Goal: Task Accomplishment & Management: Use online tool/utility

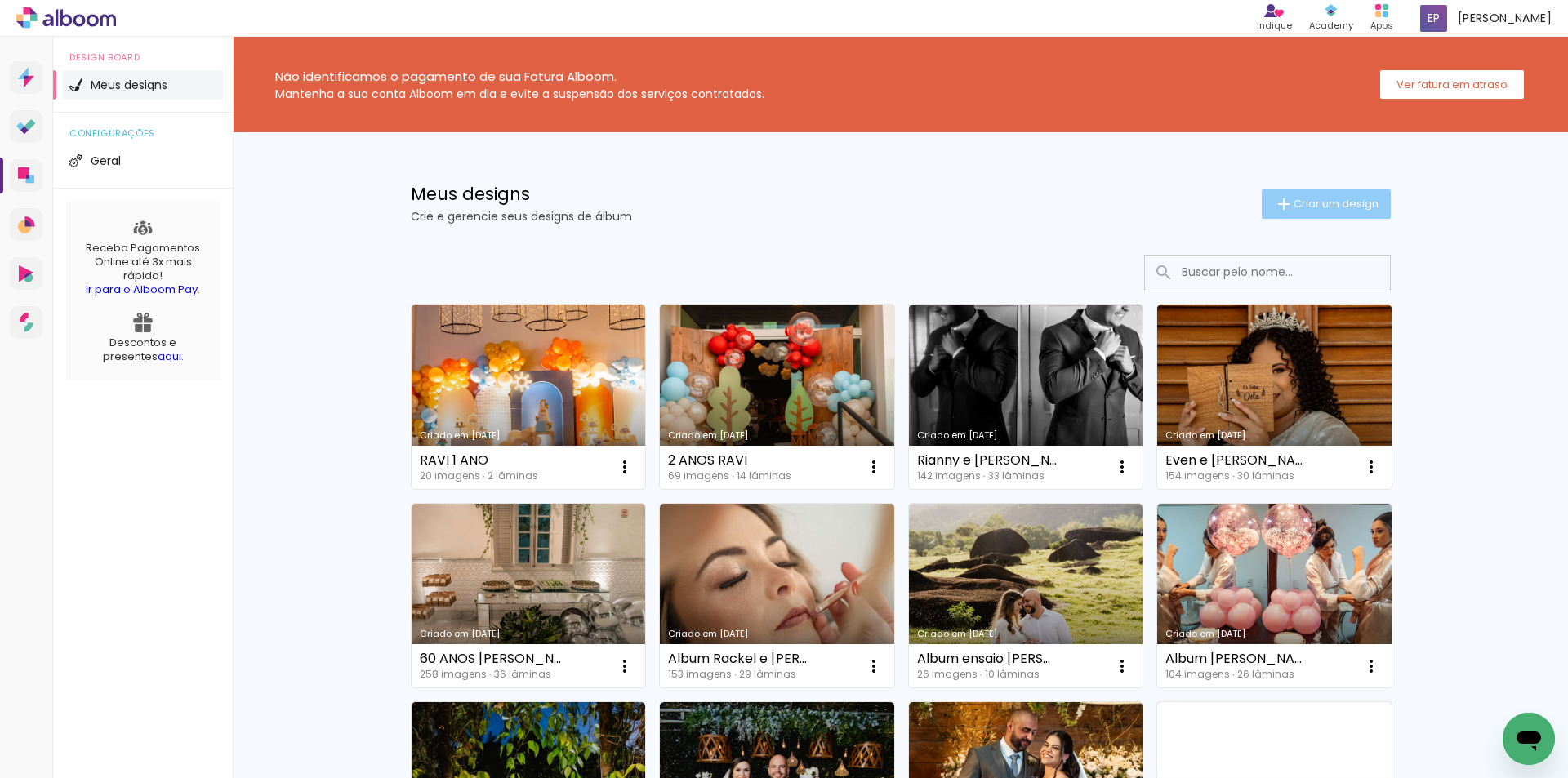
click at [1303, 204] on span "Criar um design" at bounding box center [1335, 204] width 84 height 11
click at [0, 0] on div "Informações Avançar" at bounding box center [0, 0] width 0 height 0
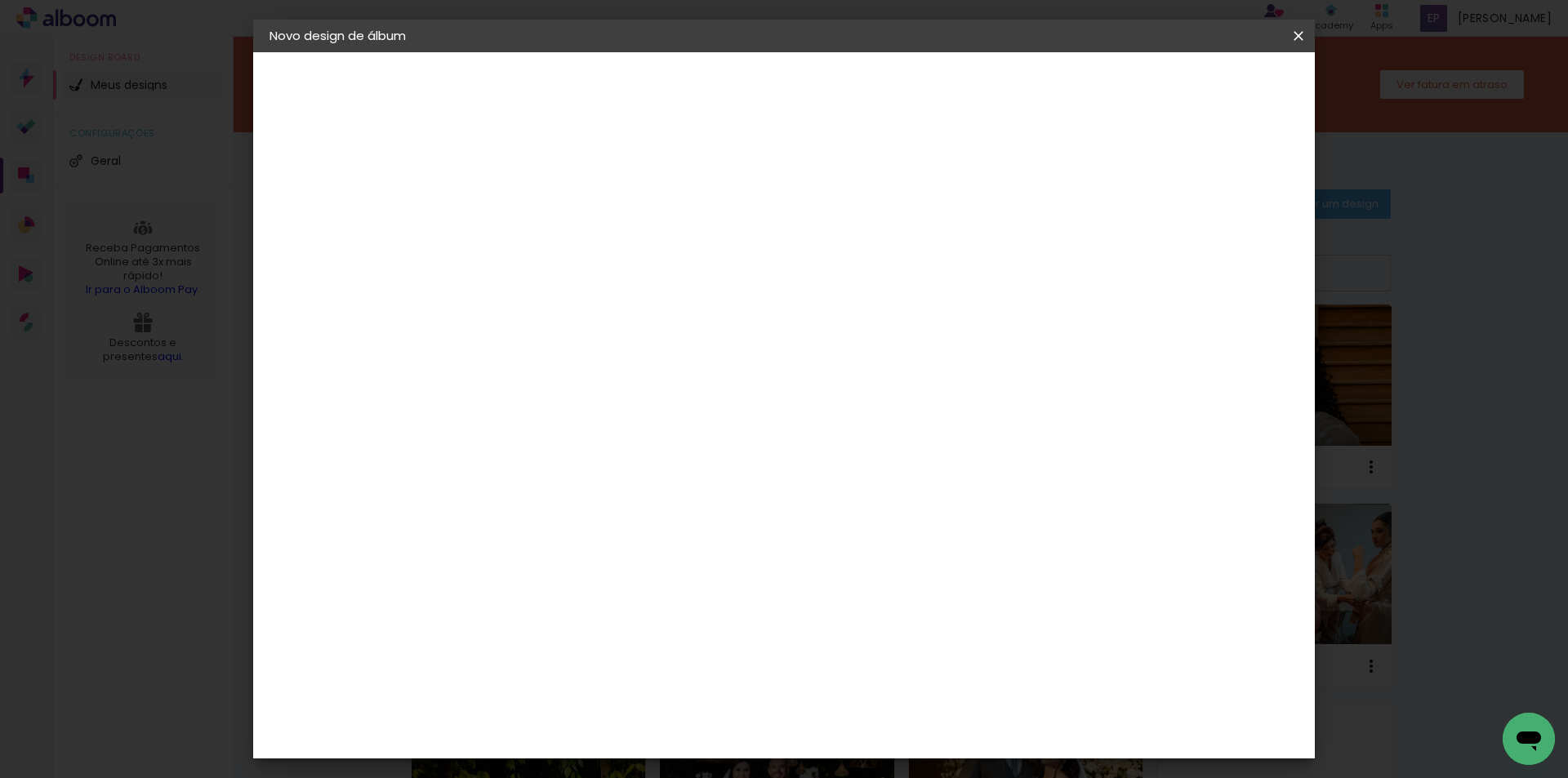
click at [537, 214] on input at bounding box center [537, 219] width 0 height 25
type input "[PERSON_NAME] e [PERSON_NAME]"
type paper-input "[PERSON_NAME] e [PERSON_NAME]"
click at [0, 0] on slot "Avançar" at bounding box center [0, 0] width 0 height 0
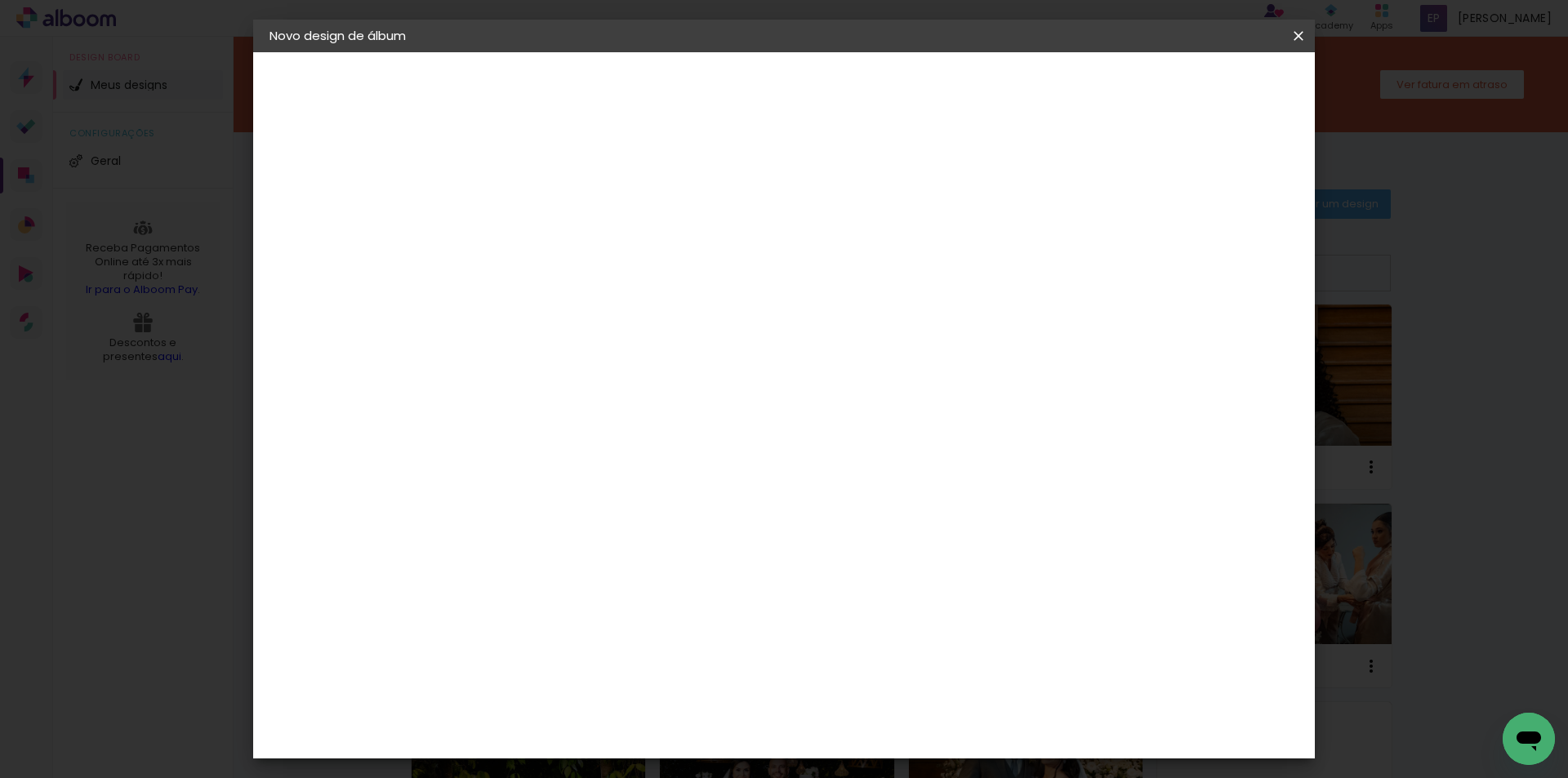
click at [0, 0] on div "Voltar Avançar" at bounding box center [0, 0] width 0 height 0
click at [584, 723] on div "Evidence" at bounding box center [554, 729] width 58 height 13
click at [0, 0] on slot "Avançar" at bounding box center [0, 0] width 0 height 0
click at [600, 272] on input "text" at bounding box center [568, 284] width 64 height 25
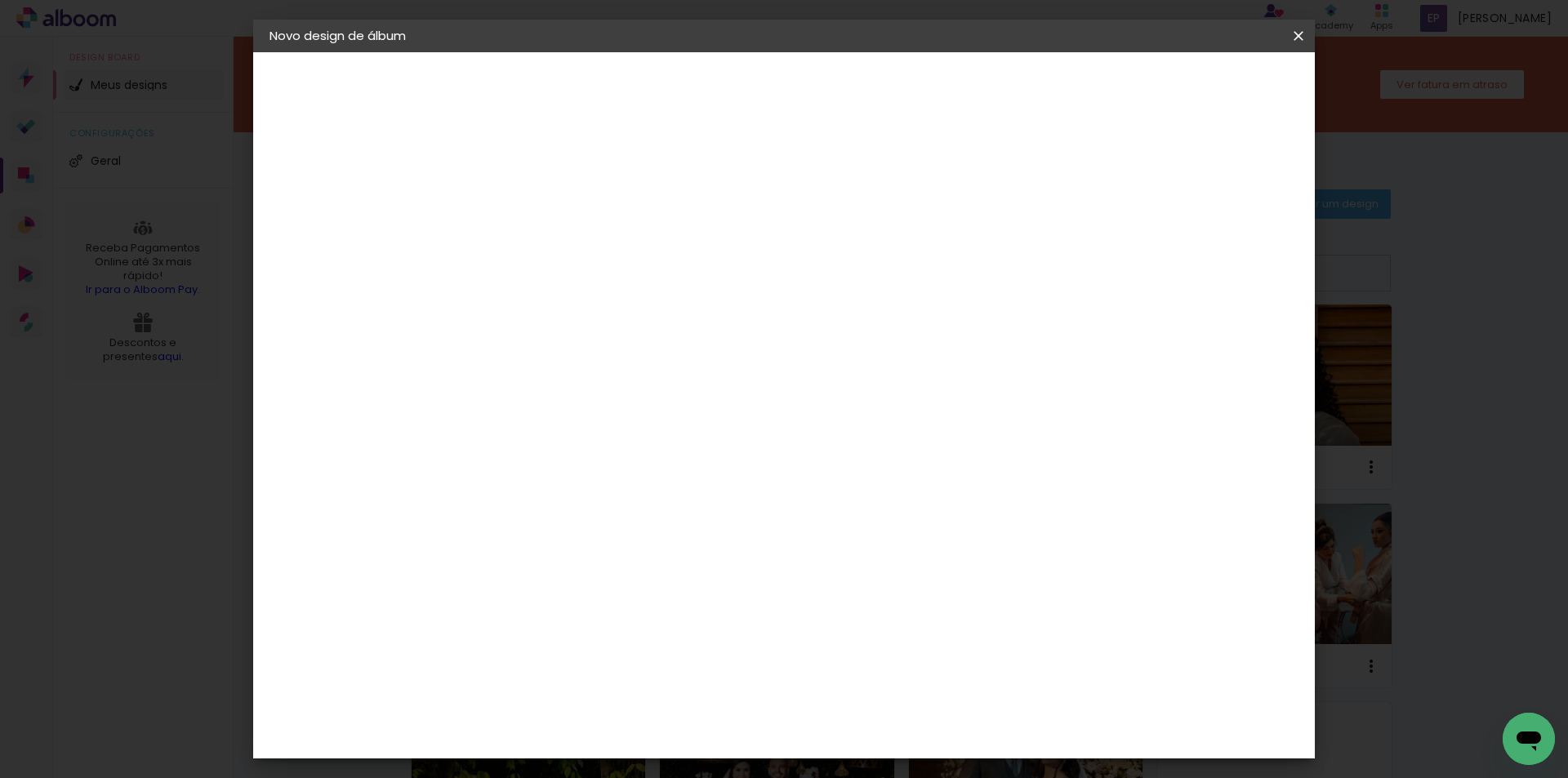
click at [0, 0] on div at bounding box center [0, 0] width 0 height 0
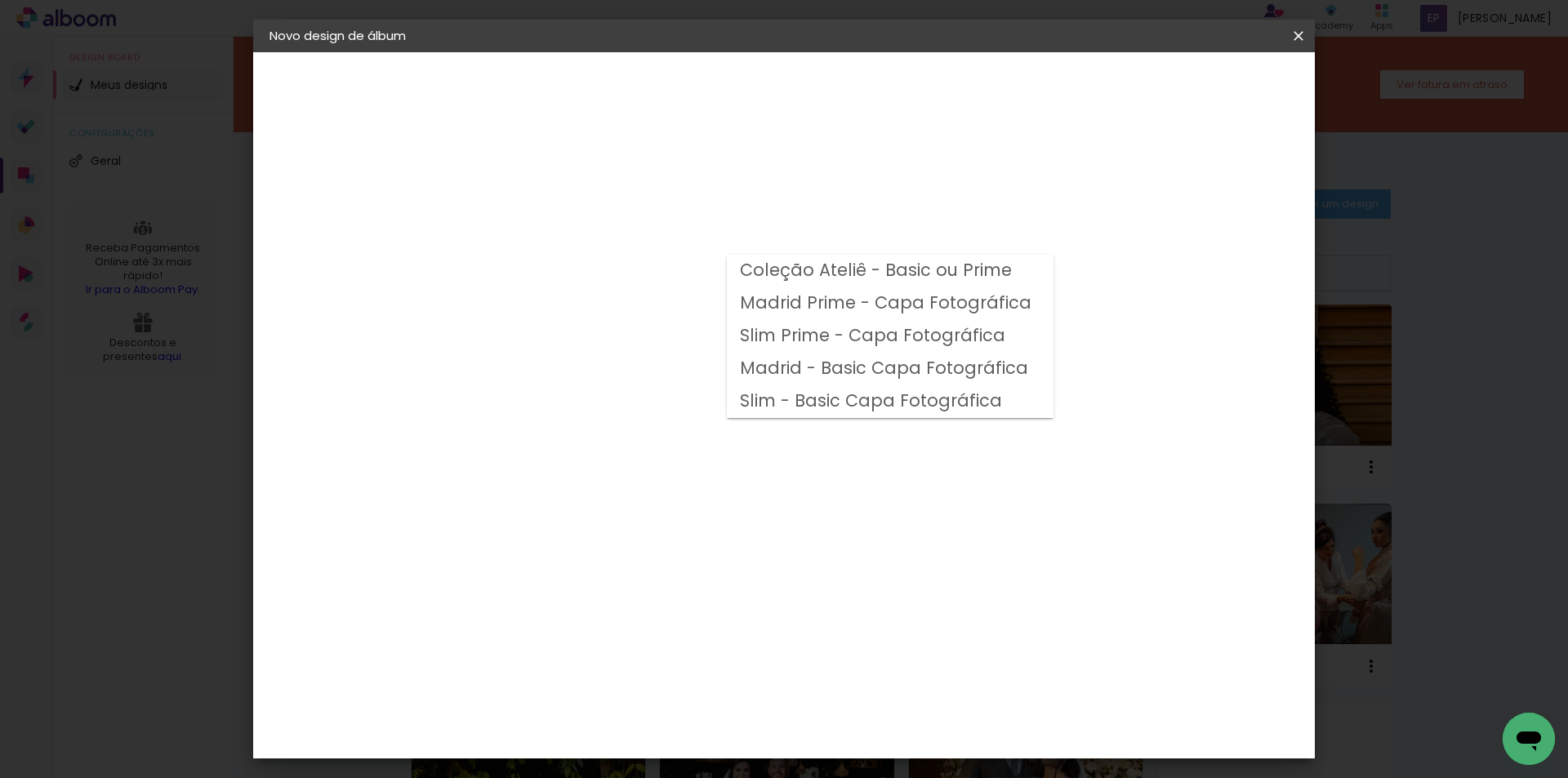
click at [0, 0] on slot "Madrid Prime - Capa Fotográfica" at bounding box center [0, 0] width 0 height 0
type input "Madrid Prime - Capa Fotográfica"
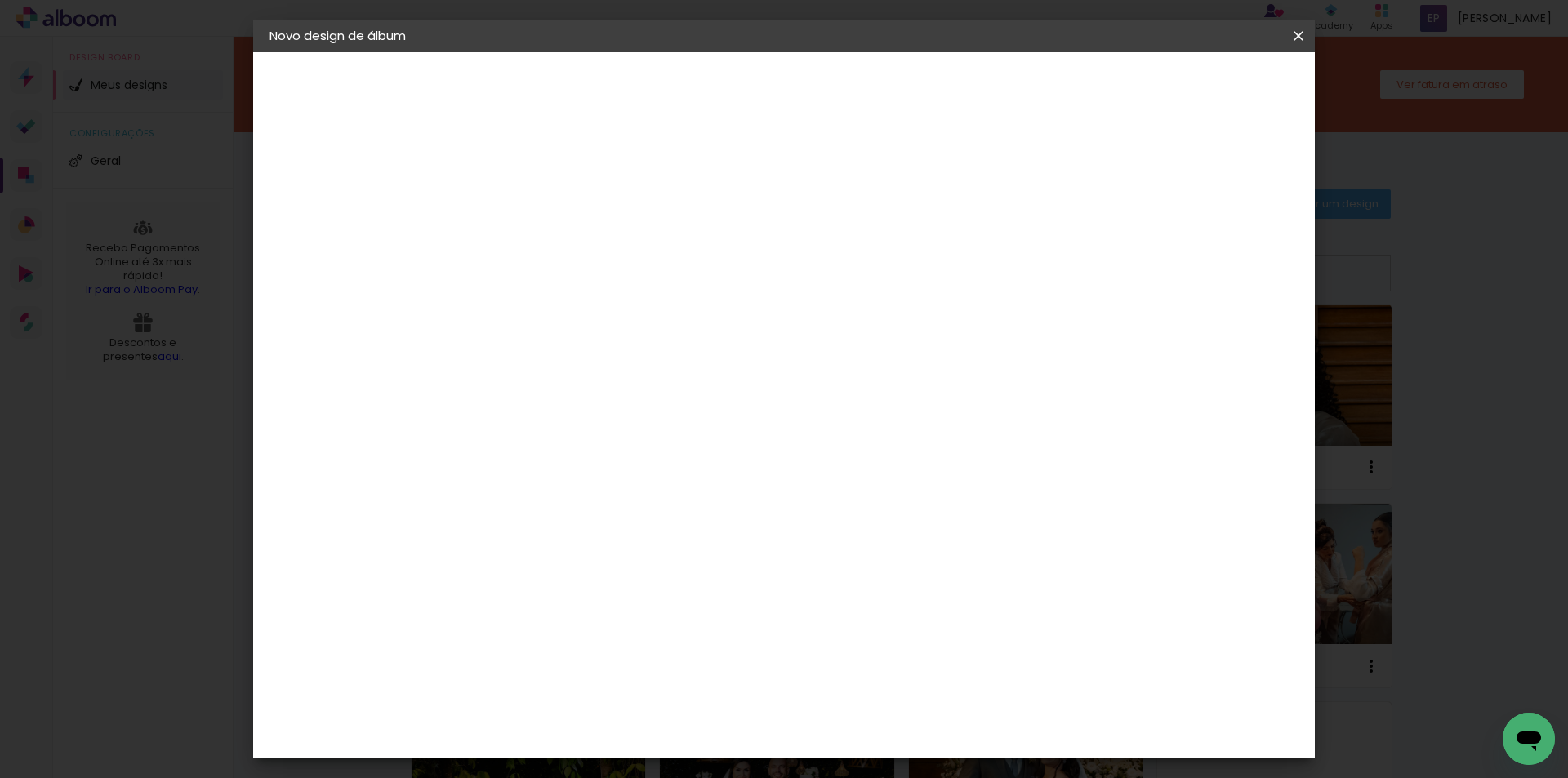
scroll to position [245, 0]
click at [647, 762] on span "30 × 30" at bounding box center [608, 779] width 76 height 34
click at [0, 0] on slot "Avançar" at bounding box center [0, 0] width 0 height 0
click at [0, 0] on span "Iniciar design" at bounding box center [0, 0] width 0 height 0
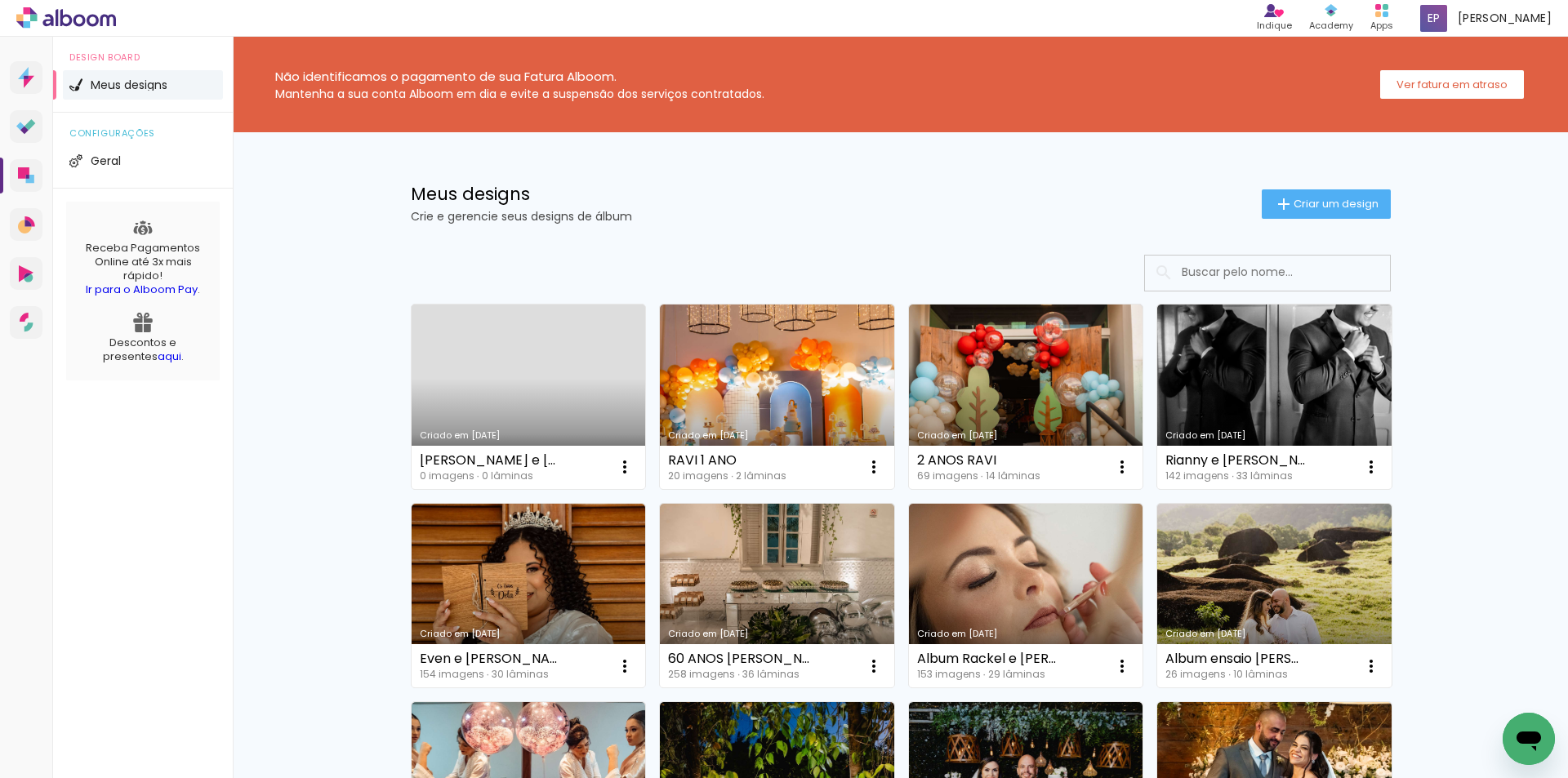
click at [475, 419] on link "Criado em [DATE]" at bounding box center [529, 397] width 235 height 185
click at [0, 0] on neon-animated-pages "Confirmar Cancelar" at bounding box center [0, 0] width 0 height 0
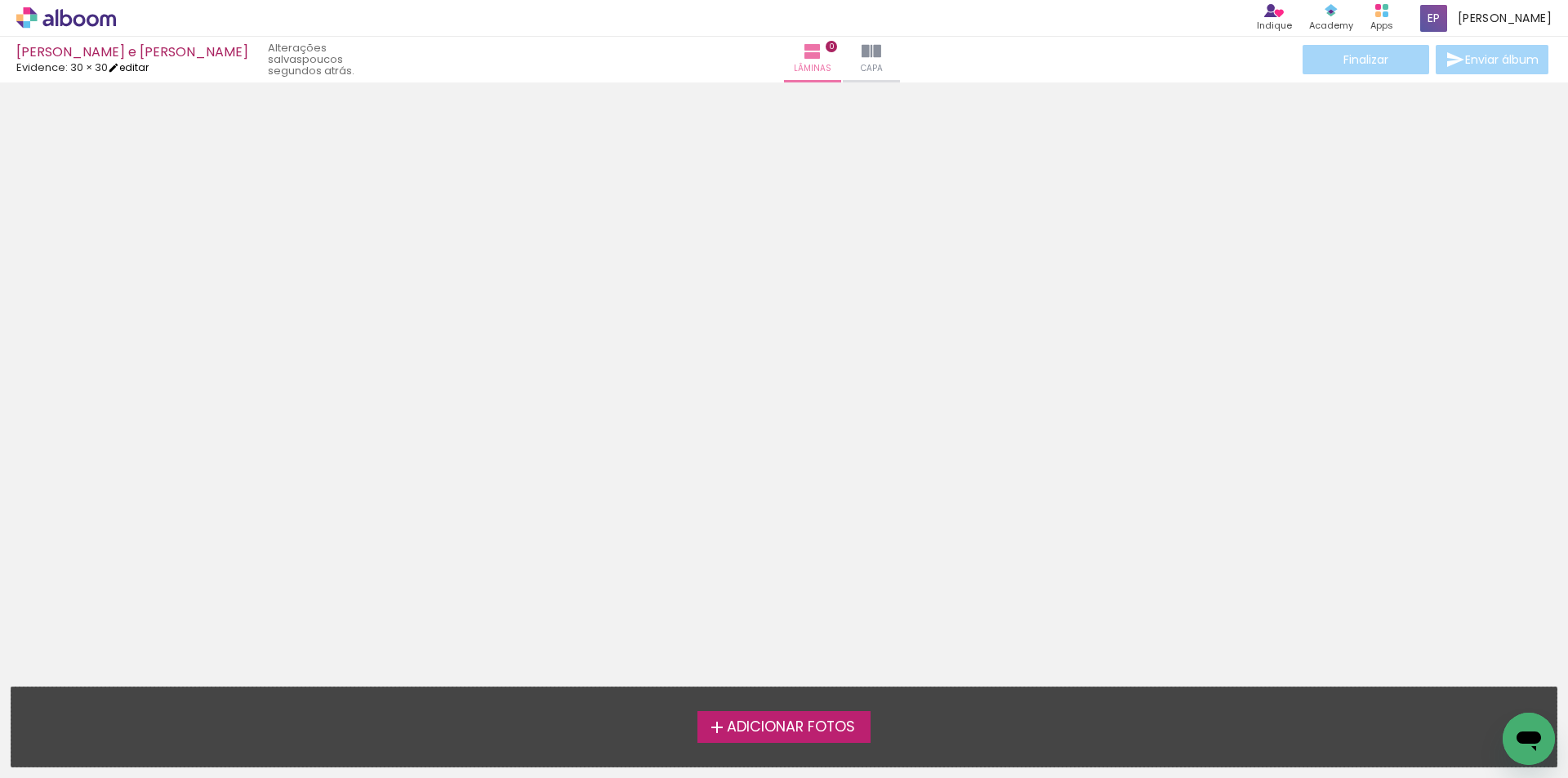
click at [130, 69] on link "editar" at bounding box center [127, 68] width 41 height 14
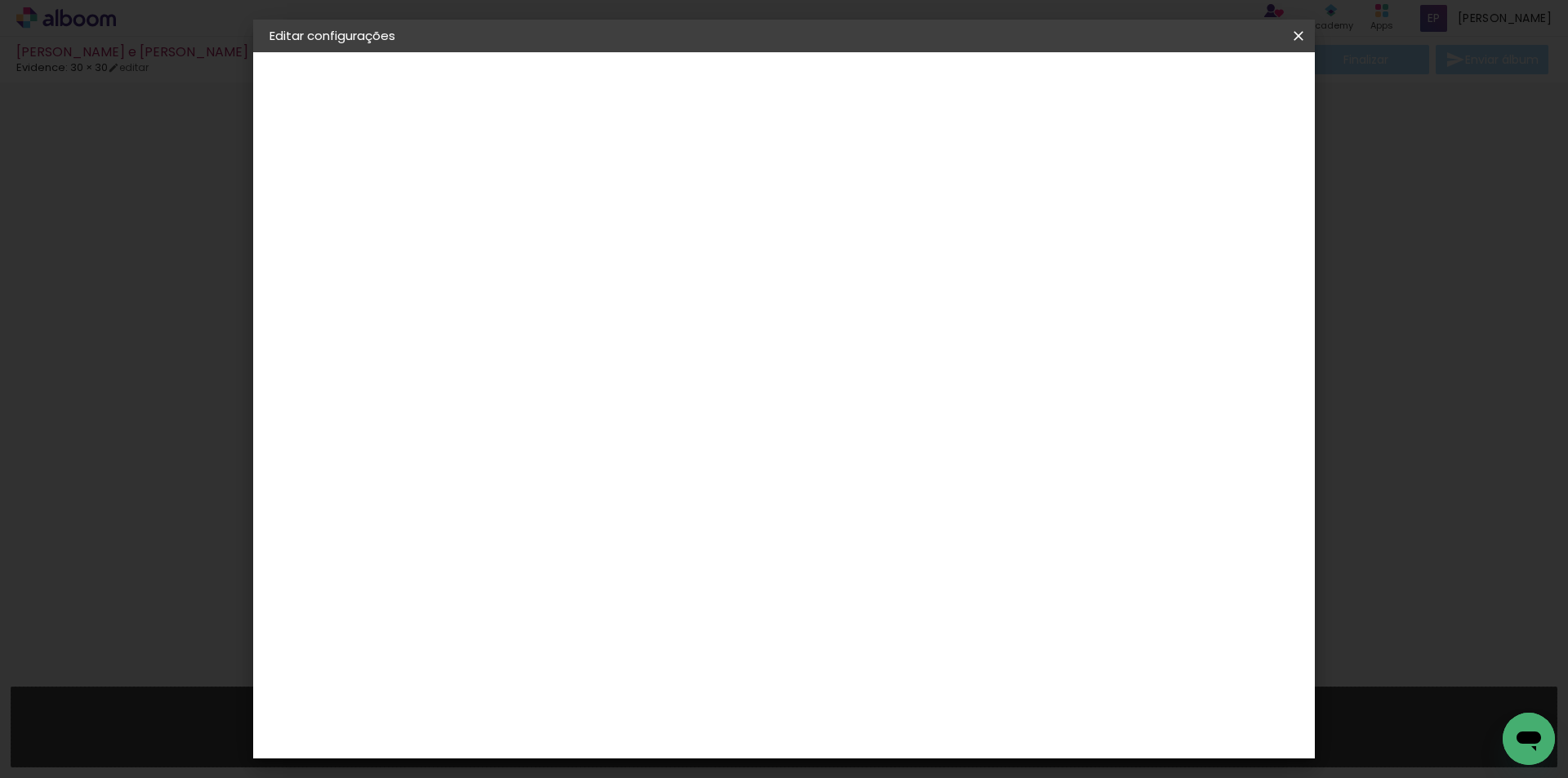
click at [1104, 181] on div at bounding box center [1096, 176] width 15 height 15
type paper-checkbox "on"
click at [1104, 181] on div at bounding box center [1096, 176] width 15 height 15
click at [1104, 179] on div at bounding box center [1096, 176] width 15 height 15
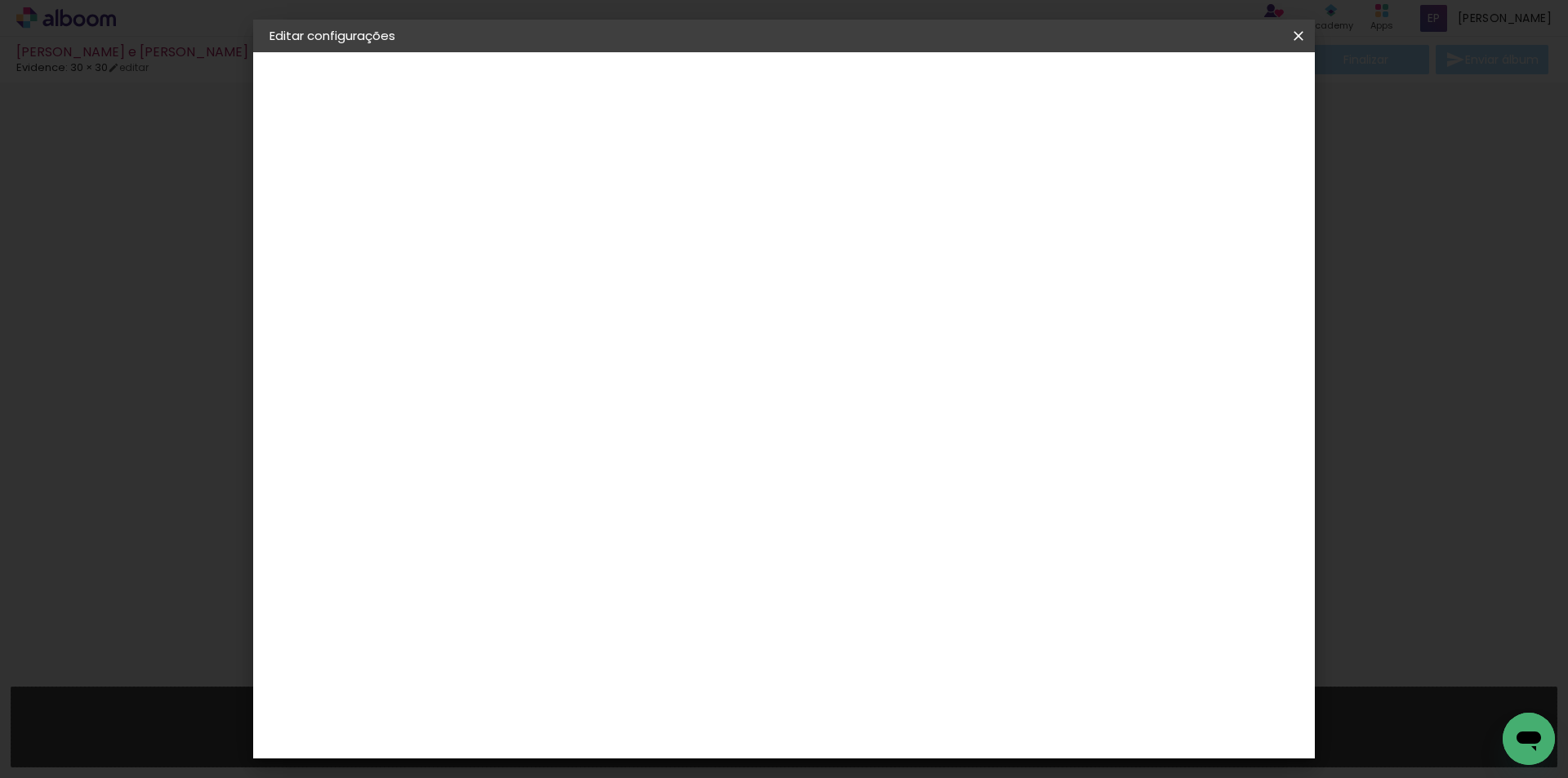
click at [1104, 177] on div at bounding box center [1096, 176] width 15 height 15
click at [1196, 89] on span "Salvar configurações" at bounding box center [1136, 86] width 121 height 12
click at [1196, 89] on quentale-workspace at bounding box center [784, 389] width 1568 height 778
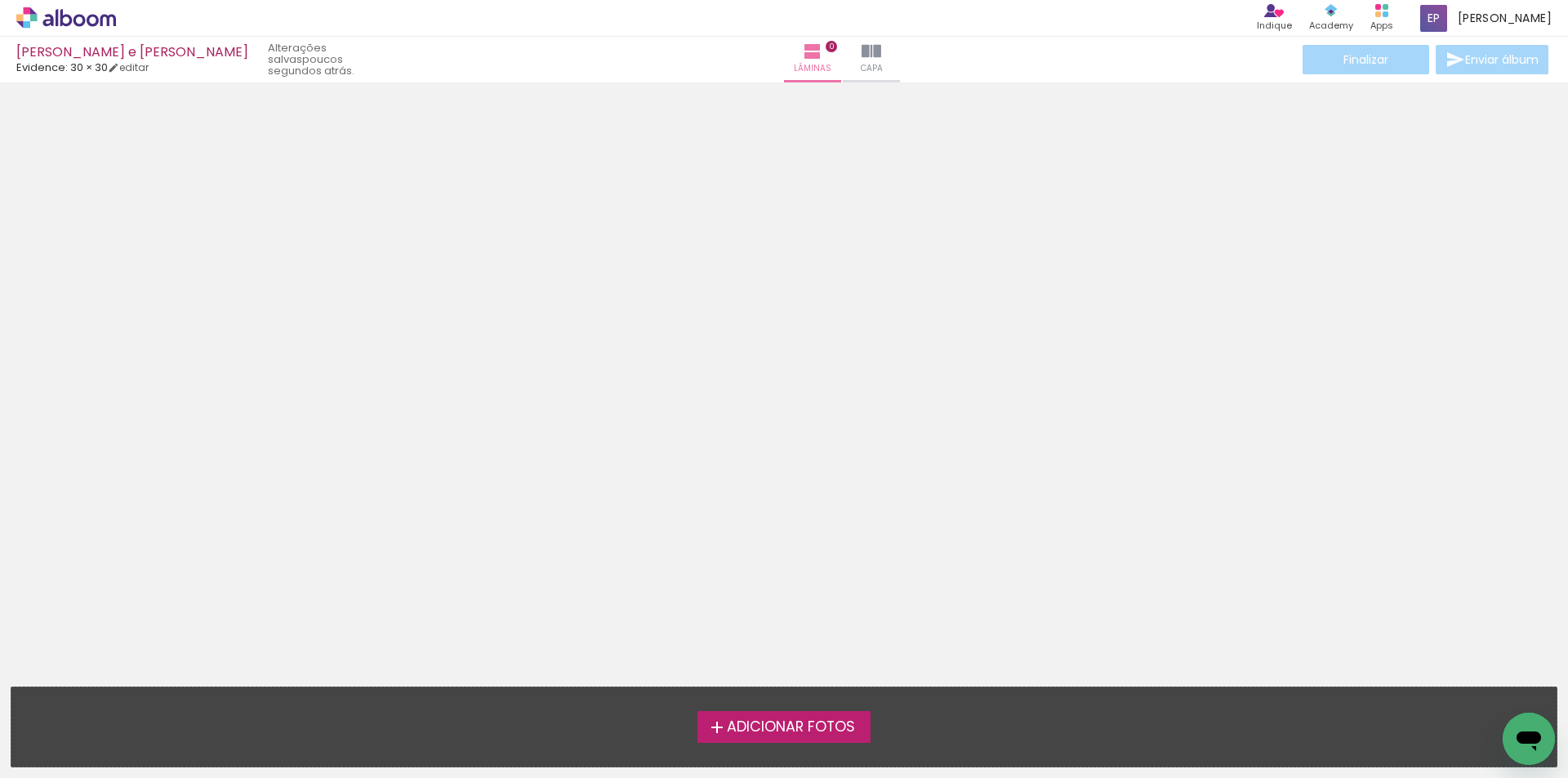
click at [793, 729] on span "Adicionar Fotos" at bounding box center [790, 727] width 128 height 15
click at [0, 0] on input "file" at bounding box center [0, 0] width 0 height 0
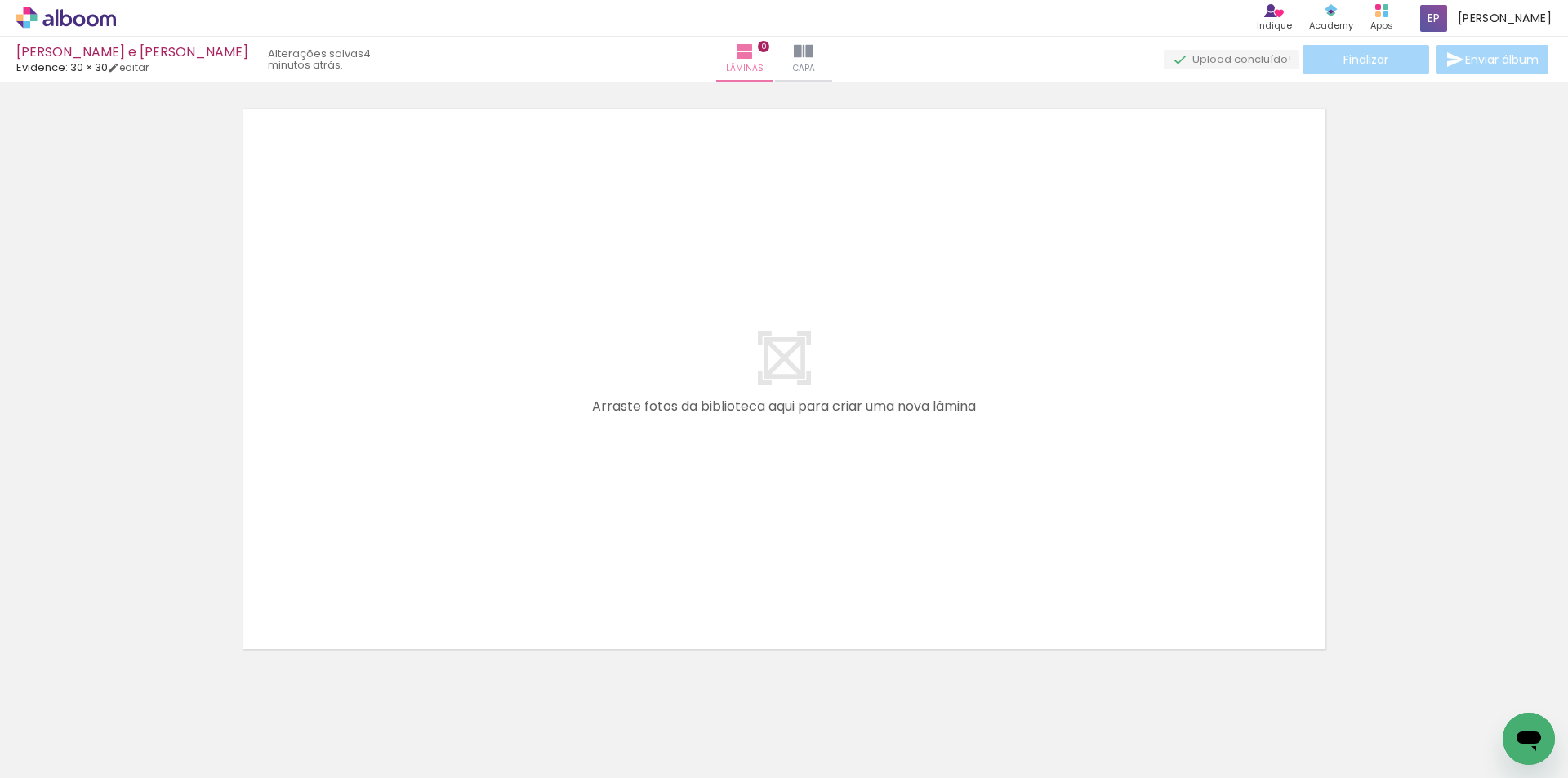
scroll to position [0, 2413]
click at [1514, 343] on div at bounding box center [784, 358] width 1568 height 582
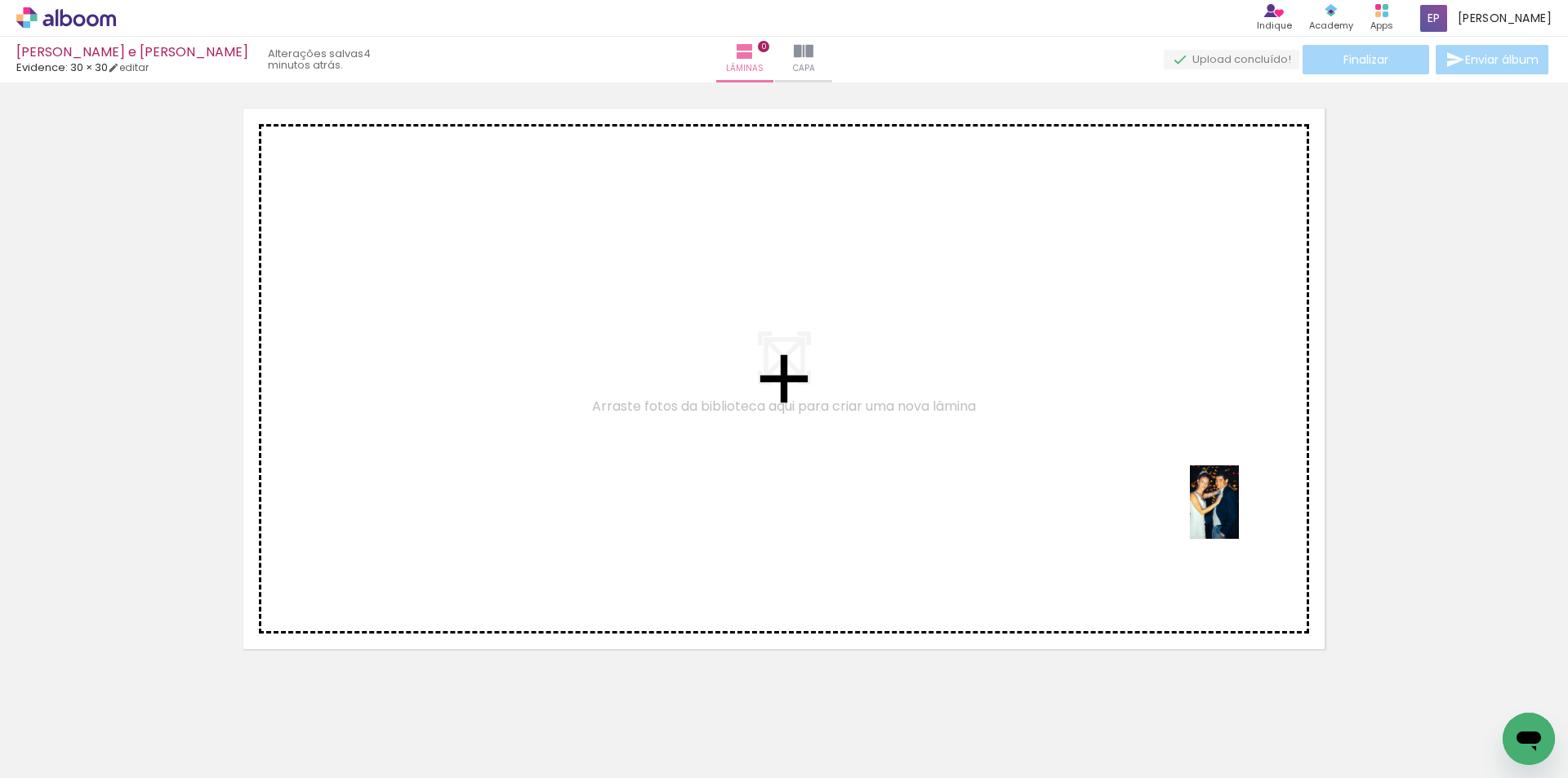
drag, startPoint x: 1234, startPoint y: 721, endPoint x: 1239, endPoint y: 515, distance: 206.1
click at [1239, 515] on quentale-workspace at bounding box center [784, 389] width 1568 height 778
click at [1239, 516] on quentale-layouter at bounding box center [784, 379] width 1081 height 541
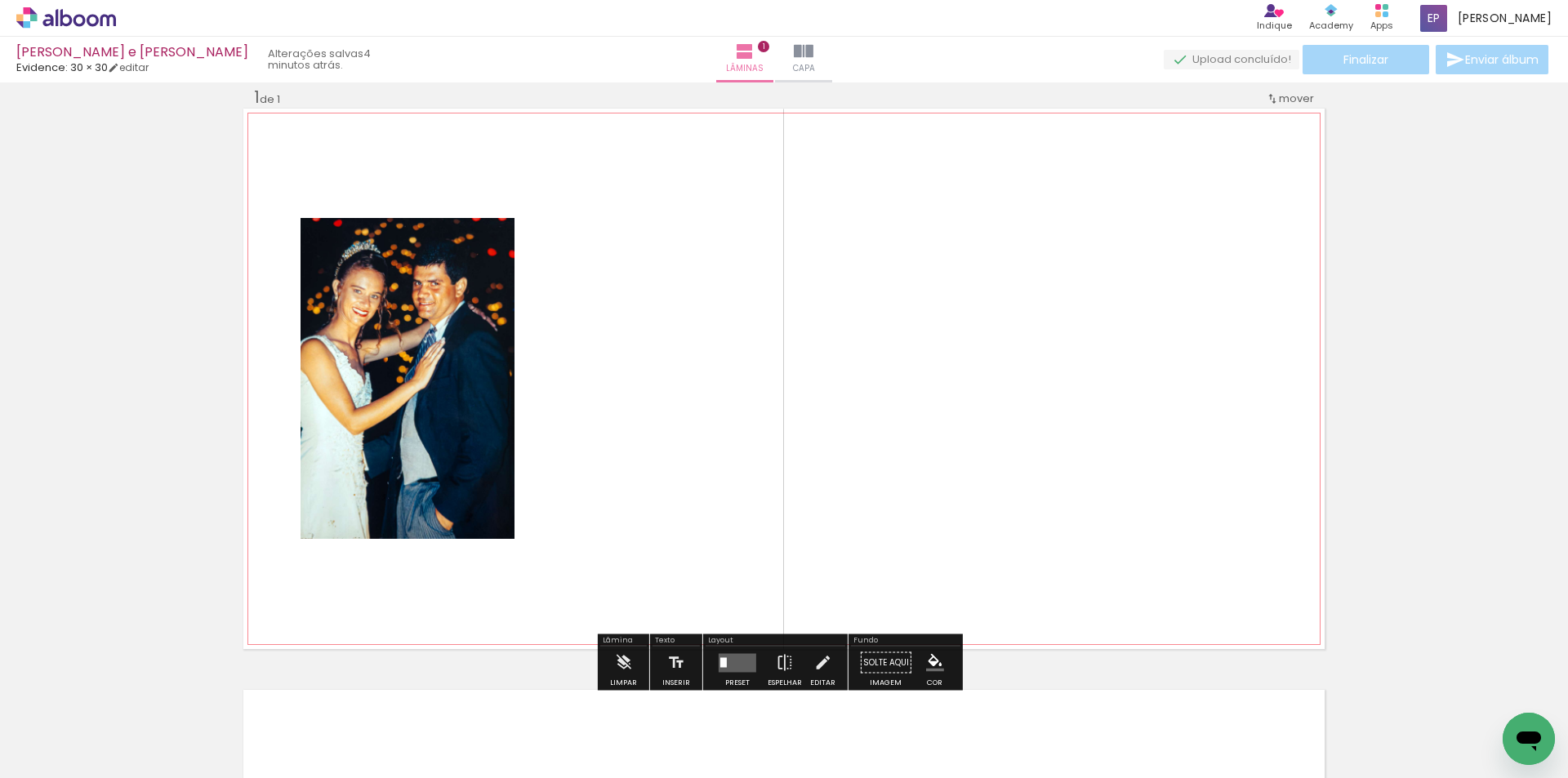
scroll to position [21, 0]
click at [776, 658] on iron-icon at bounding box center [785, 663] width 18 height 33
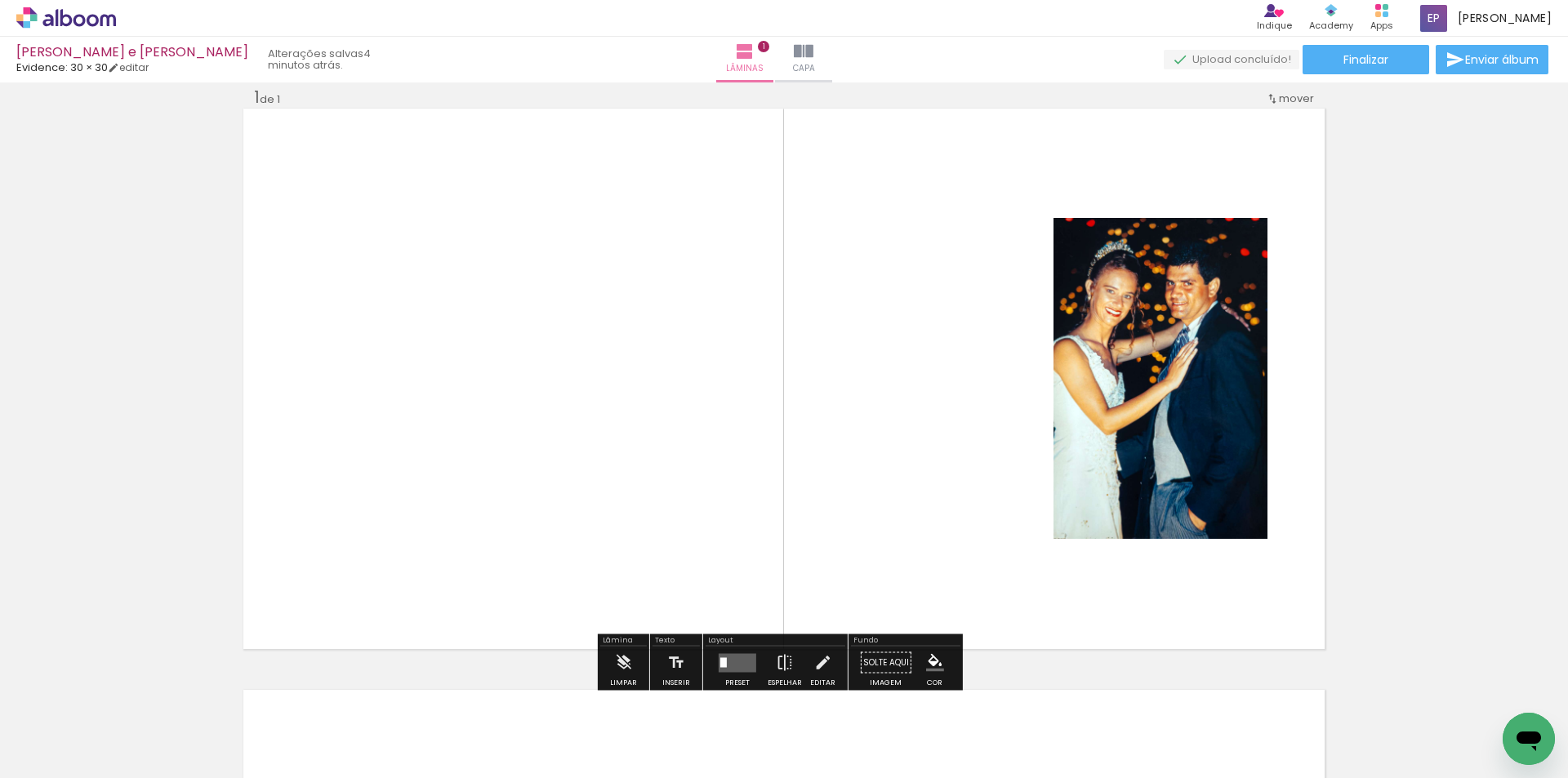
click at [732, 662] on quentale-layouter at bounding box center [737, 662] width 38 height 19
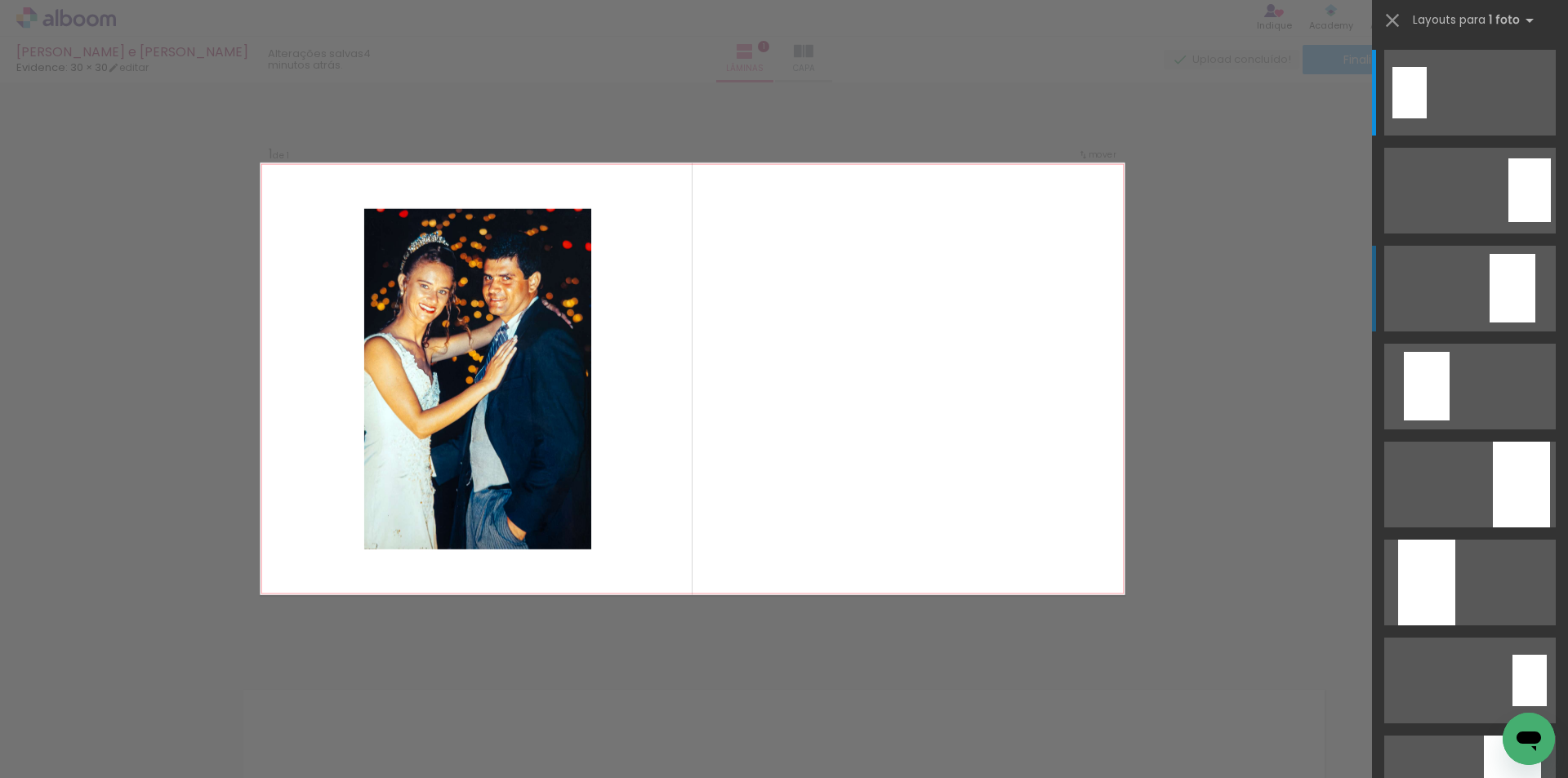
click at [1427, 118] on div at bounding box center [1409, 92] width 35 height 52
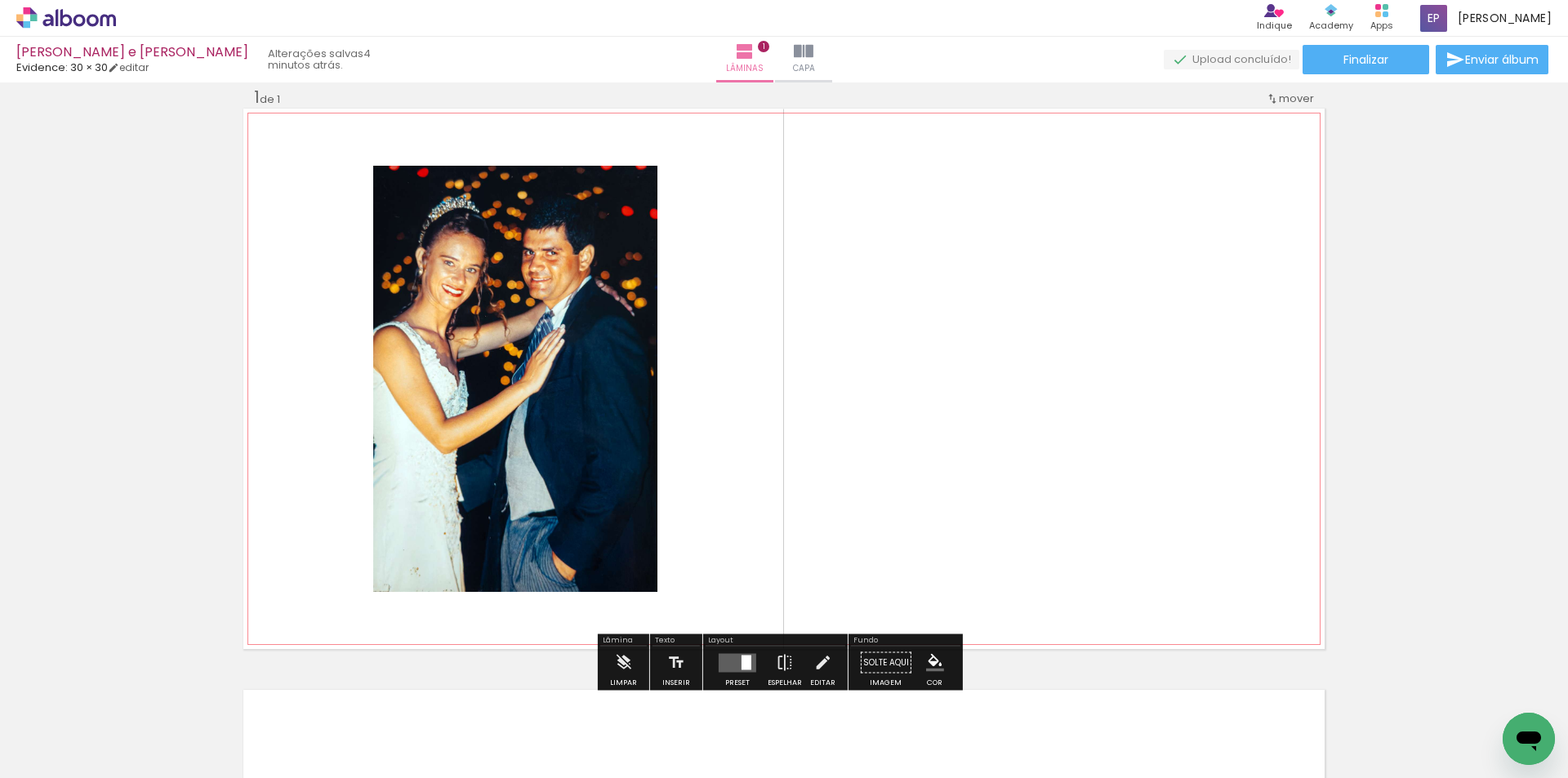
scroll to position [103, 0]
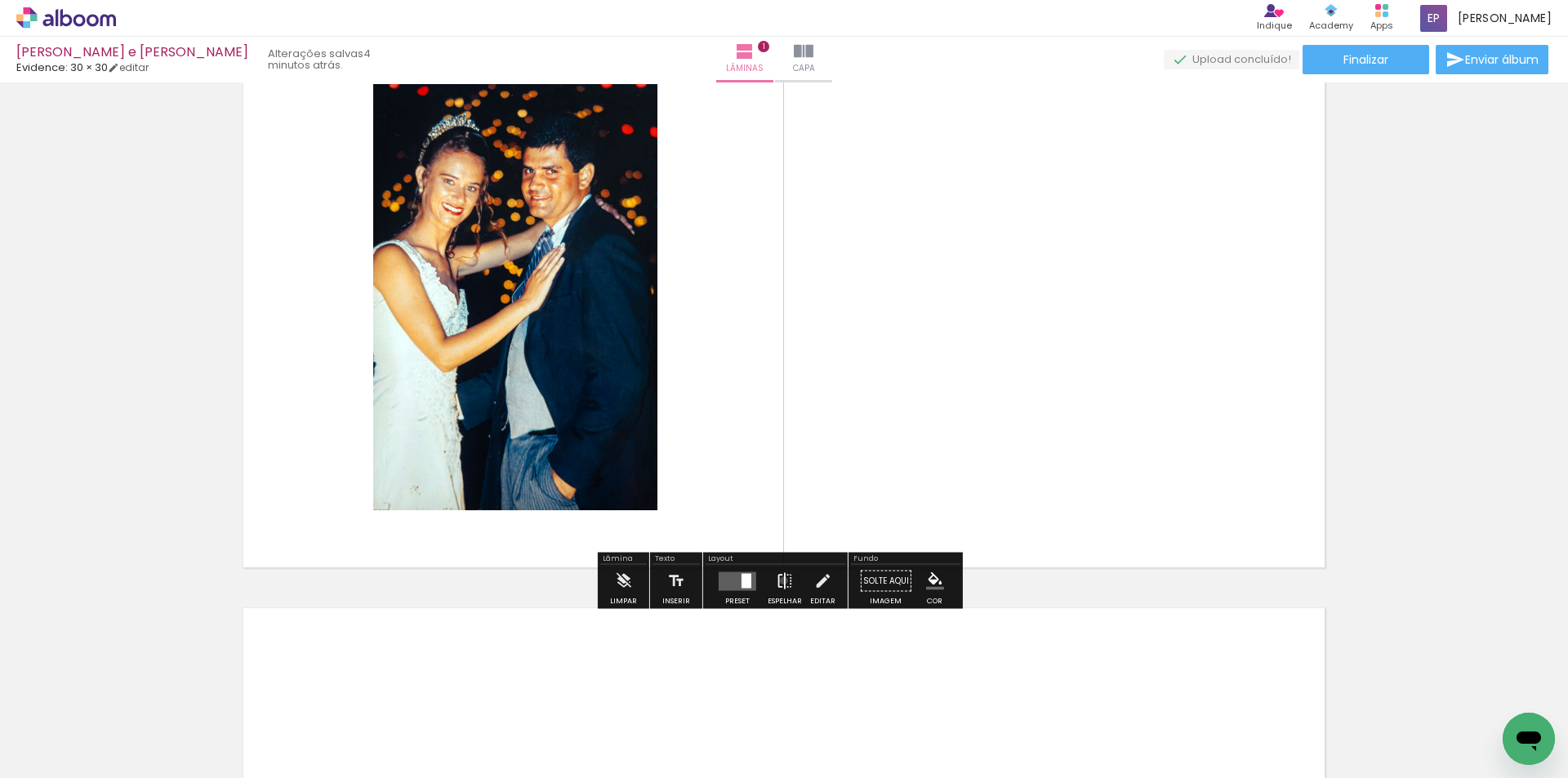
click at [780, 580] on iron-icon at bounding box center [785, 581] width 18 height 33
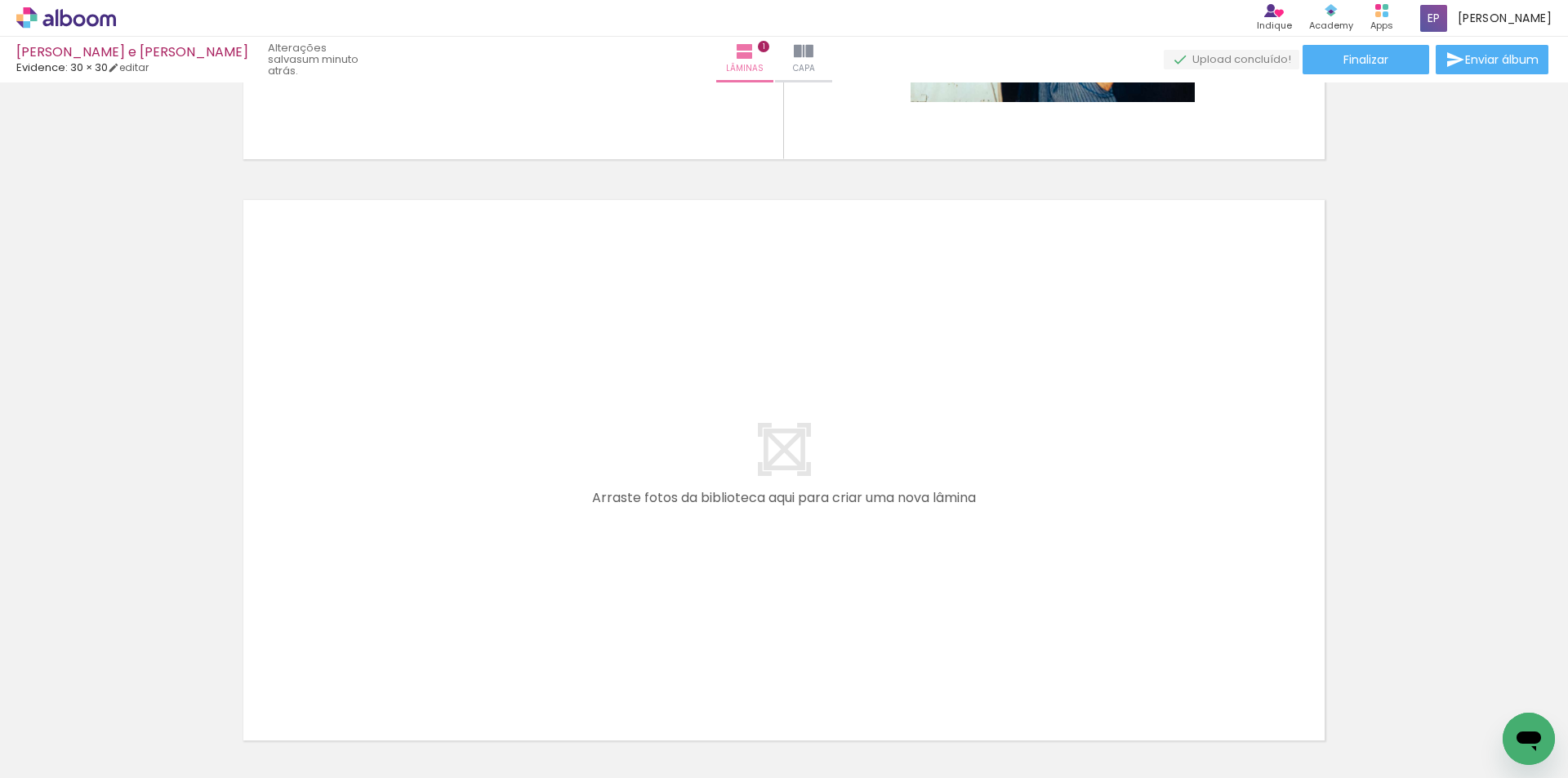
scroll to position [0, 0]
click at [231, 751] on div at bounding box center [254, 723] width 49 height 74
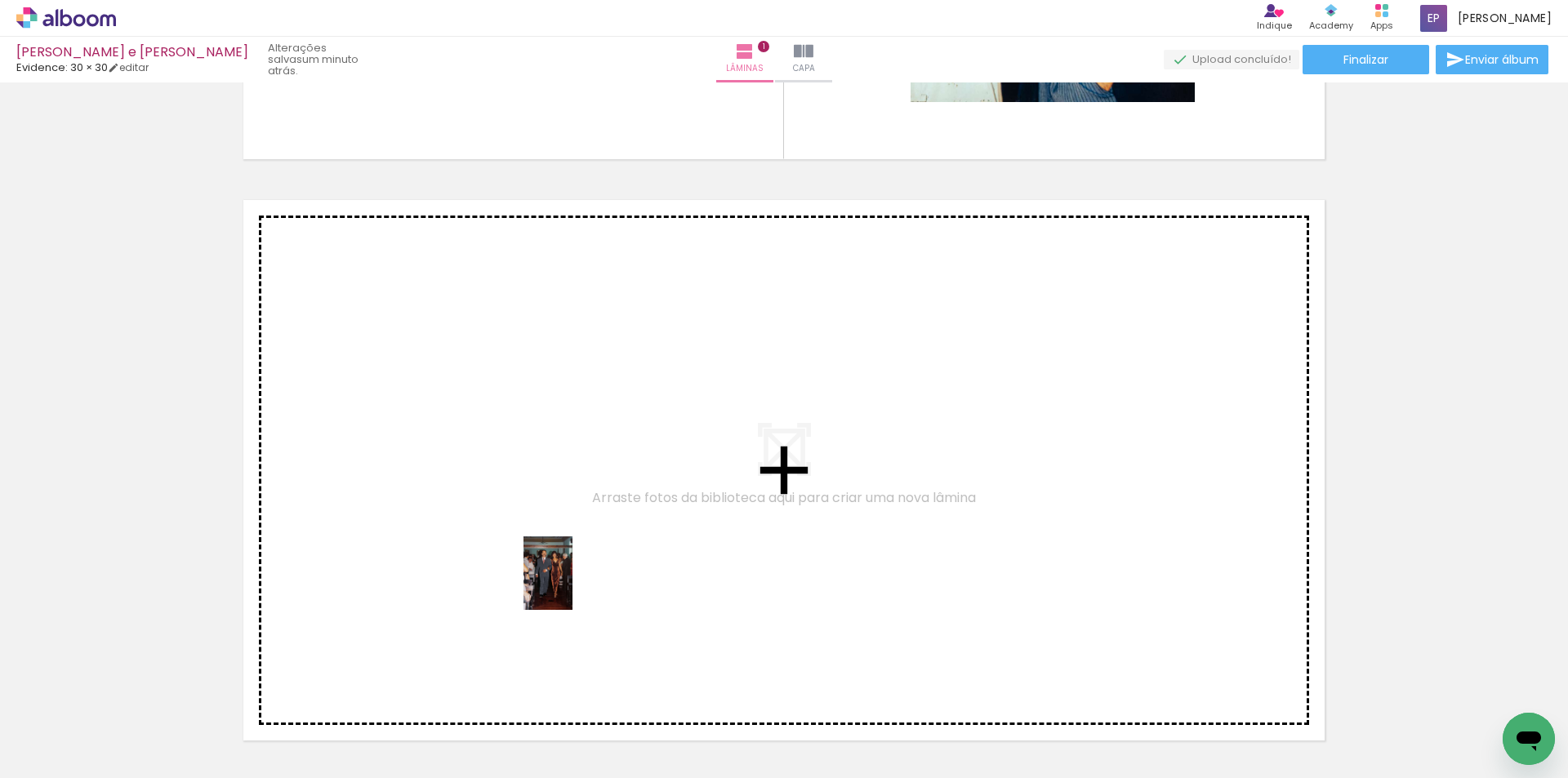
drag, startPoint x: 579, startPoint y: 733, endPoint x: 572, endPoint y: 585, distance: 148.2
click at [572, 585] on quentale-workspace at bounding box center [784, 389] width 1568 height 778
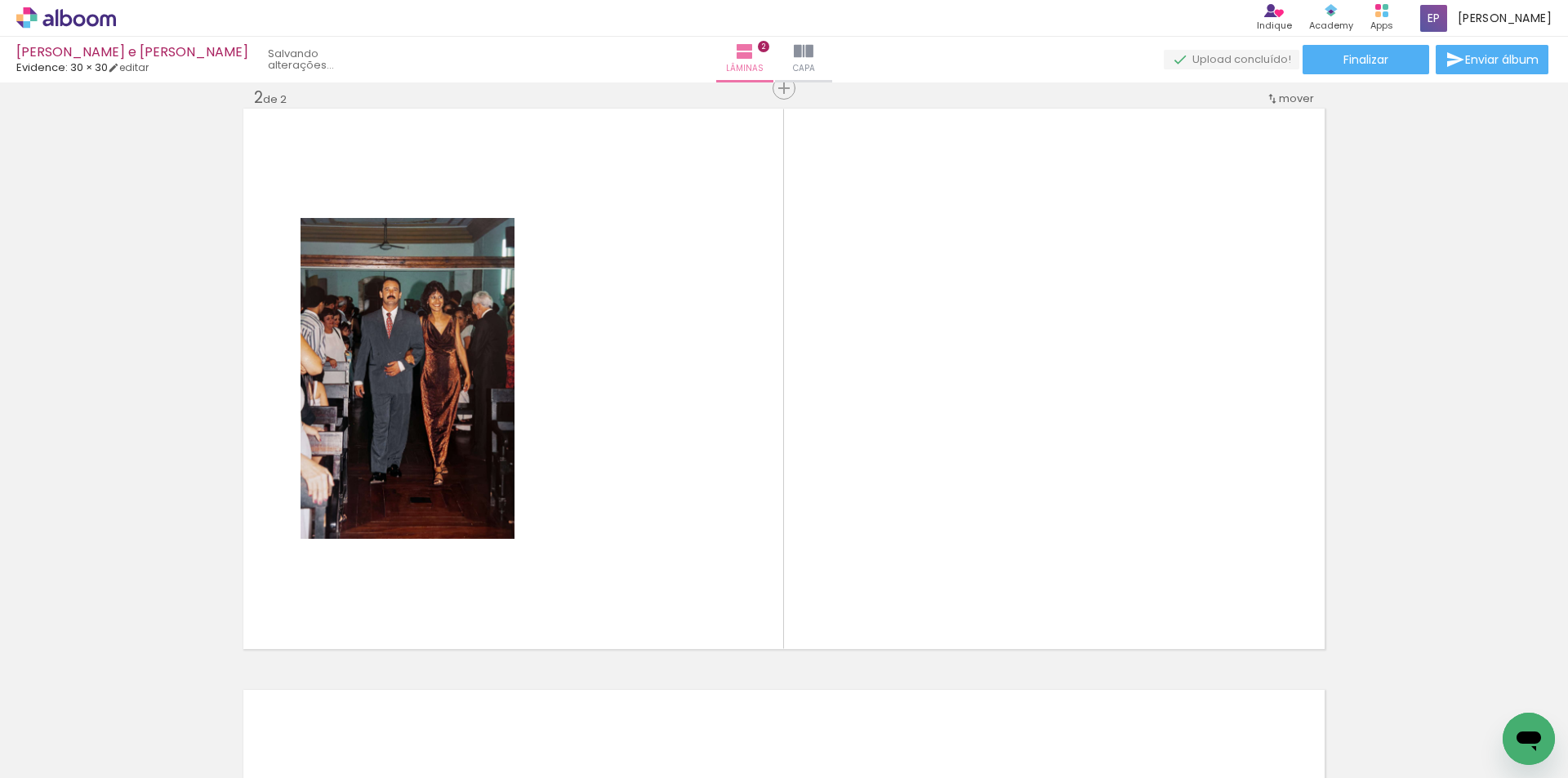
scroll to position [0, 1438]
click at [666, 763] on quentale-thumb at bounding box center [674, 722] width 91 height 94
drag, startPoint x: 661, startPoint y: 763, endPoint x: 597, endPoint y: 770, distance: 64.4
click at [134, 770] on iron-horizontal-list at bounding box center [117, 726] width 33 height 102
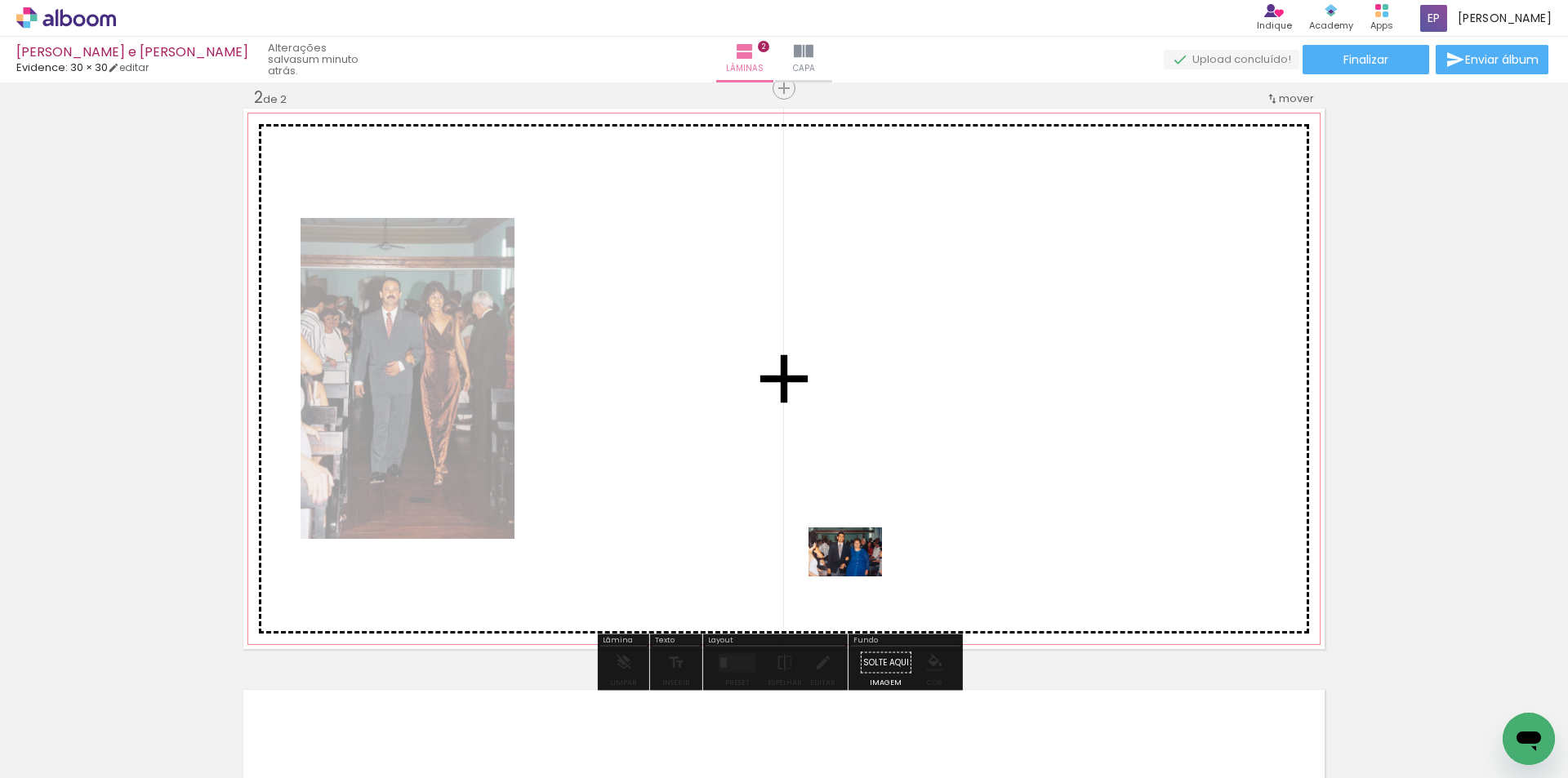
drag, startPoint x: 828, startPoint y: 610, endPoint x: 860, endPoint y: 574, distance: 48.2
click at [860, 574] on quentale-workspace at bounding box center [784, 389] width 1568 height 778
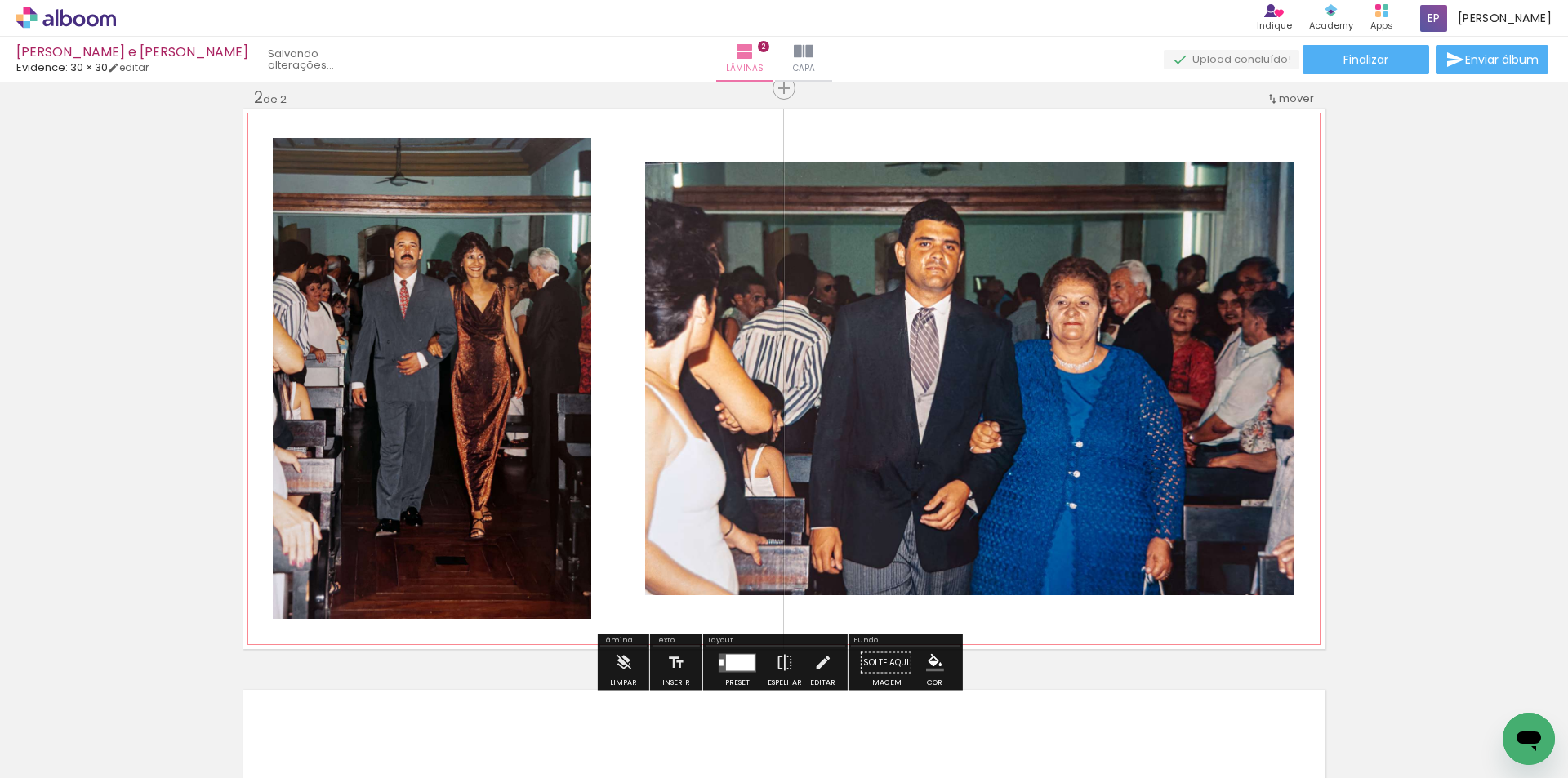
scroll to position [766, 0]
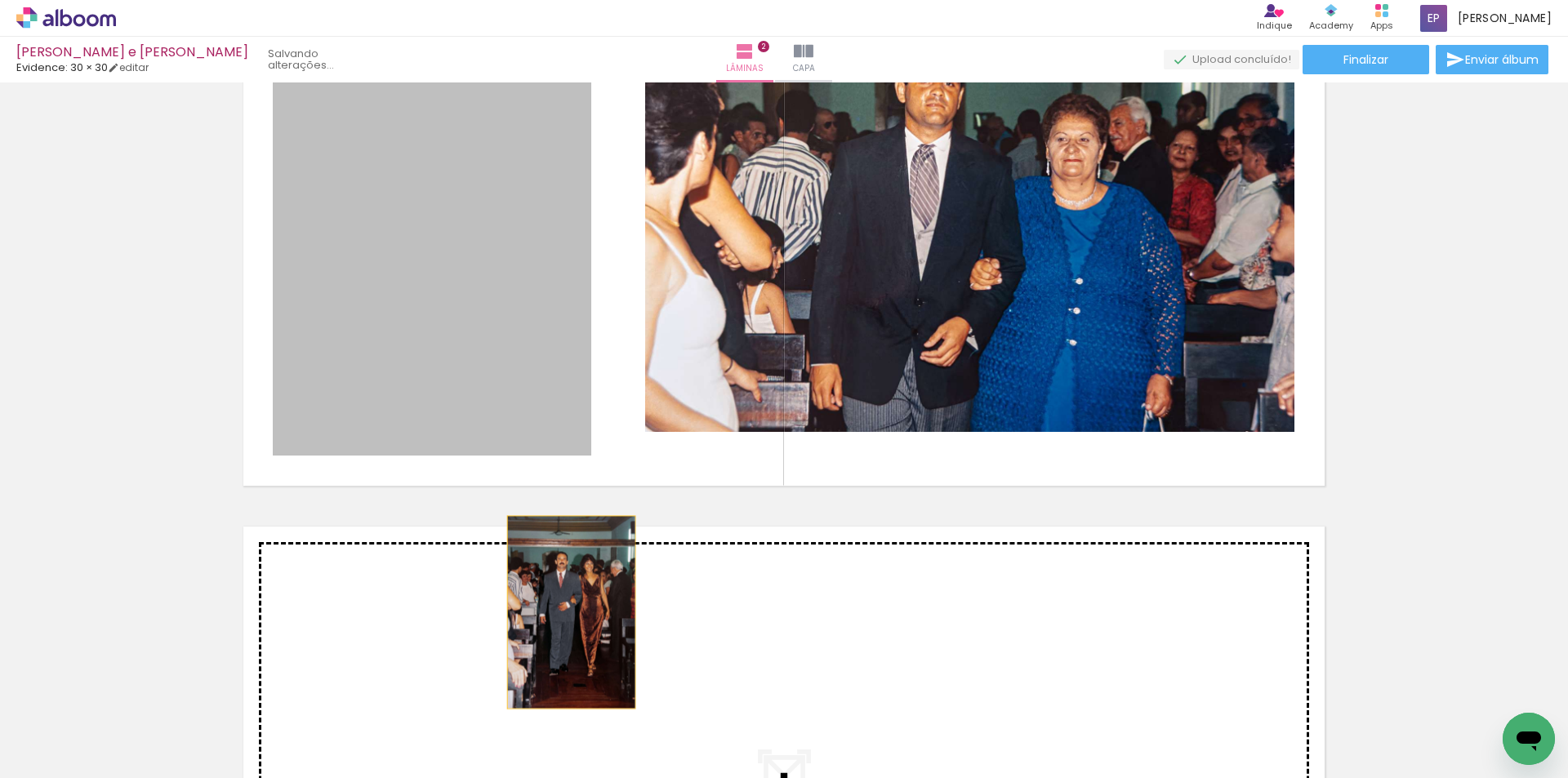
drag, startPoint x: 493, startPoint y: 313, endPoint x: 565, endPoint y: 612, distance: 307.5
click at [565, 612] on div "Inserir lâmina 1 de 2 Inserir lâmina 2 de 2" at bounding box center [784, 195] width 1568 height 1745
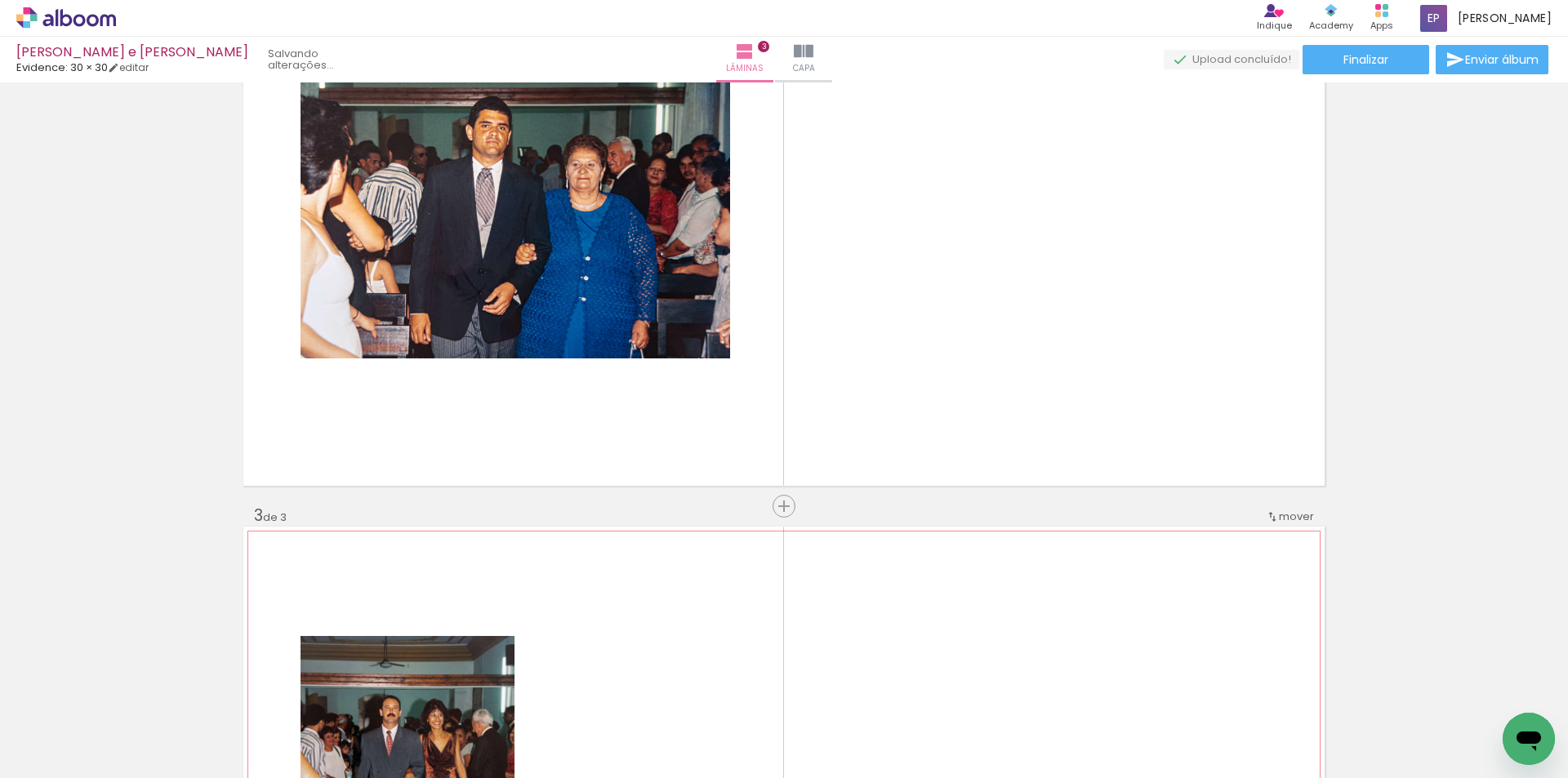
scroll to position [1184, 0]
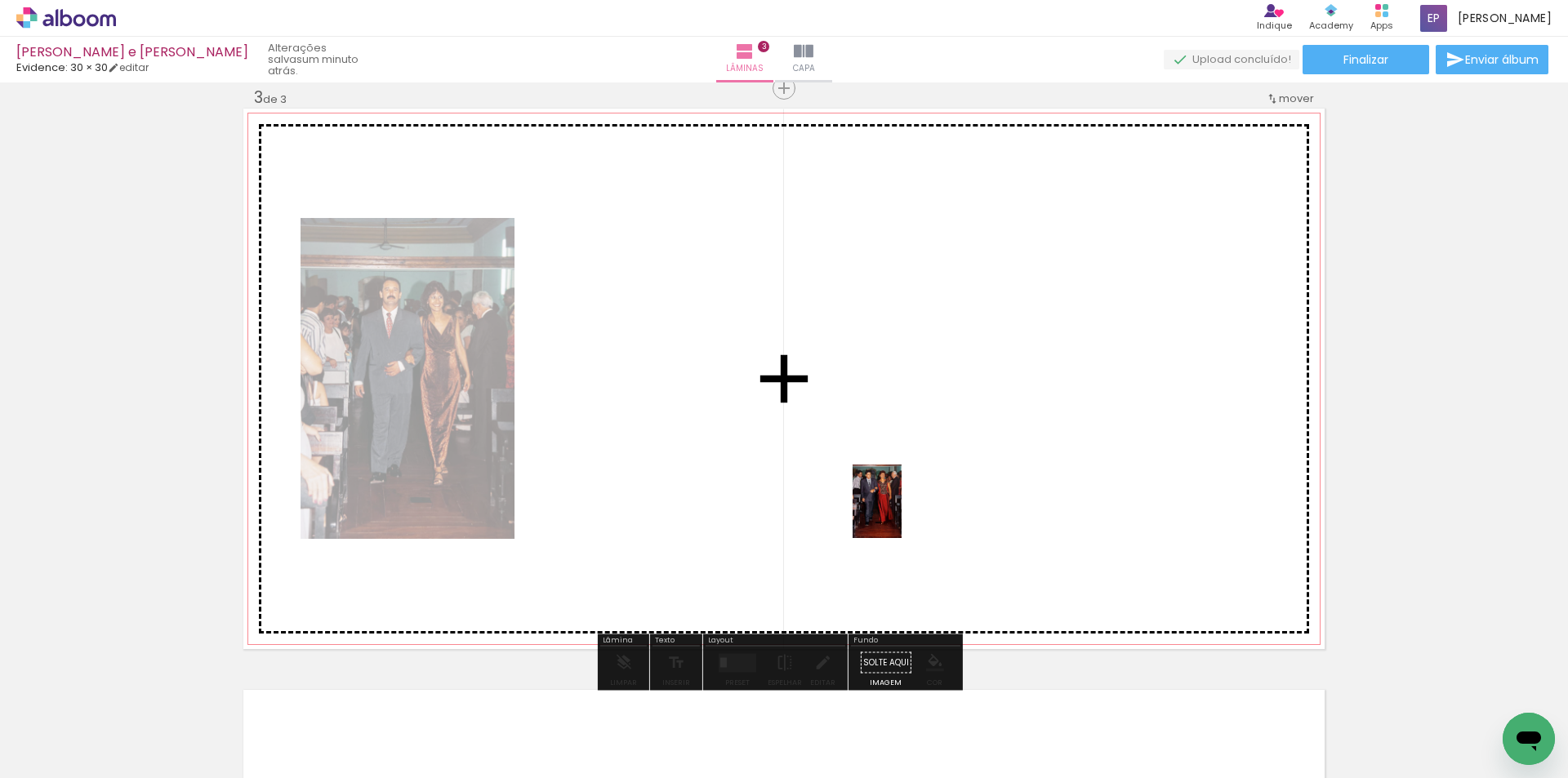
drag, startPoint x: 946, startPoint y: 664, endPoint x: 901, endPoint y: 514, distance: 156.6
click at [901, 514] on quentale-workspace at bounding box center [784, 389] width 1568 height 778
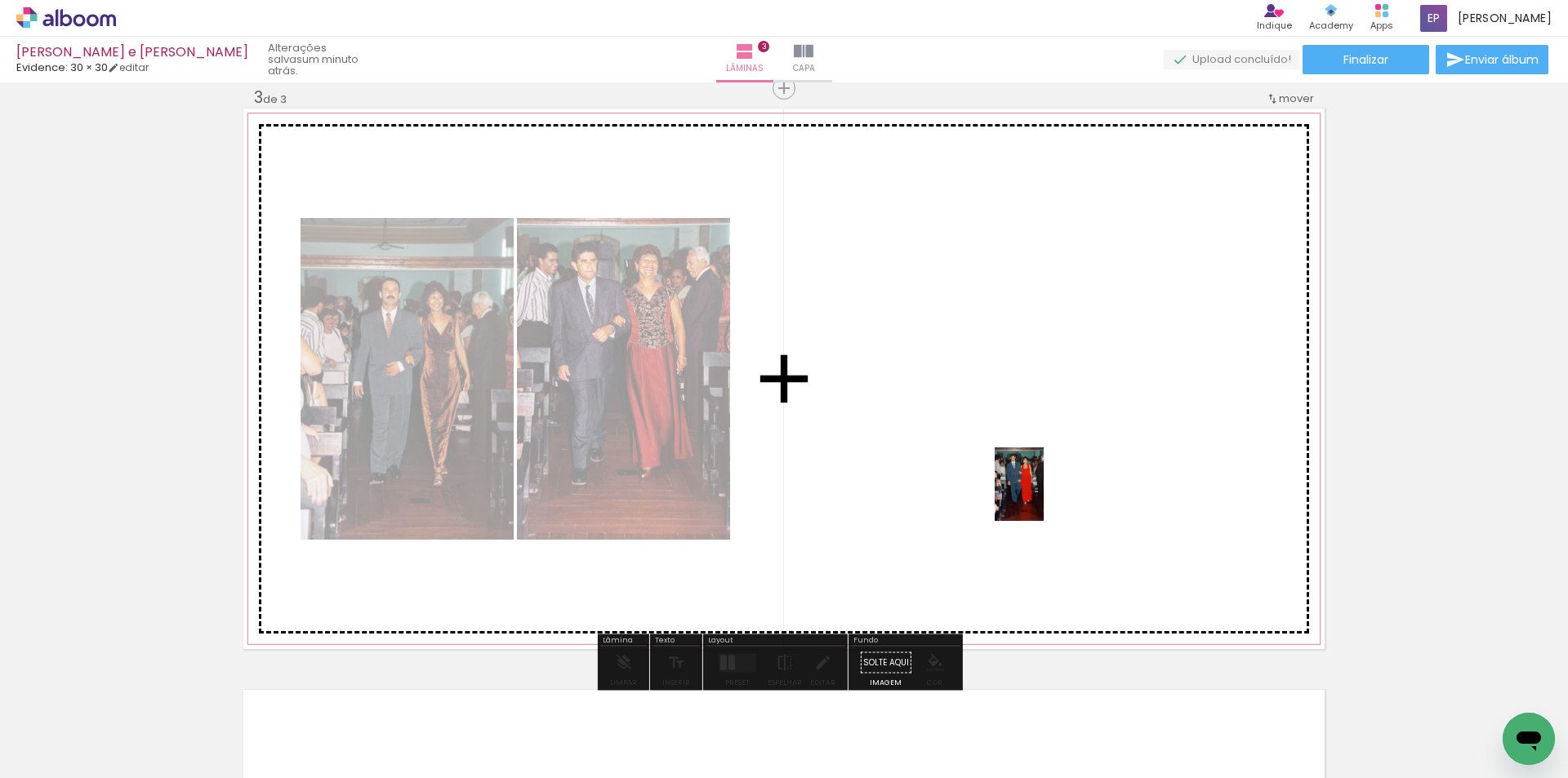
drag, startPoint x: 1042, startPoint y: 689, endPoint x: 1045, endPoint y: 491, distance: 198.0
click at [1044, 490] on quentale-workspace at bounding box center [784, 389] width 1568 height 778
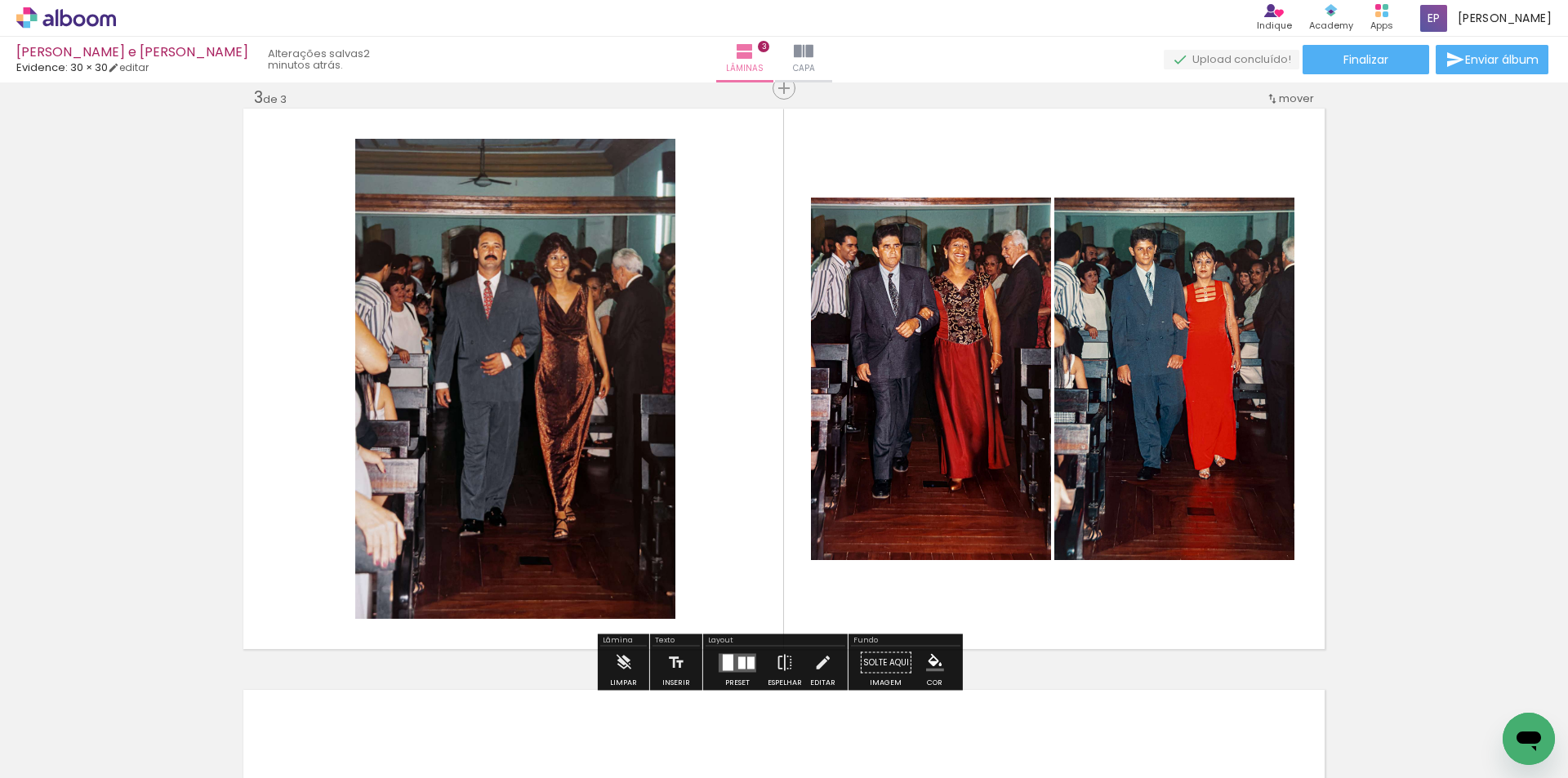
click at [727, 662] on div at bounding box center [727, 662] width 11 height 16
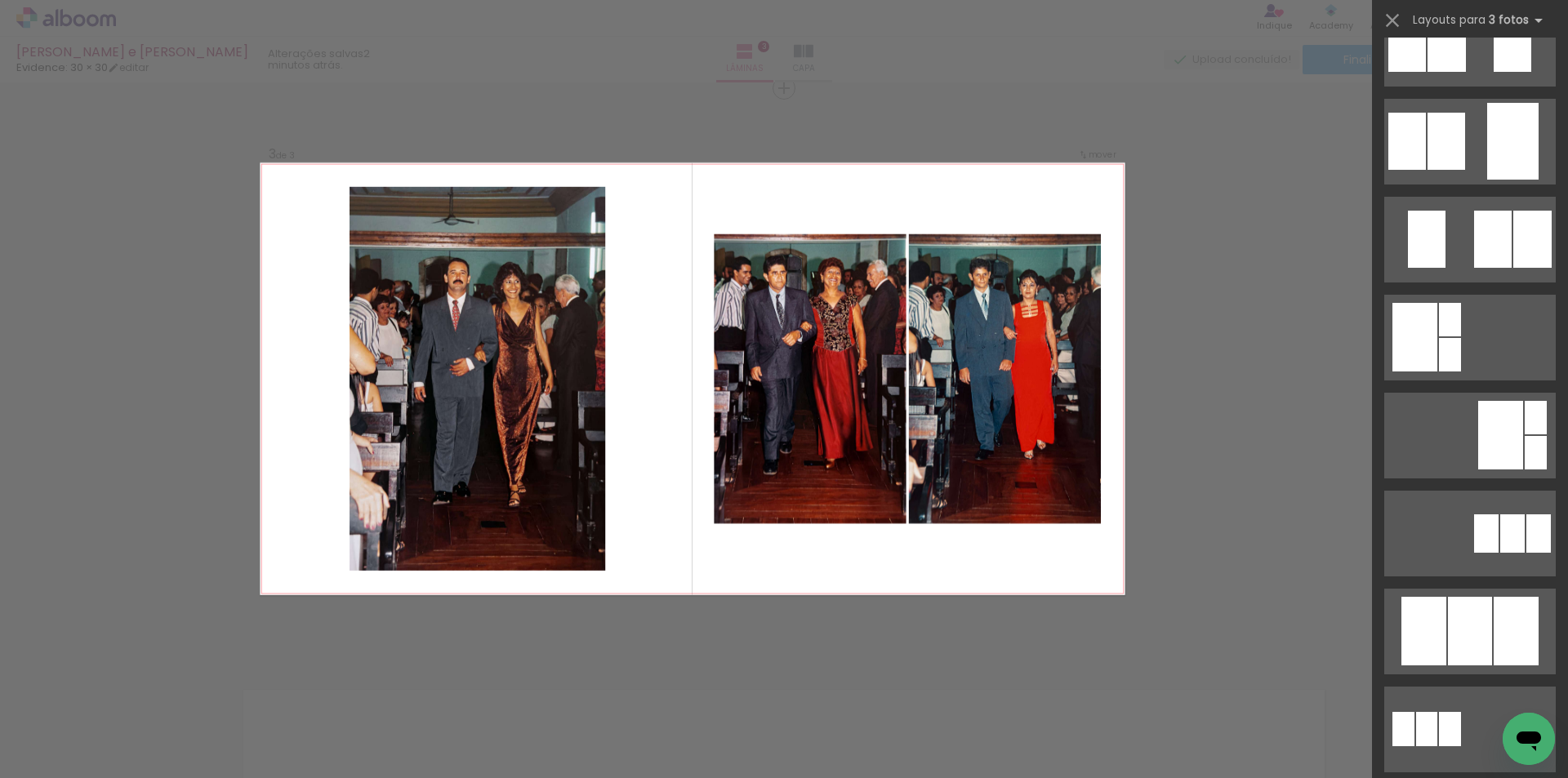
scroll to position [327, 0]
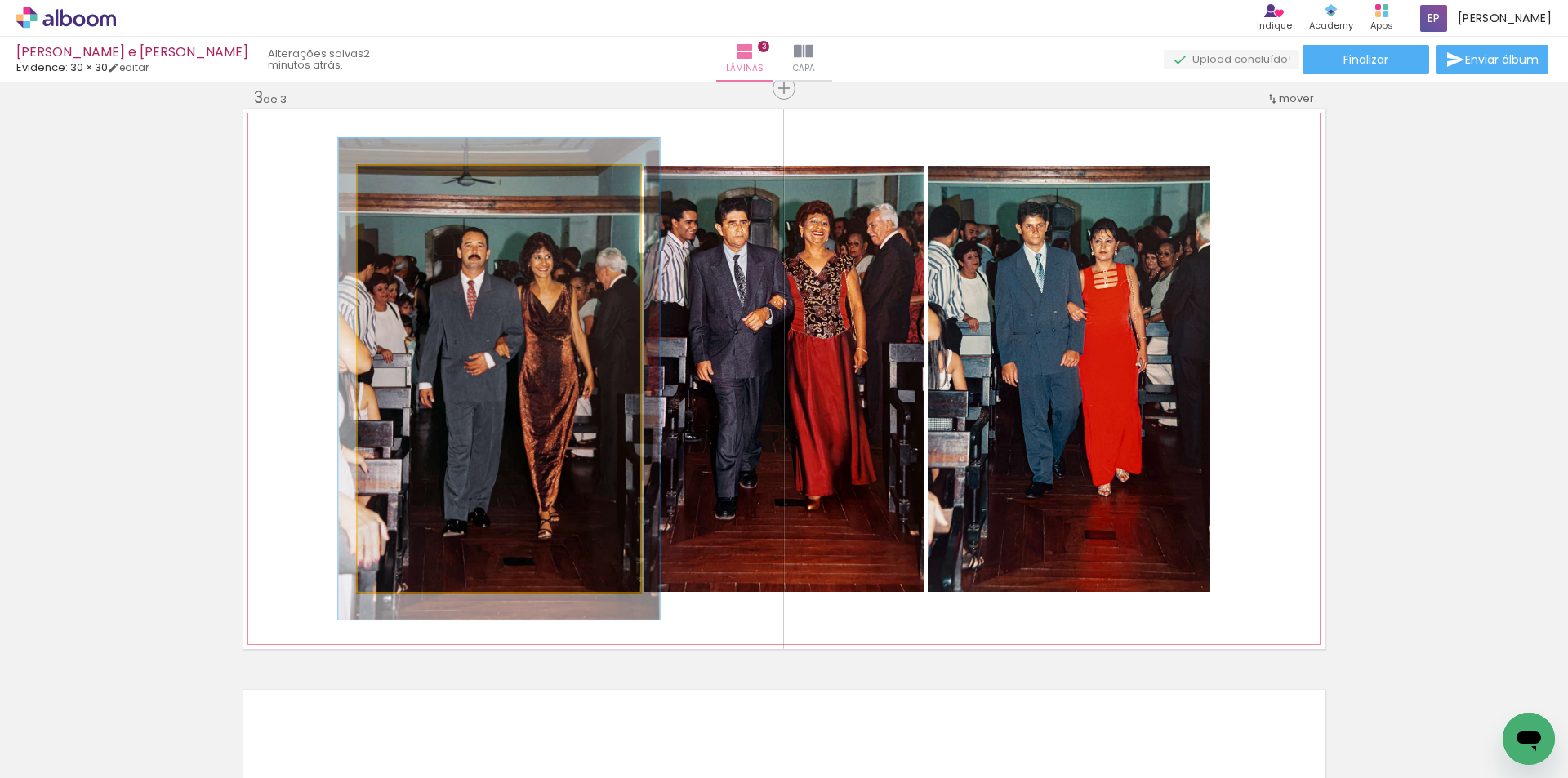
drag, startPoint x: 393, startPoint y: 183, endPoint x: 401, endPoint y: 184, distance: 8.1
type paper-slider "114"
click at [401, 184] on div at bounding box center [403, 183] width 15 height 15
click at [402, 185] on div at bounding box center [404, 183] width 15 height 15
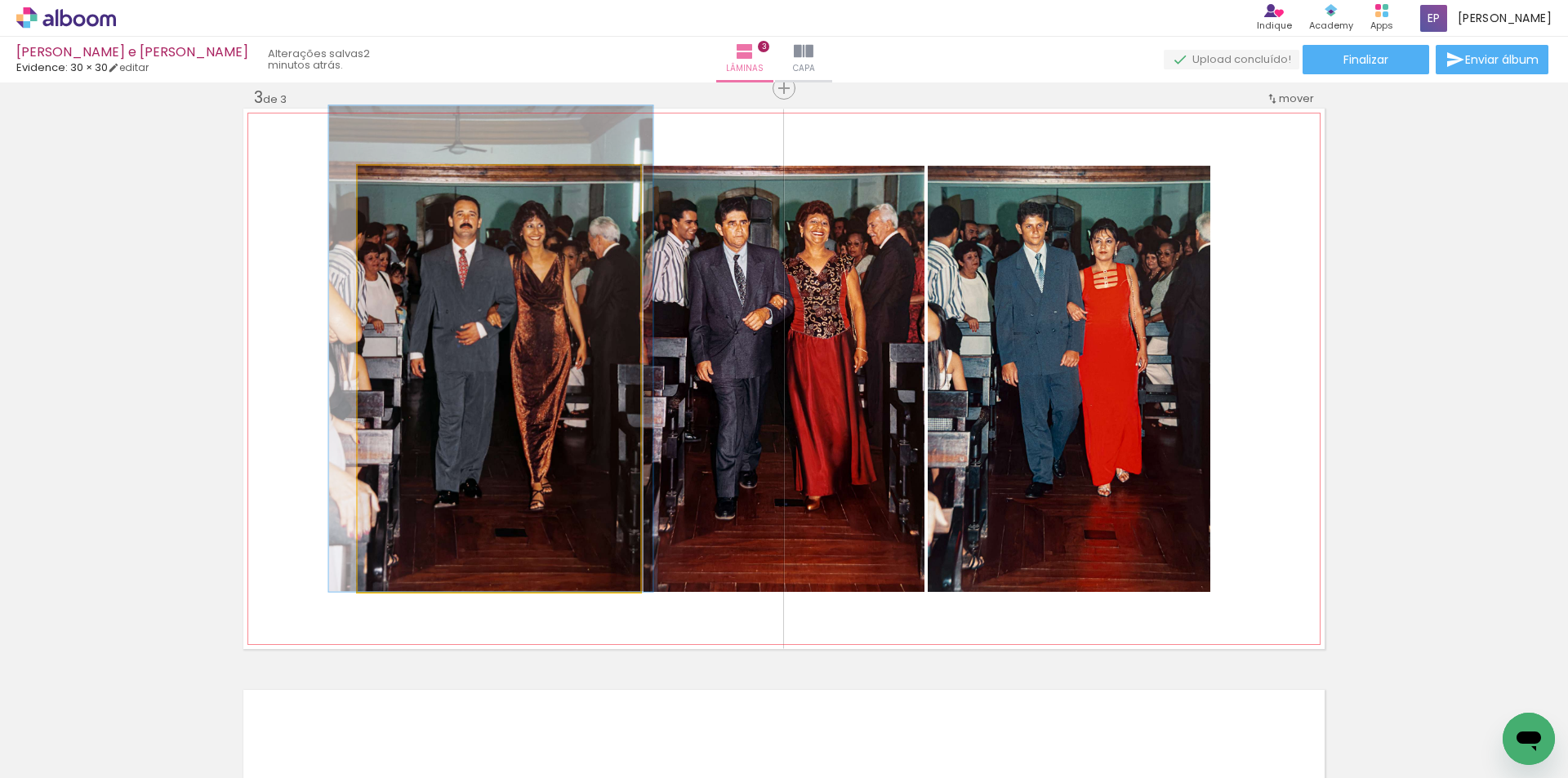
drag, startPoint x: 523, startPoint y: 301, endPoint x: 515, endPoint y: 261, distance: 40.8
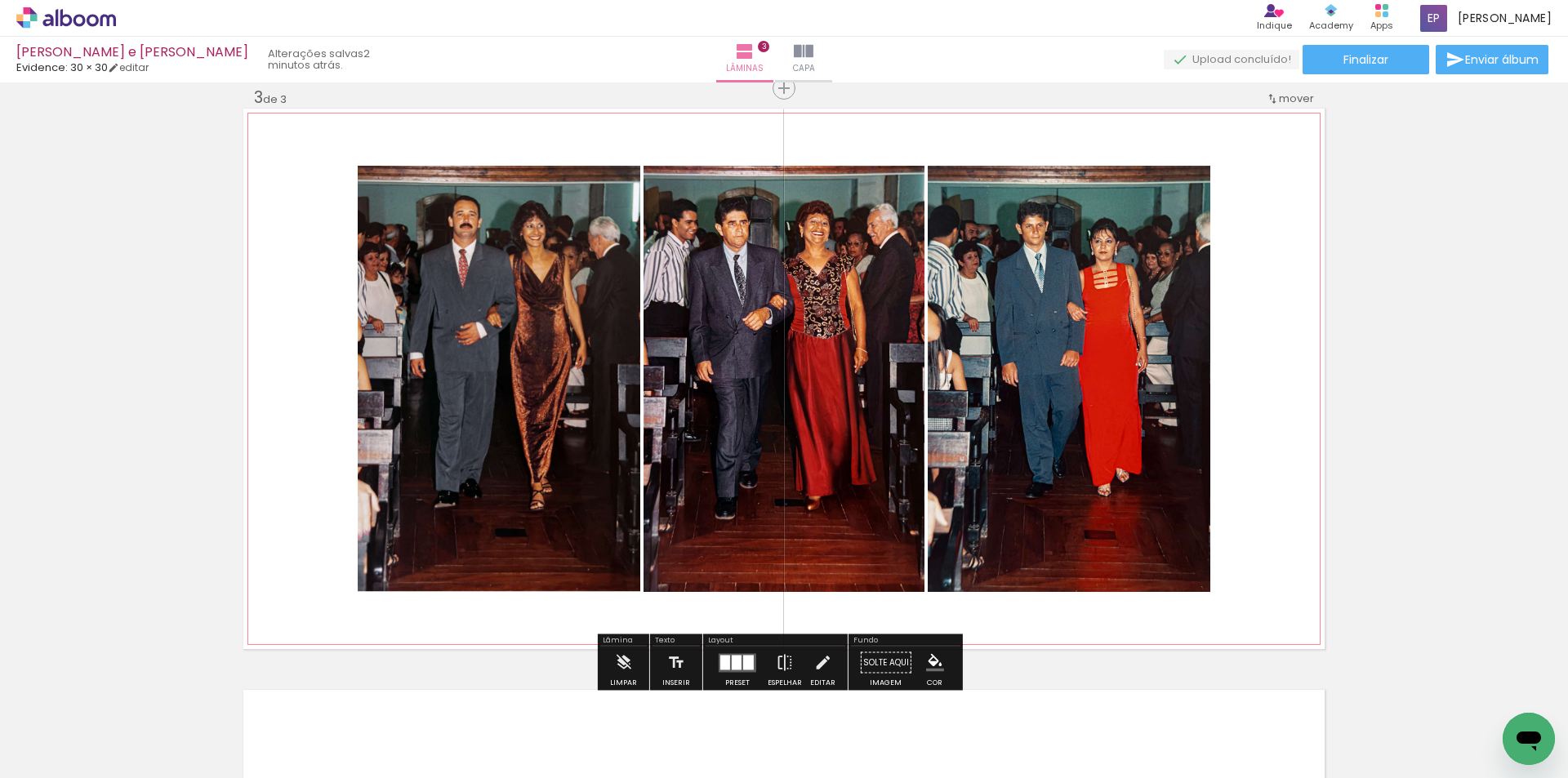
click at [515, 261] on quentale-photo at bounding box center [499, 379] width 282 height 426
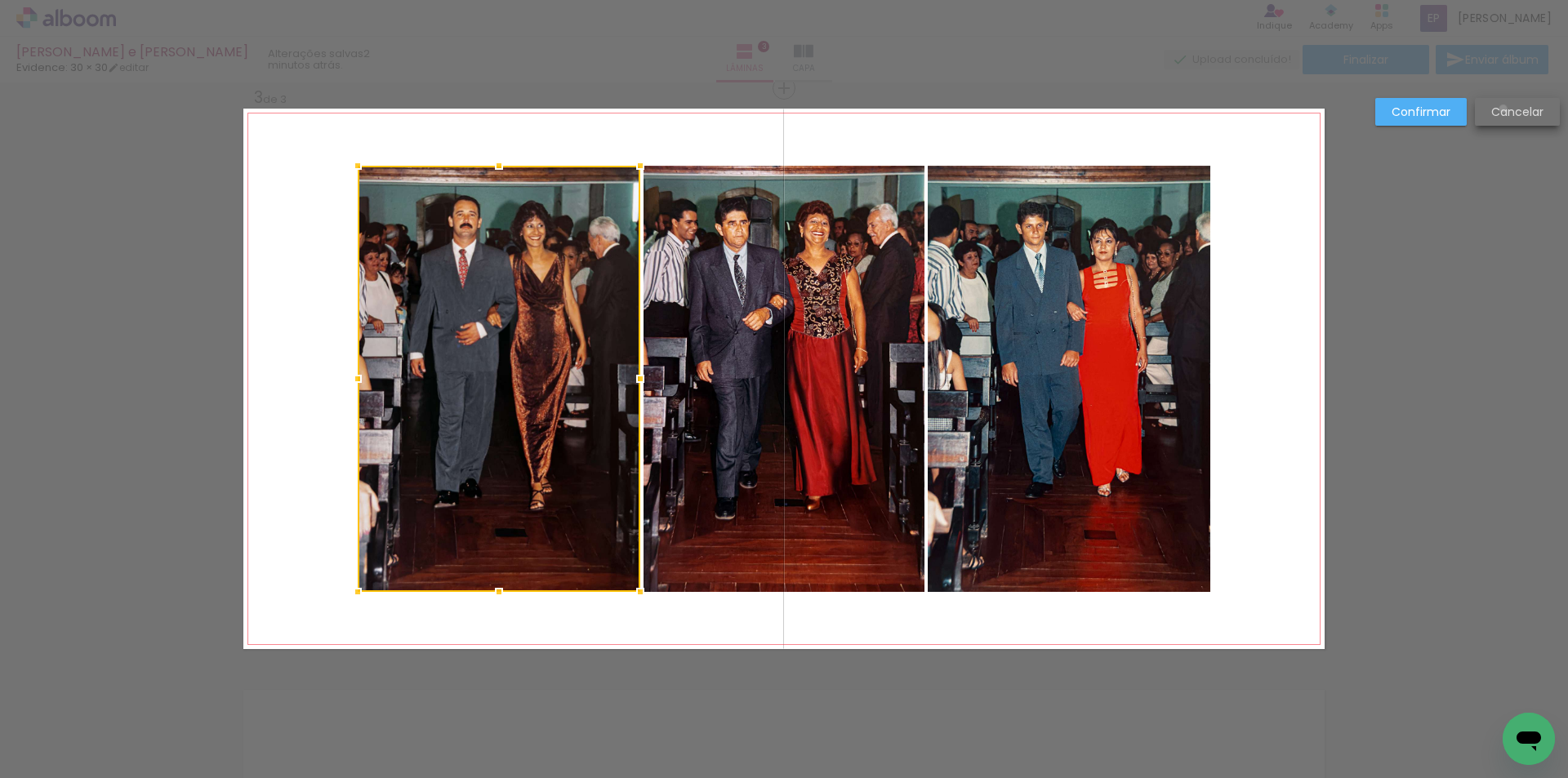
click at [0, 0] on slot "Cancelar" at bounding box center [0, 0] width 0 height 0
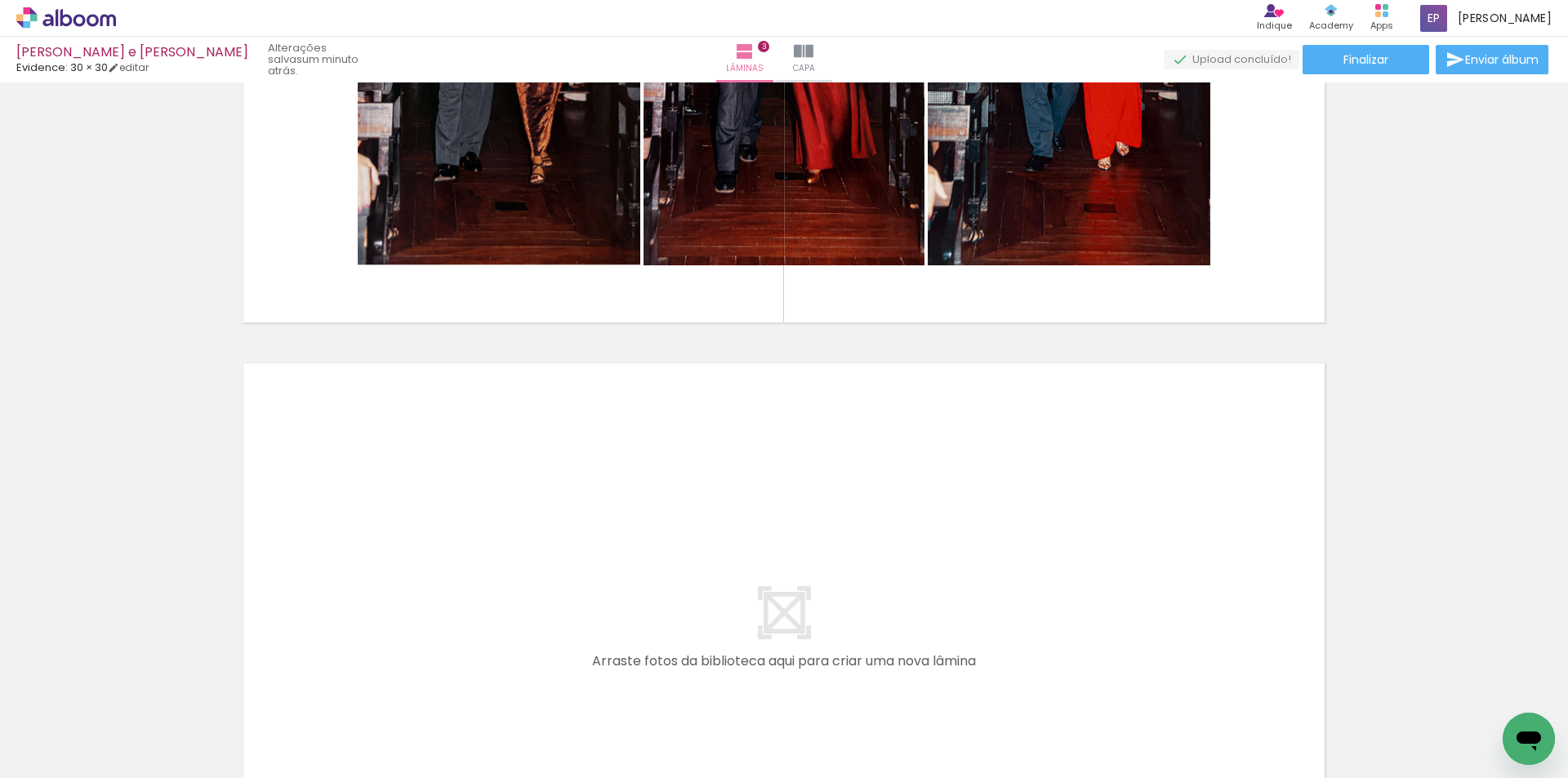
scroll to position [0, 1306]
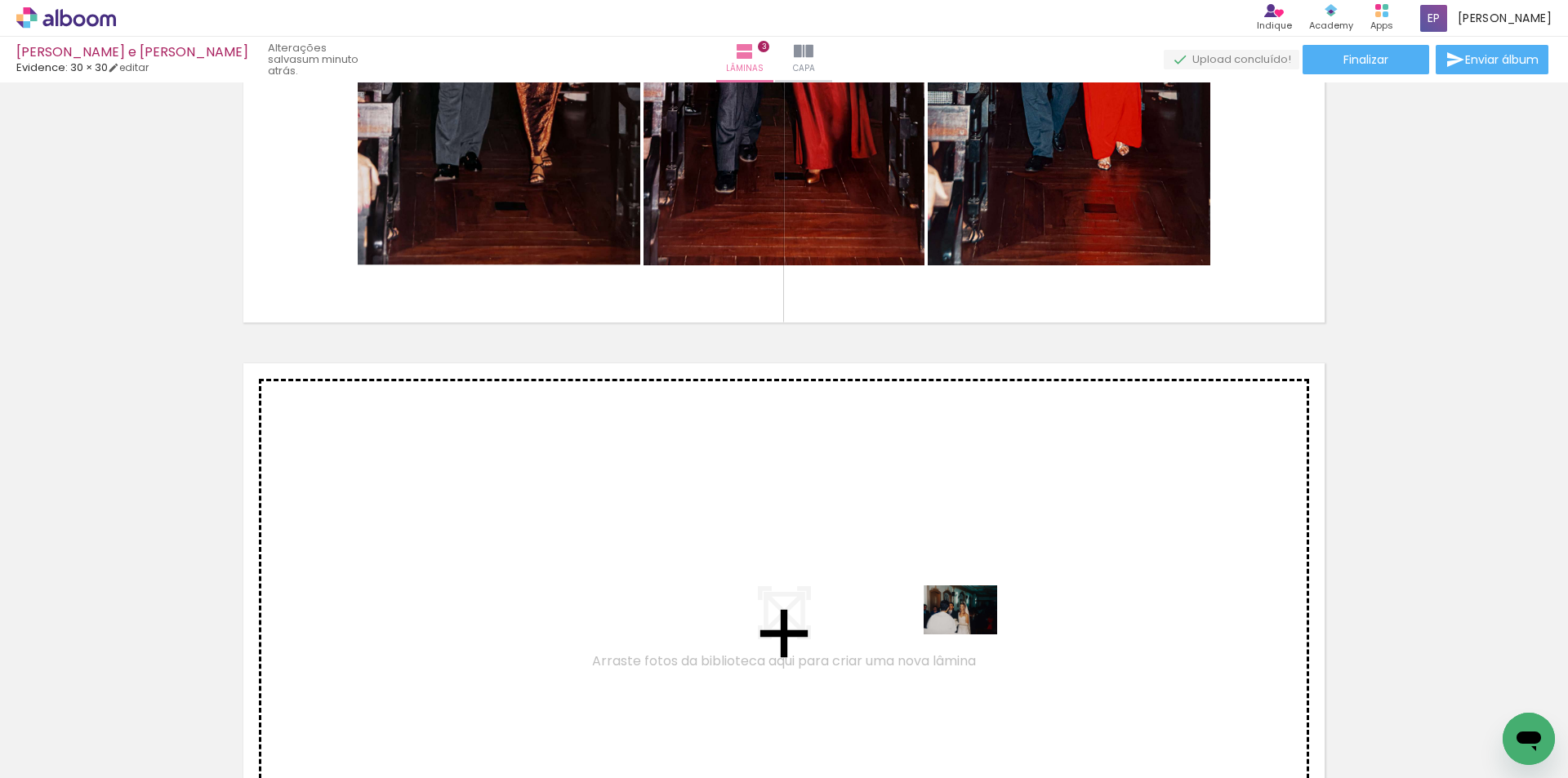
drag, startPoint x: 974, startPoint y: 663, endPoint x: 973, endPoint y: 635, distance: 28.0
click at [973, 635] on quentale-workspace at bounding box center [784, 389] width 1568 height 778
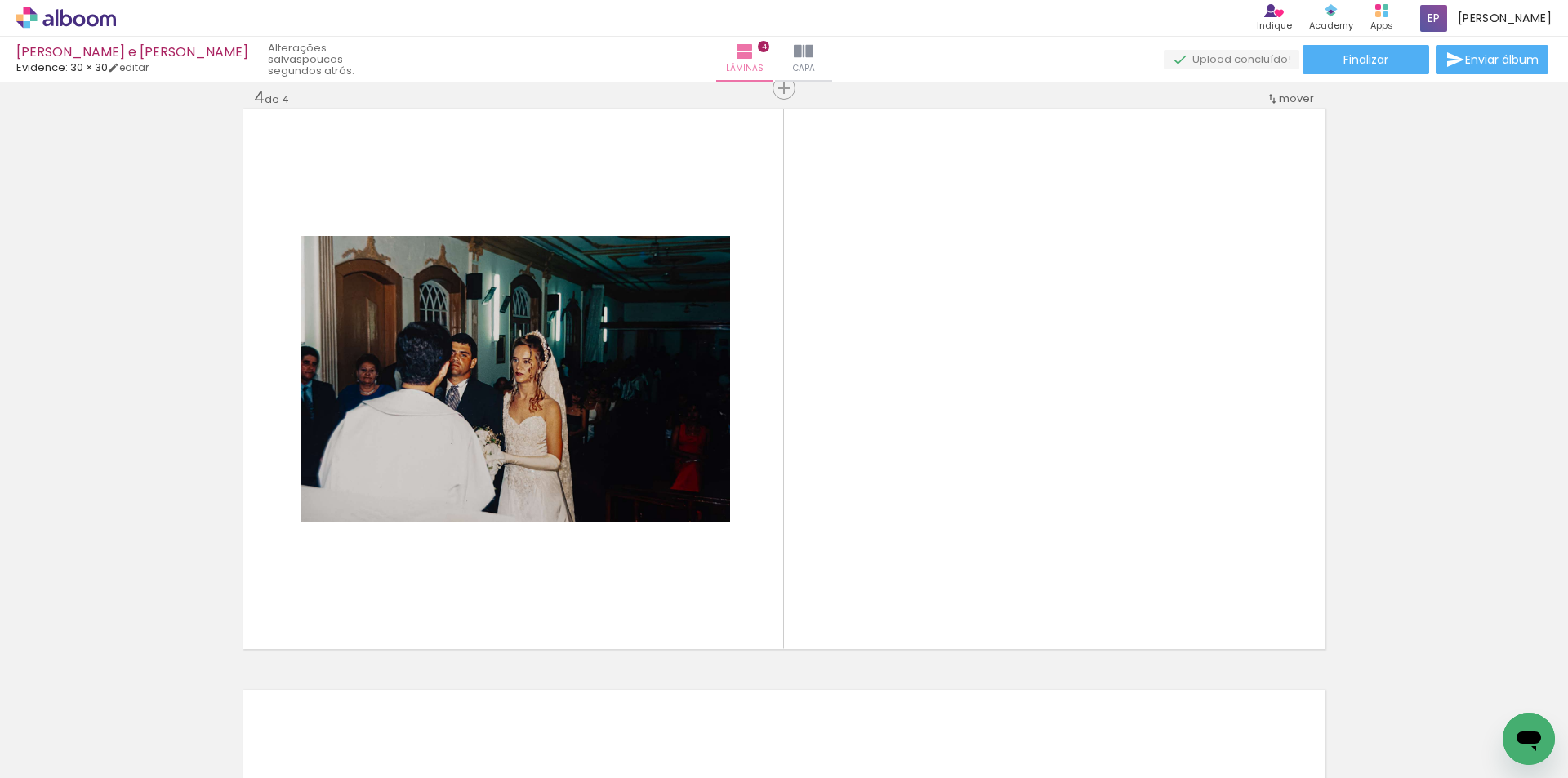
scroll to position [0, 0]
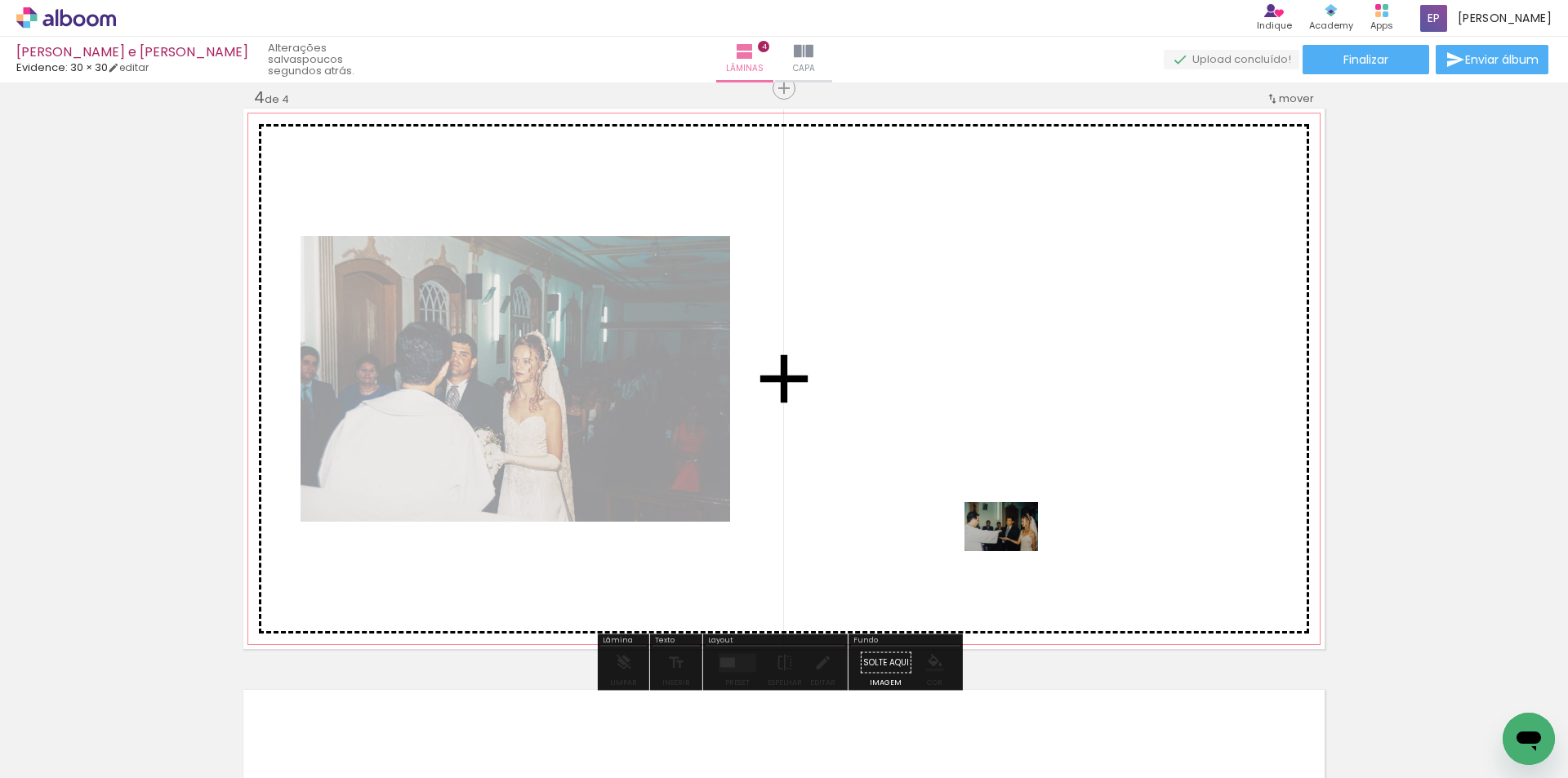
drag, startPoint x: 991, startPoint y: 726, endPoint x: 1014, endPoint y: 551, distance: 176.5
click at [1014, 551] on quentale-workspace at bounding box center [784, 389] width 1568 height 778
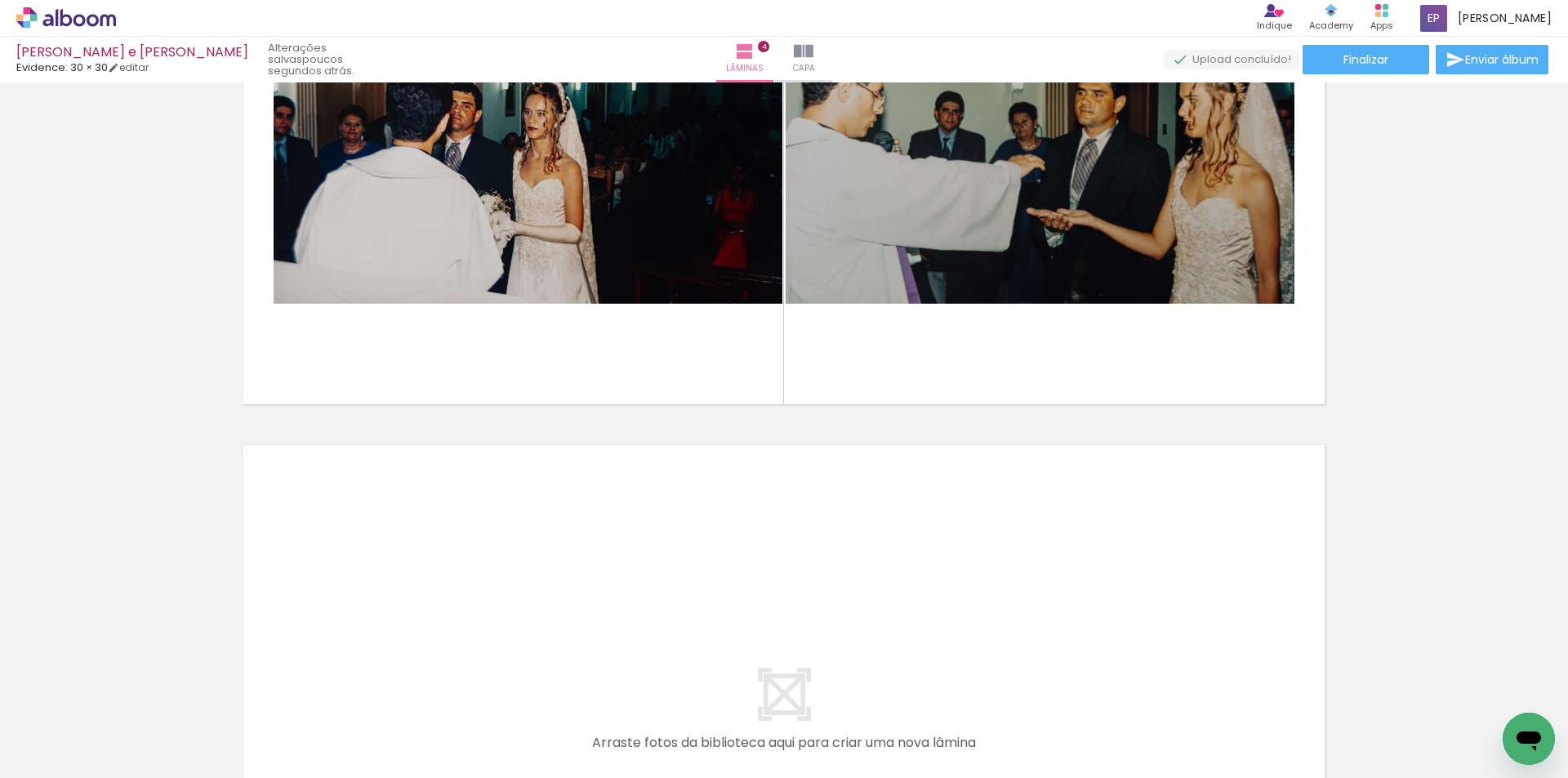
scroll to position [2092, 0]
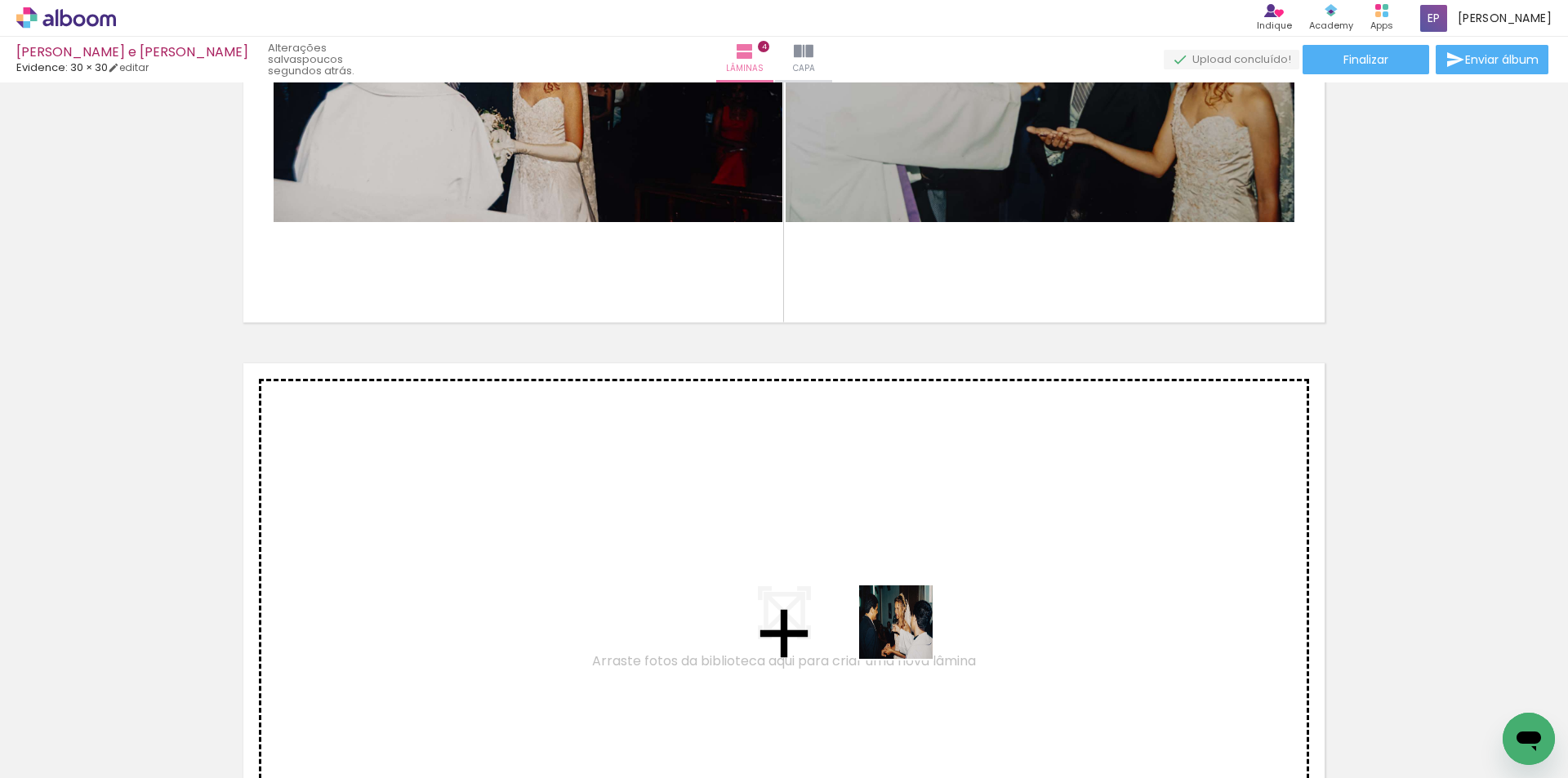
drag, startPoint x: 931, startPoint y: 731, endPoint x: 905, endPoint y: 625, distance: 109.1
click at [905, 625] on quentale-workspace at bounding box center [784, 389] width 1568 height 778
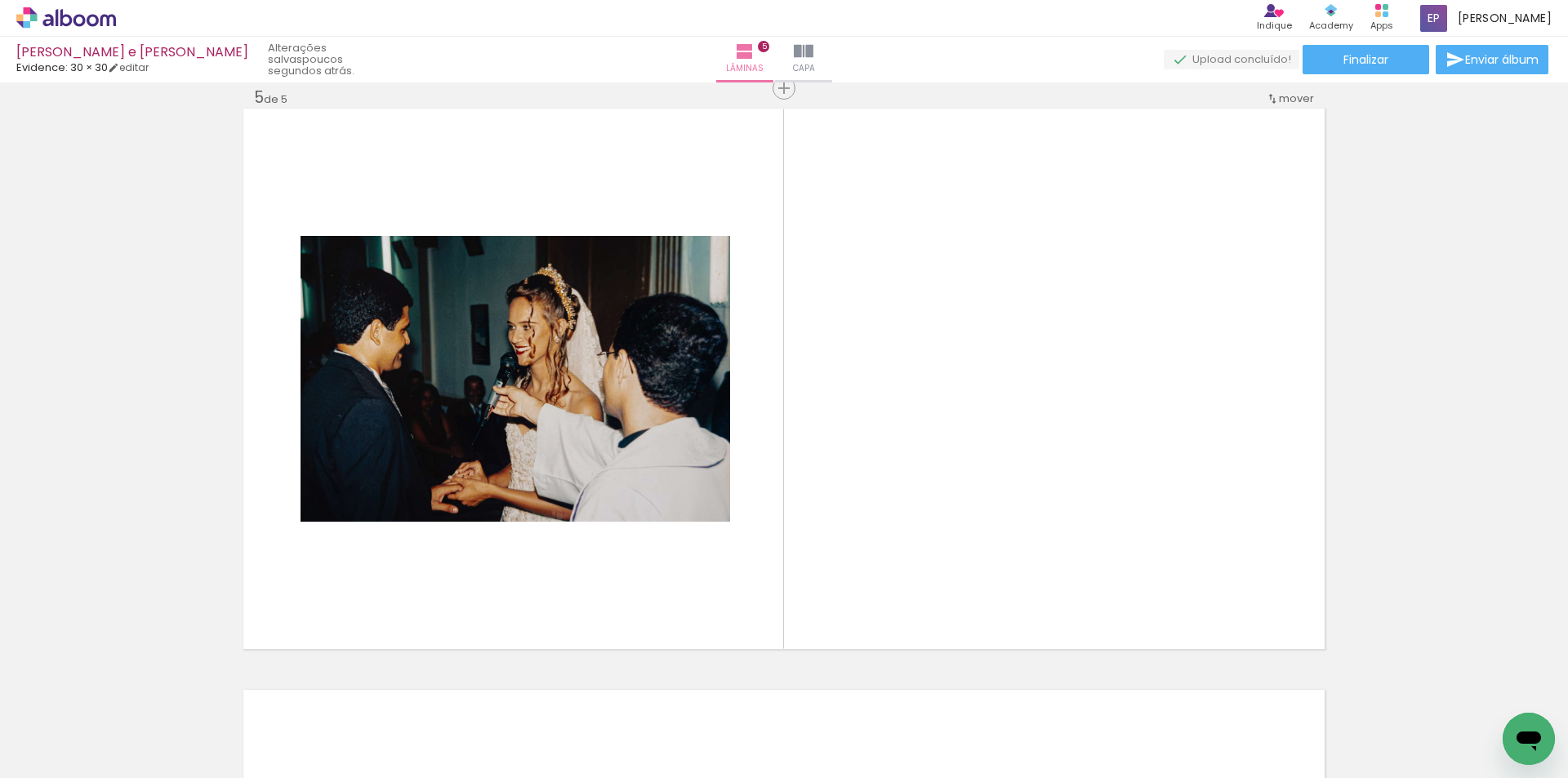
scroll to position [0, 2413]
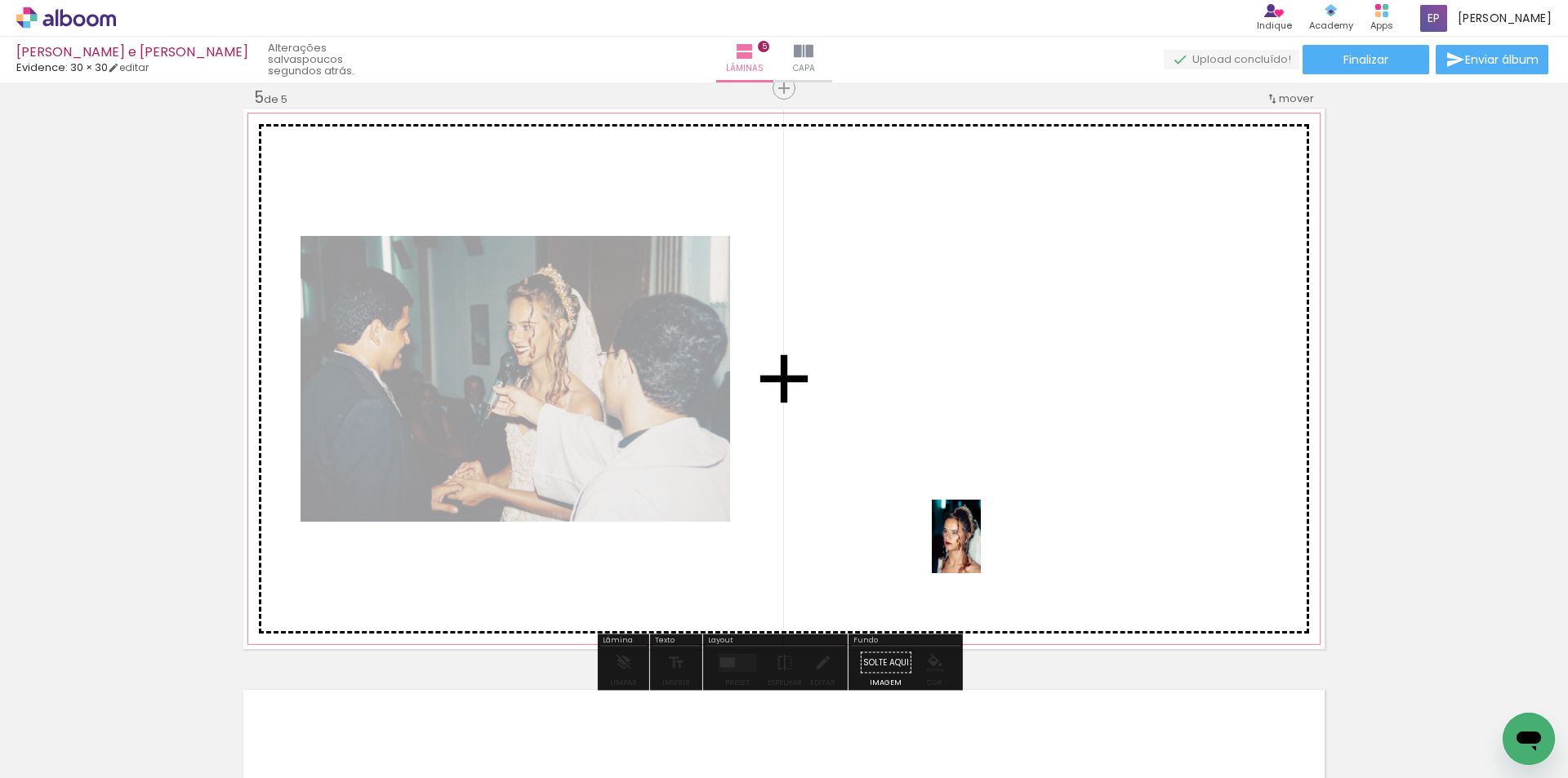
drag, startPoint x: 970, startPoint y: 668, endPoint x: 1076, endPoint y: 728, distance: 121.8
click at [981, 549] on quentale-workspace at bounding box center [784, 389] width 1568 height 778
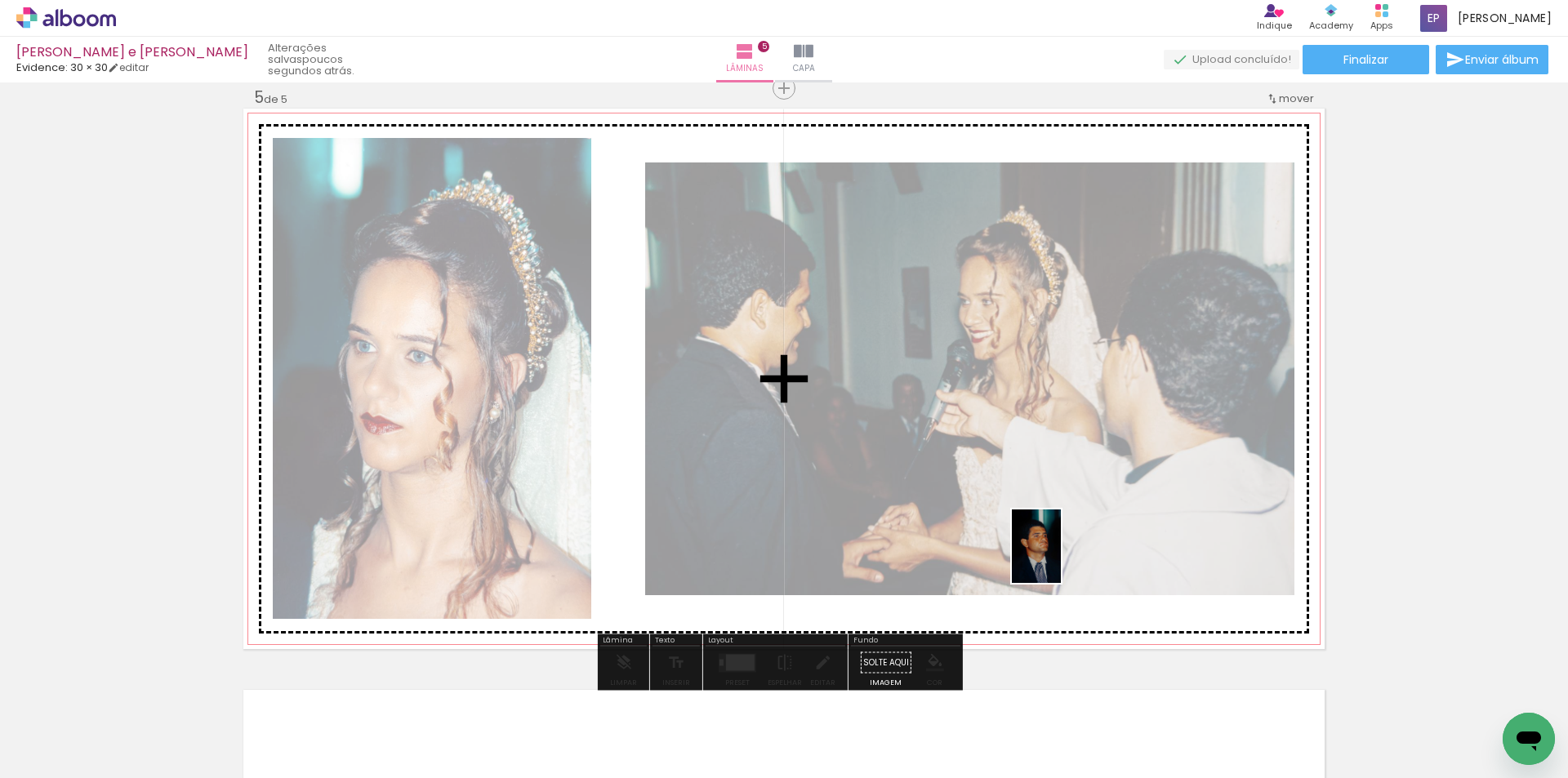
drag, startPoint x: 1064, startPoint y: 725, endPoint x: 1060, endPoint y: 558, distance: 167.0
click at [1060, 558] on quentale-workspace at bounding box center [784, 389] width 1568 height 778
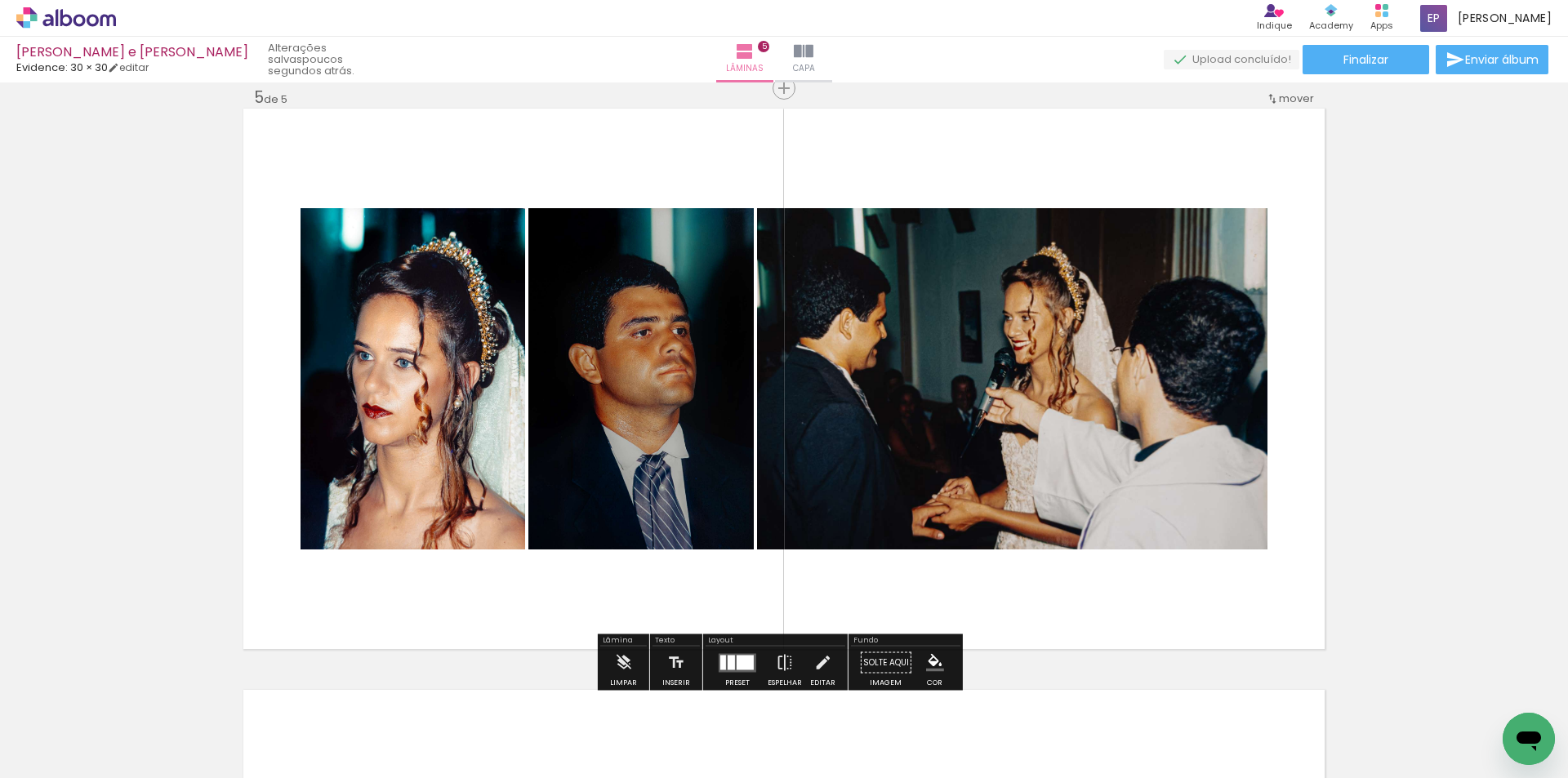
click at [741, 657] on div at bounding box center [744, 662] width 17 height 15
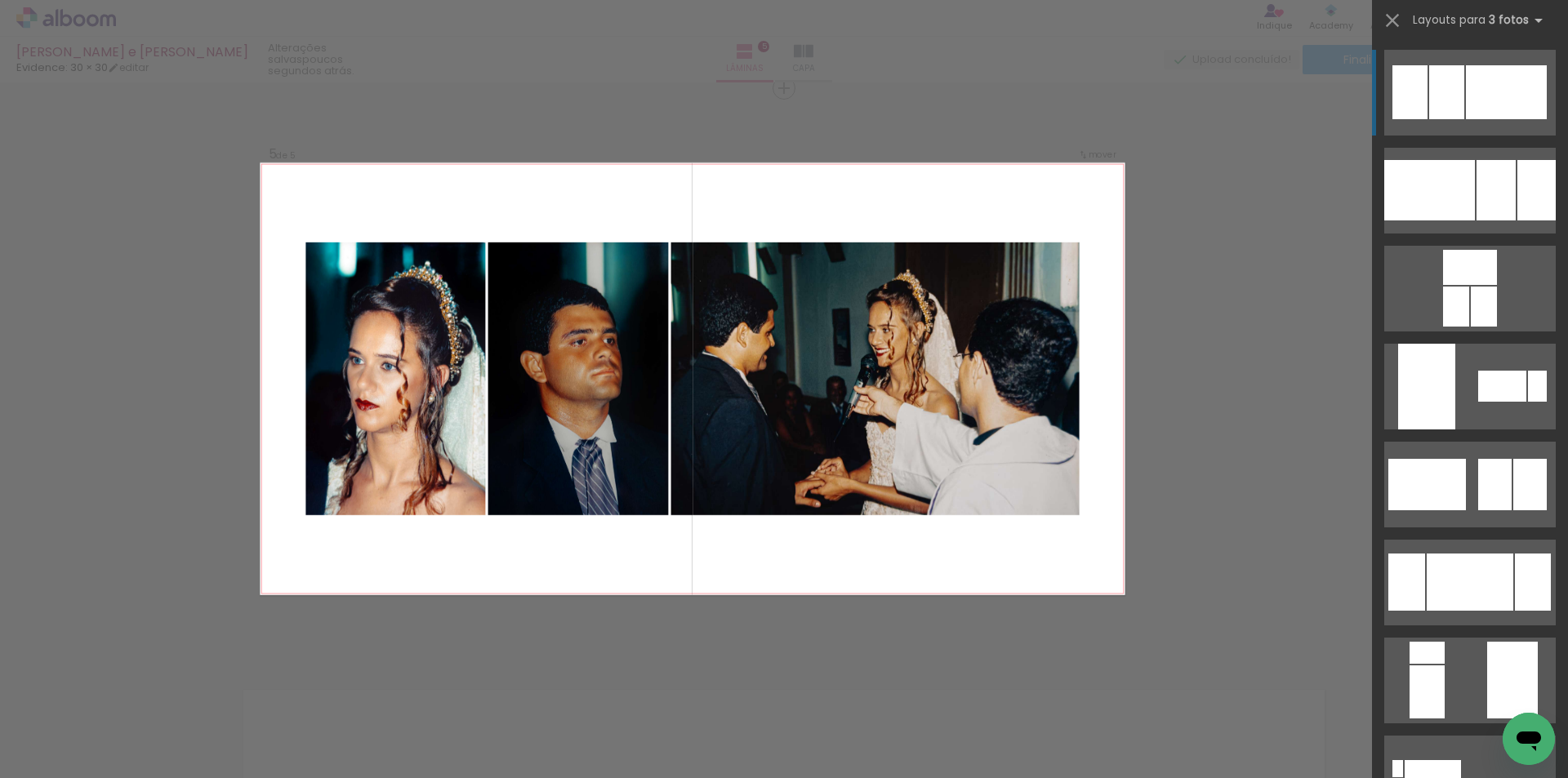
scroll to position [163, 0]
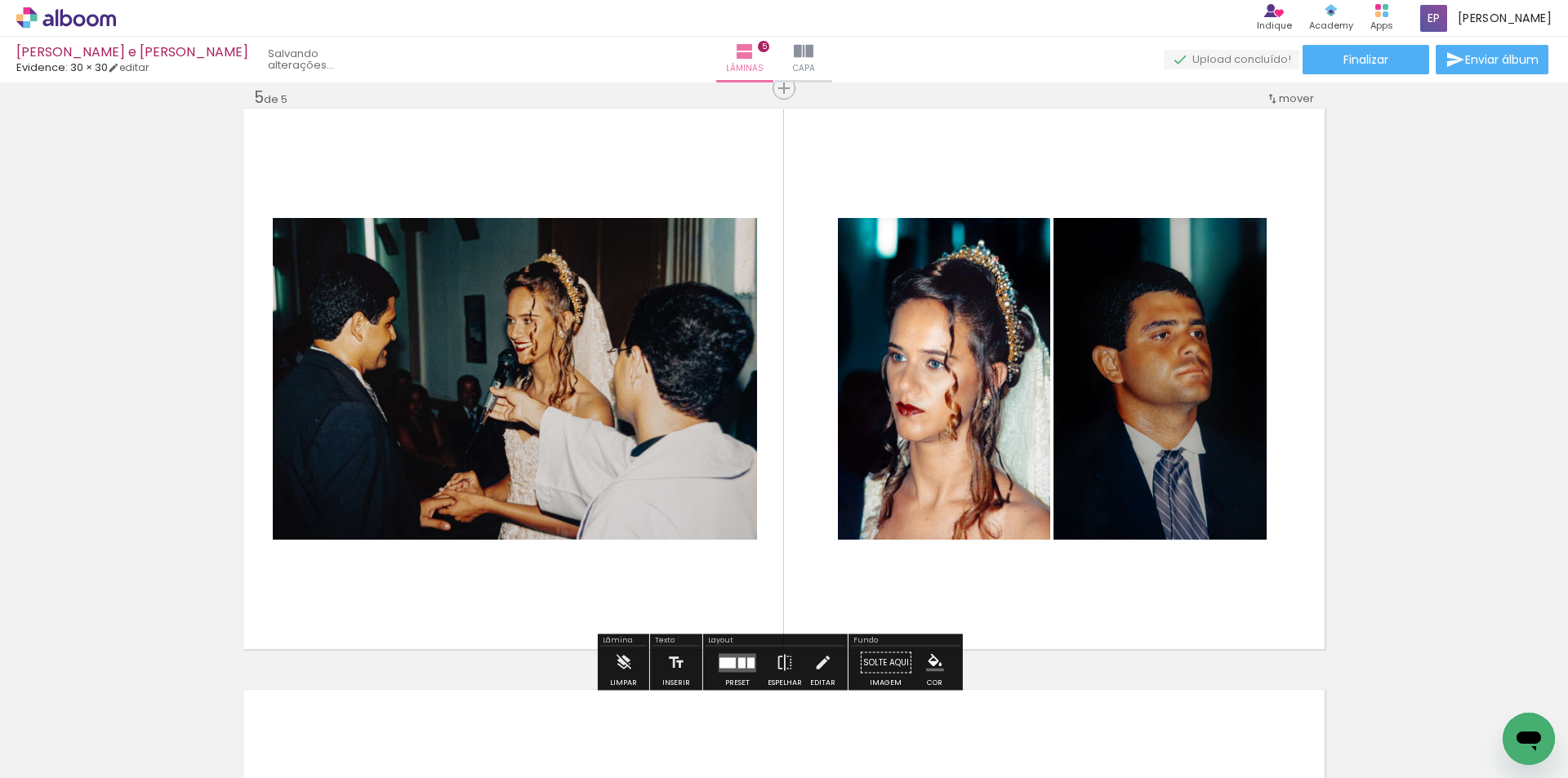
click at [0, 0] on slot at bounding box center [0, 0] width 0 height 0
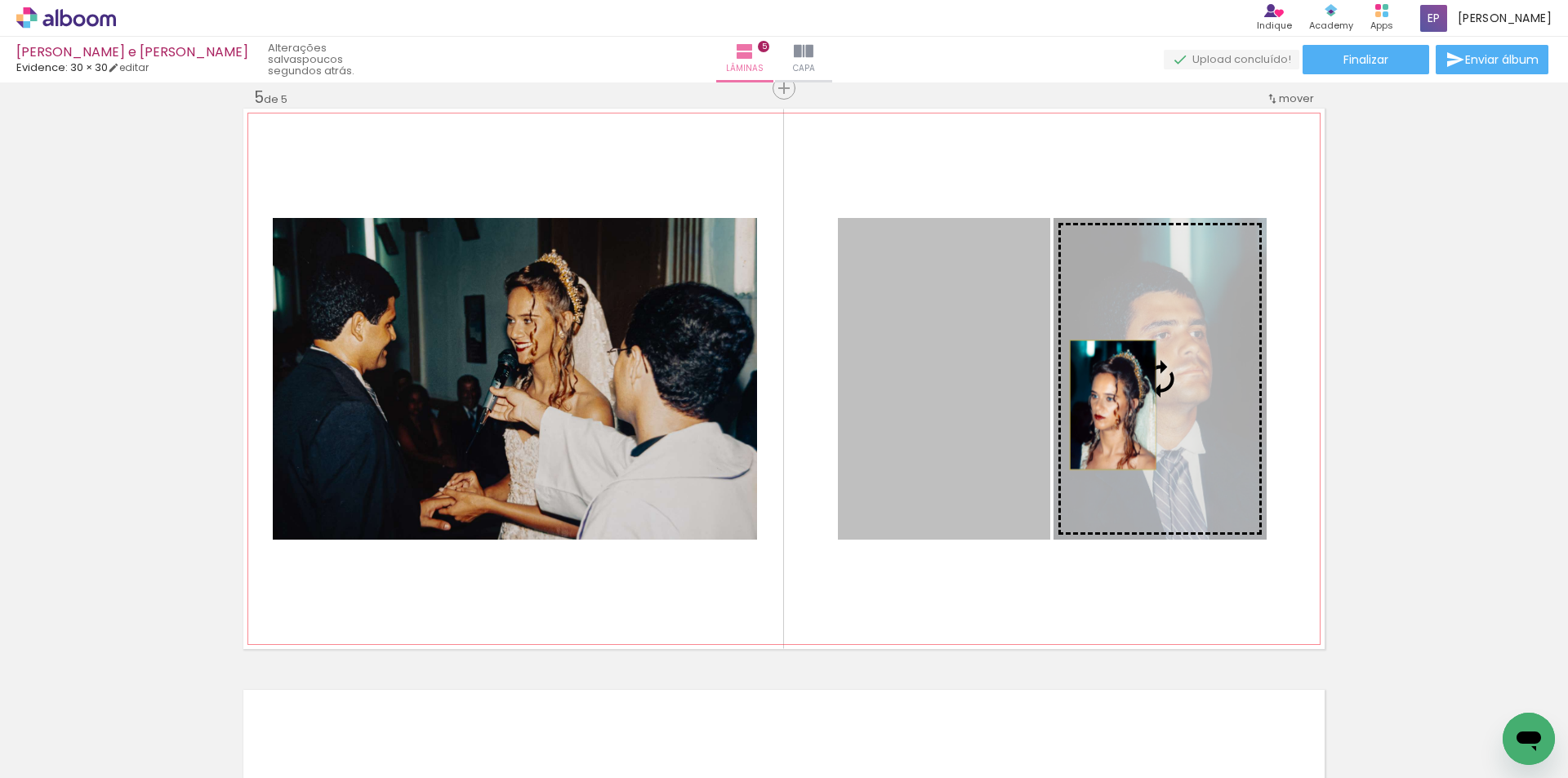
drag, startPoint x: 902, startPoint y: 419, endPoint x: 1107, endPoint y: 405, distance: 205.5
click at [0, 0] on slot at bounding box center [0, 0] width 0 height 0
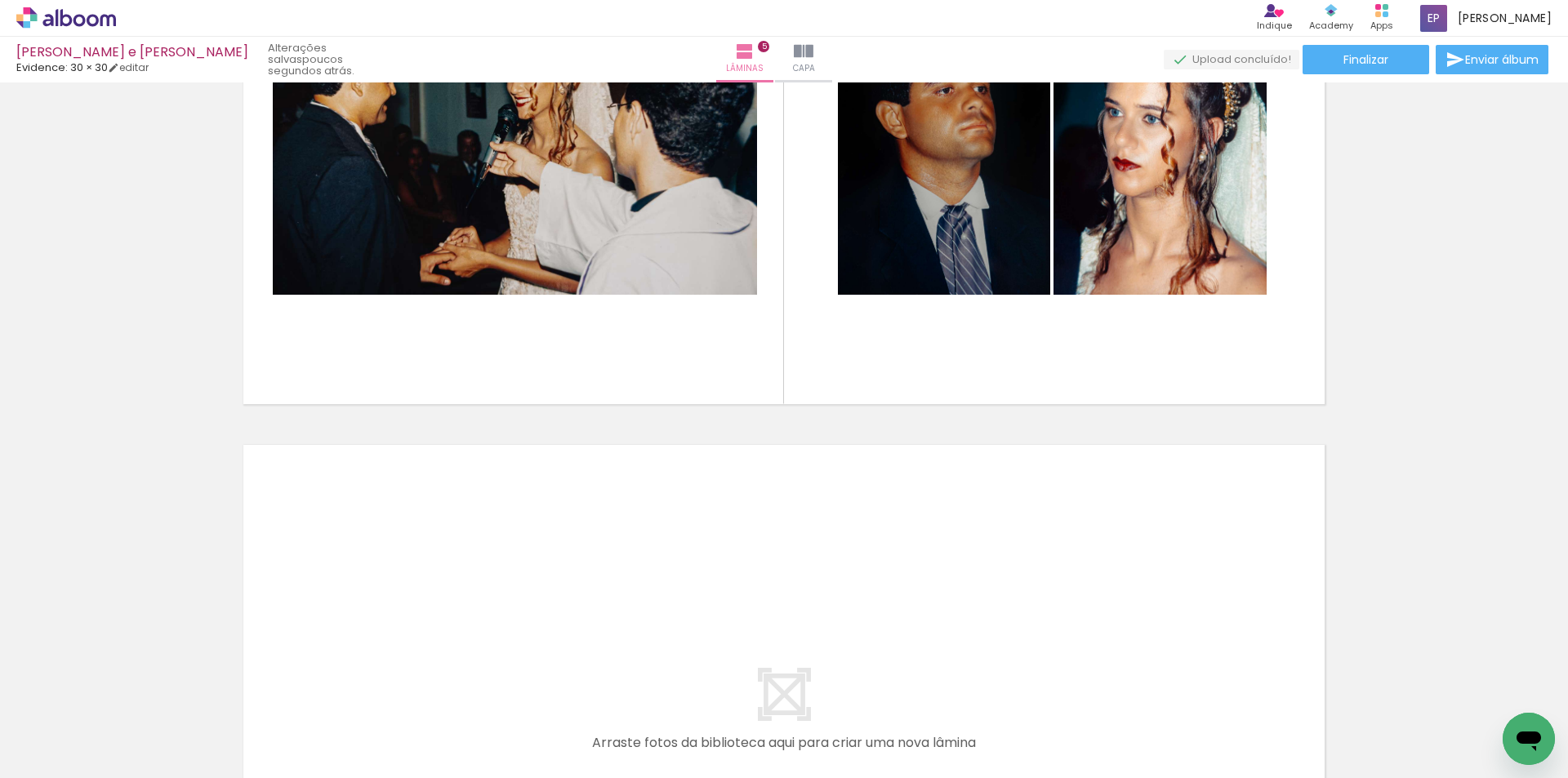
scroll to position [2755, 0]
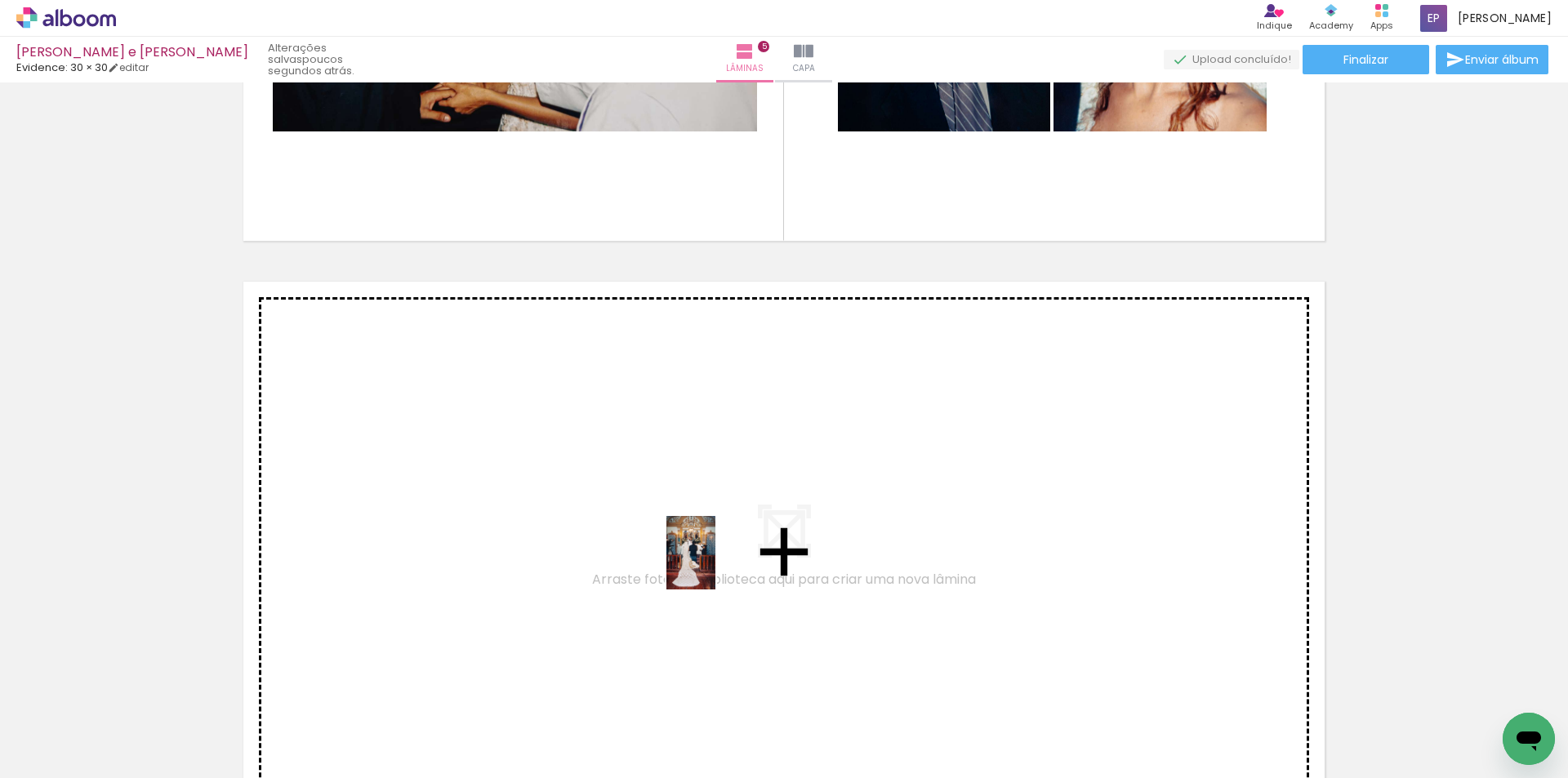
drag, startPoint x: 690, startPoint y: 639, endPoint x: 715, endPoint y: 565, distance: 78.1
click at [715, 565] on quentale-workspace at bounding box center [784, 389] width 1568 height 778
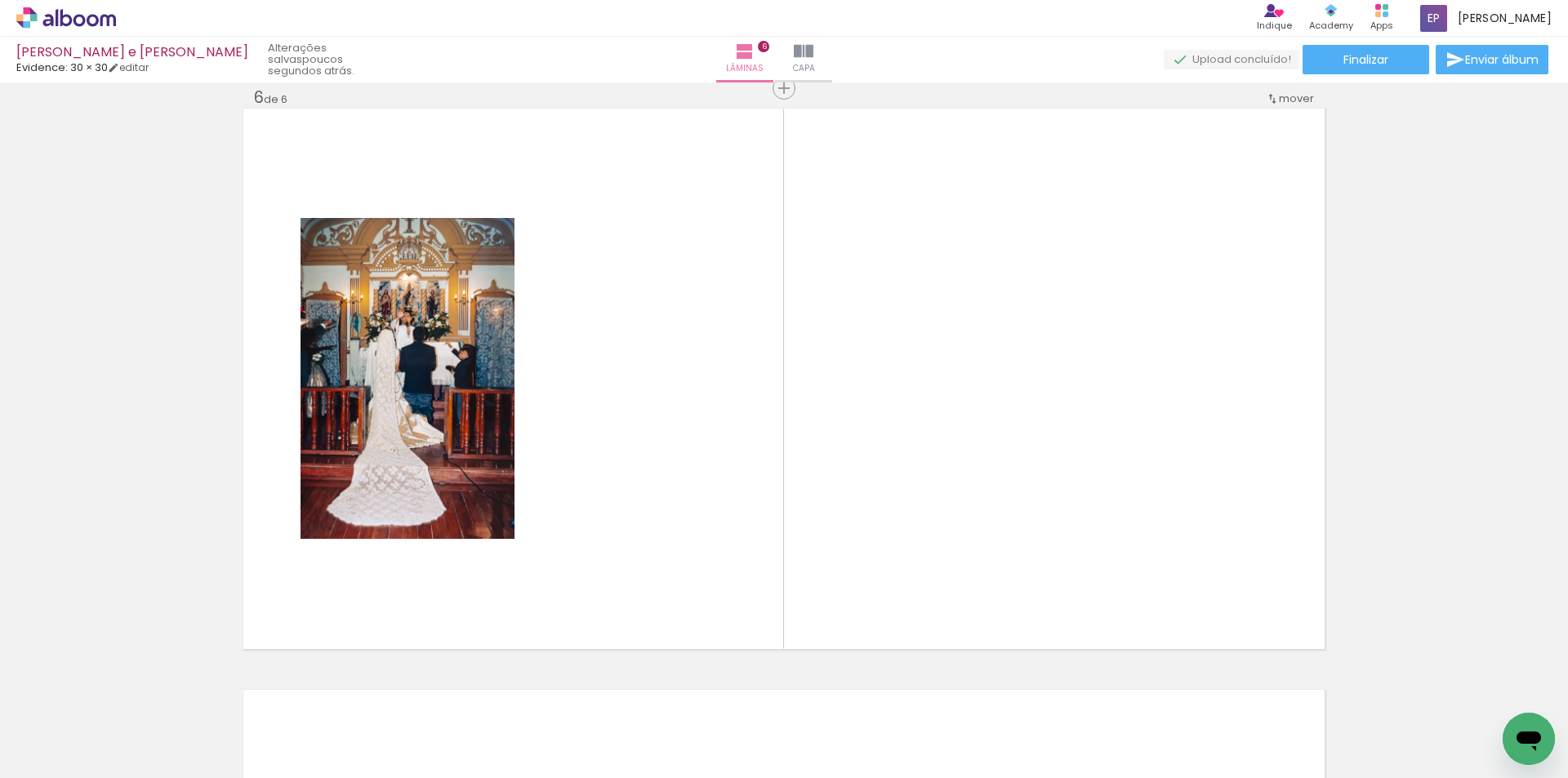
scroll to position [0, 223]
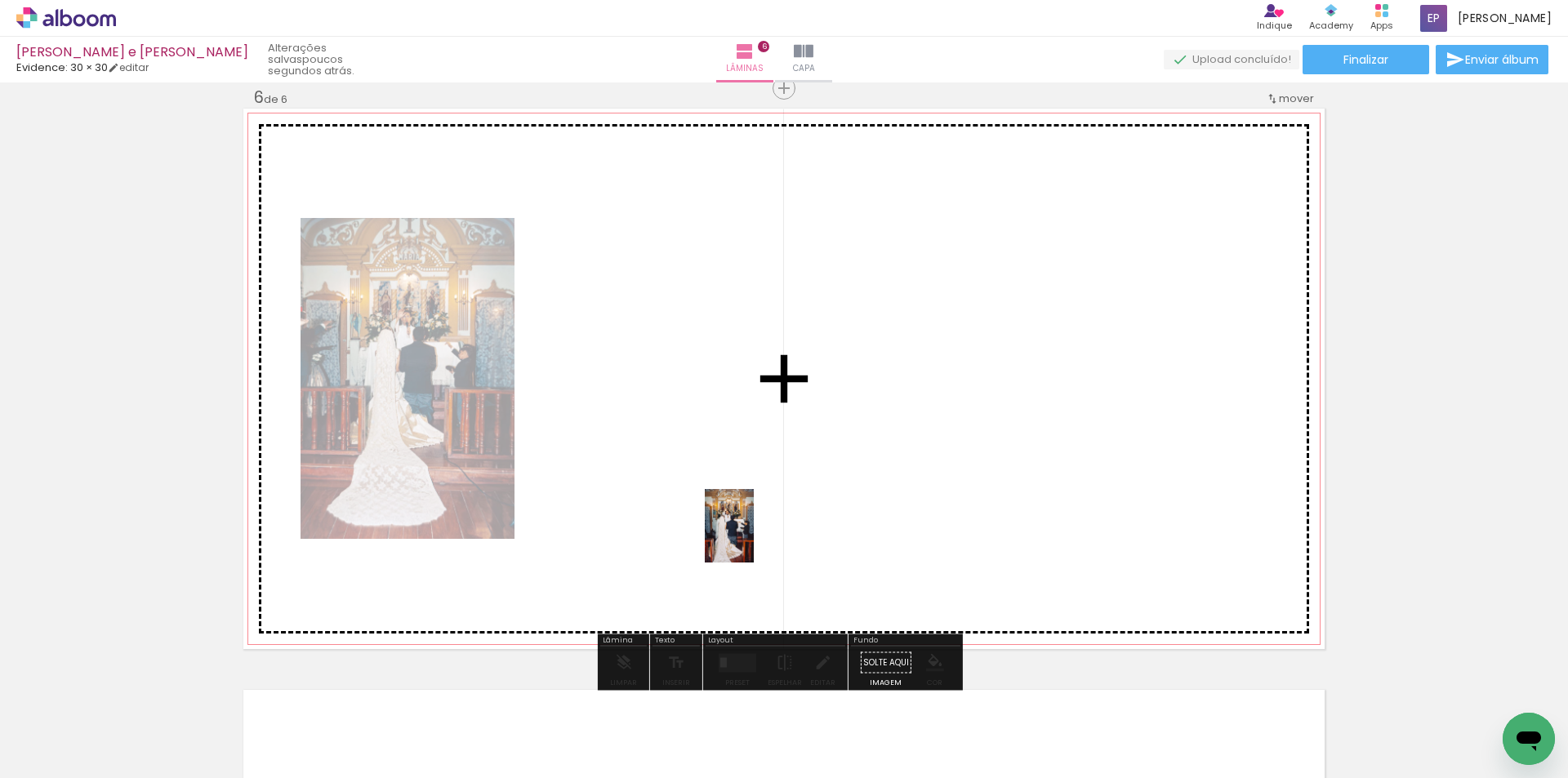
drag, startPoint x: 589, startPoint y: 744, endPoint x: 753, endPoint y: 539, distance: 262.5
click at [753, 539] on quentale-workspace at bounding box center [784, 389] width 1568 height 778
click at [753, 539] on quentale-layouter at bounding box center [784, 379] width 1081 height 541
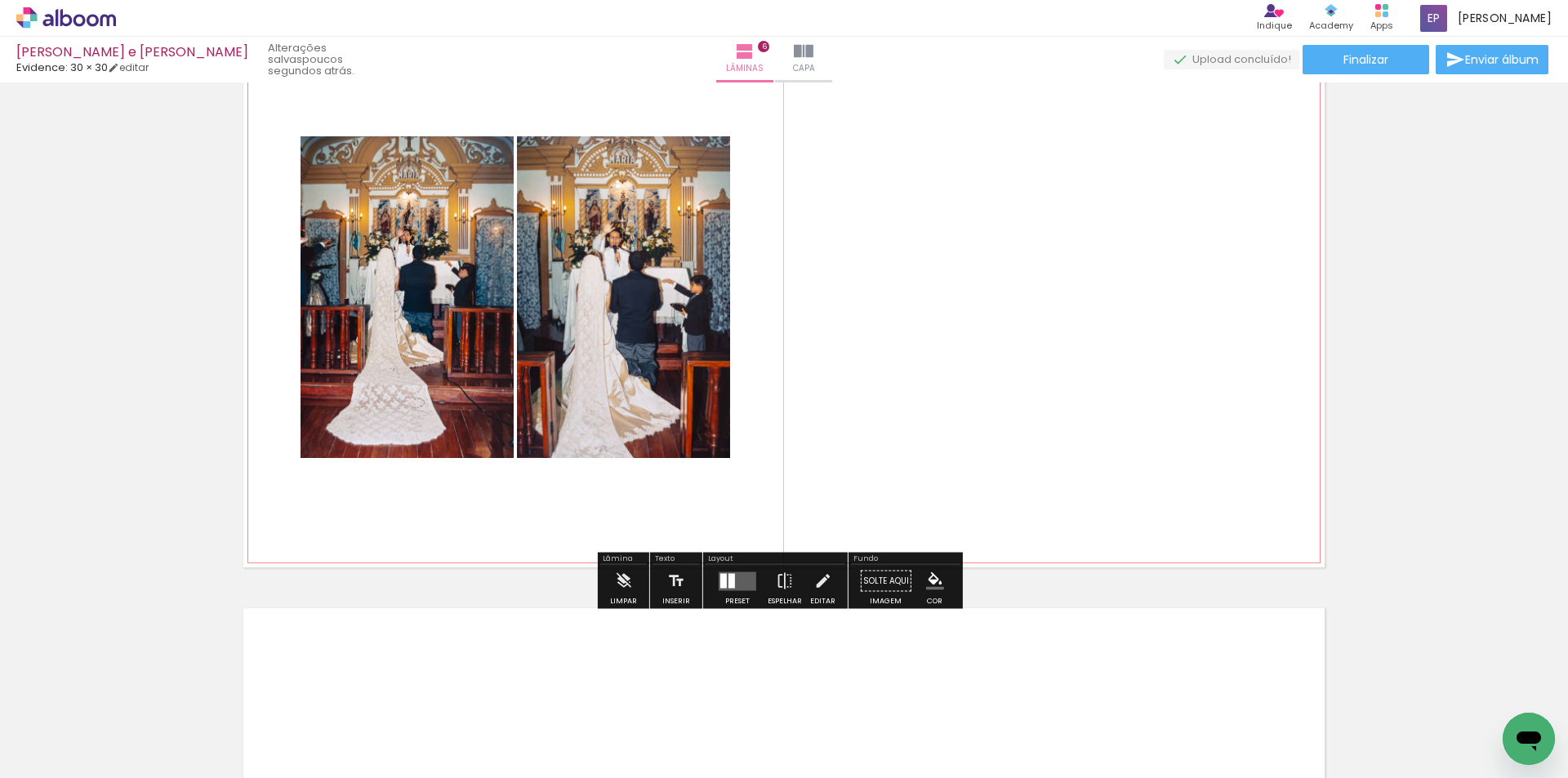
scroll to position [3255, 0]
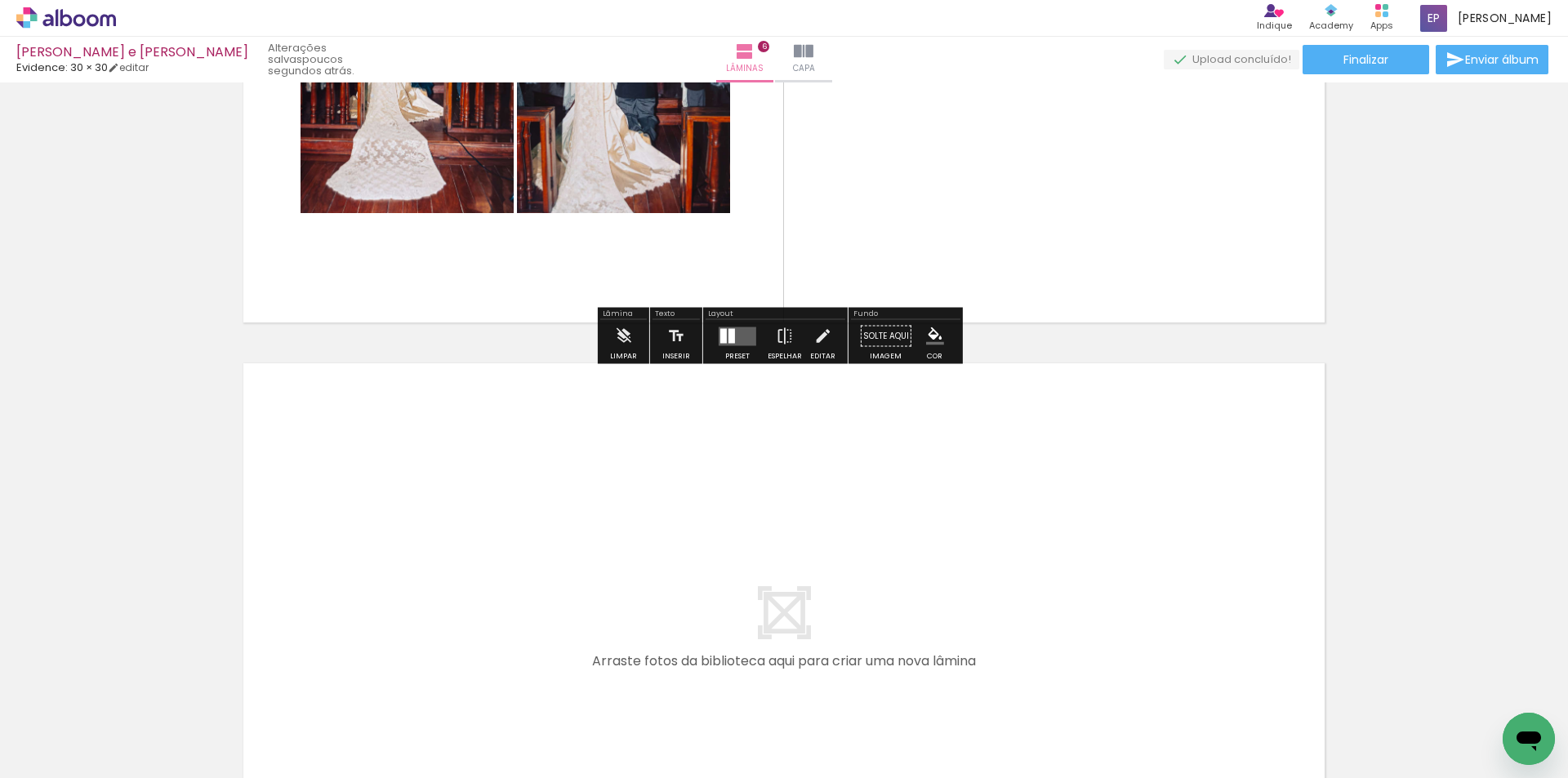
click at [231, 737] on div at bounding box center [254, 723] width 49 height 74
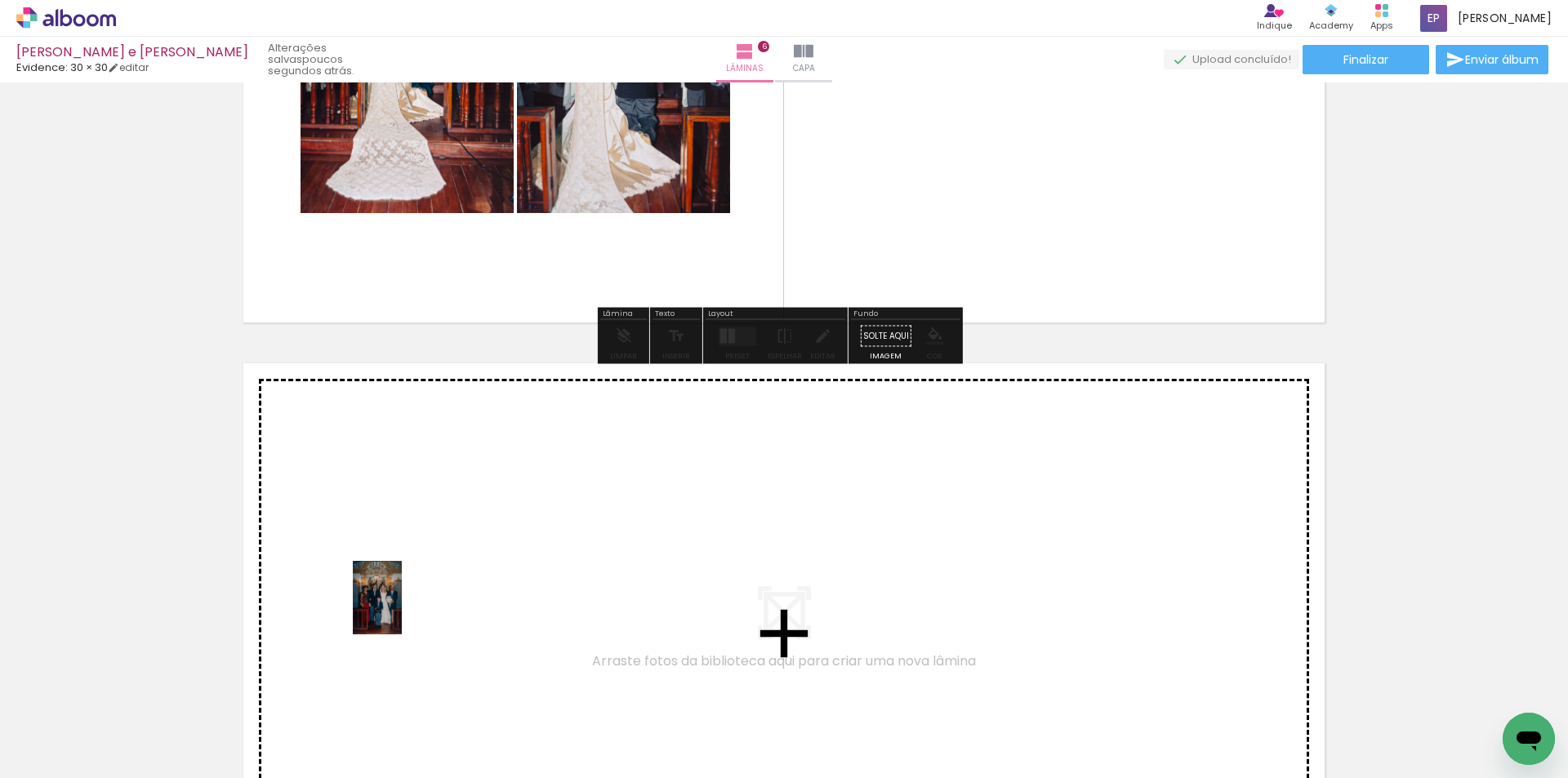
drag, startPoint x: 191, startPoint y: 730, endPoint x: 401, endPoint y: 610, distance: 241.9
click at [401, 610] on quentale-workspace at bounding box center [784, 389] width 1568 height 778
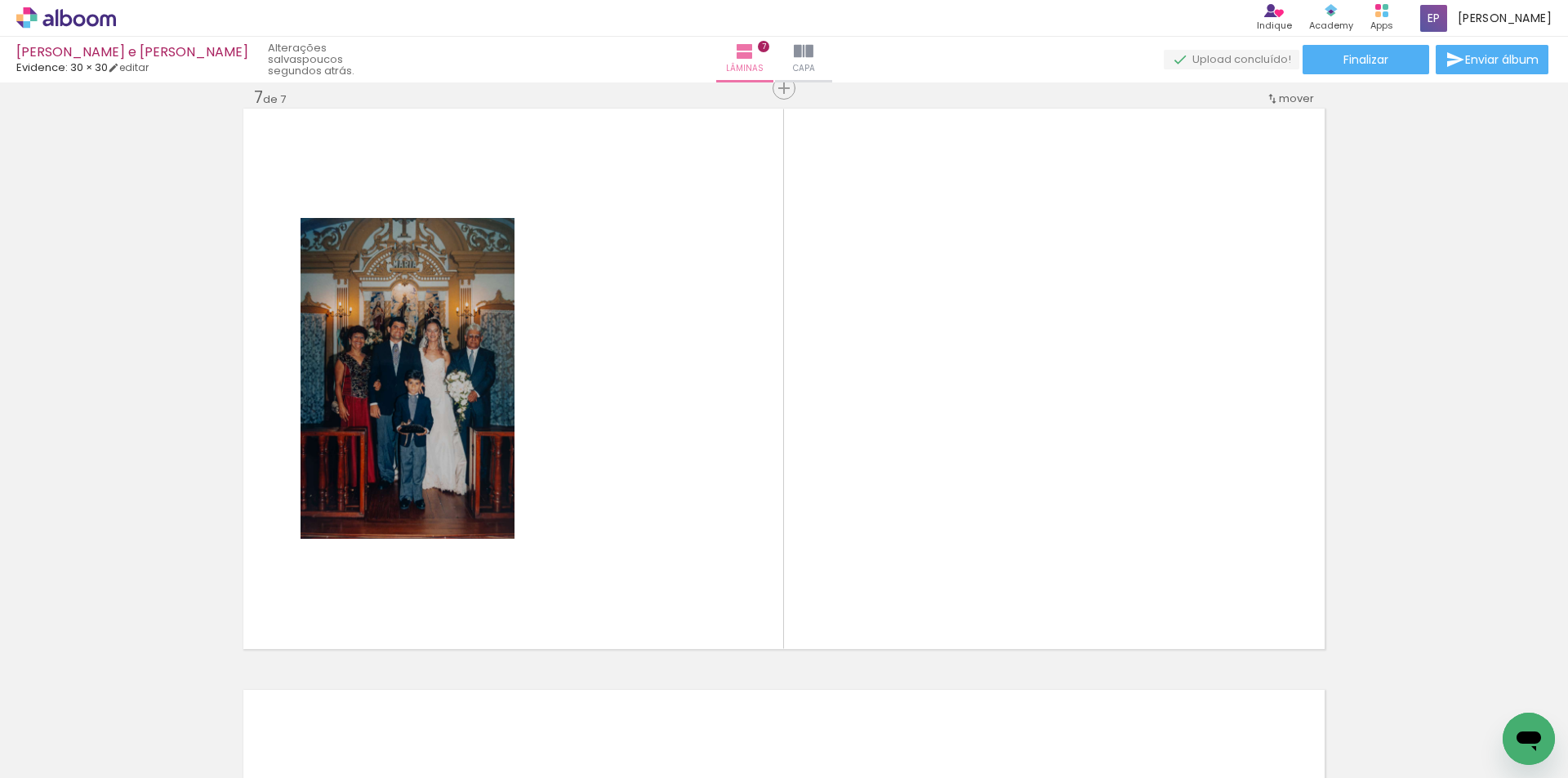
scroll to position [0, 999]
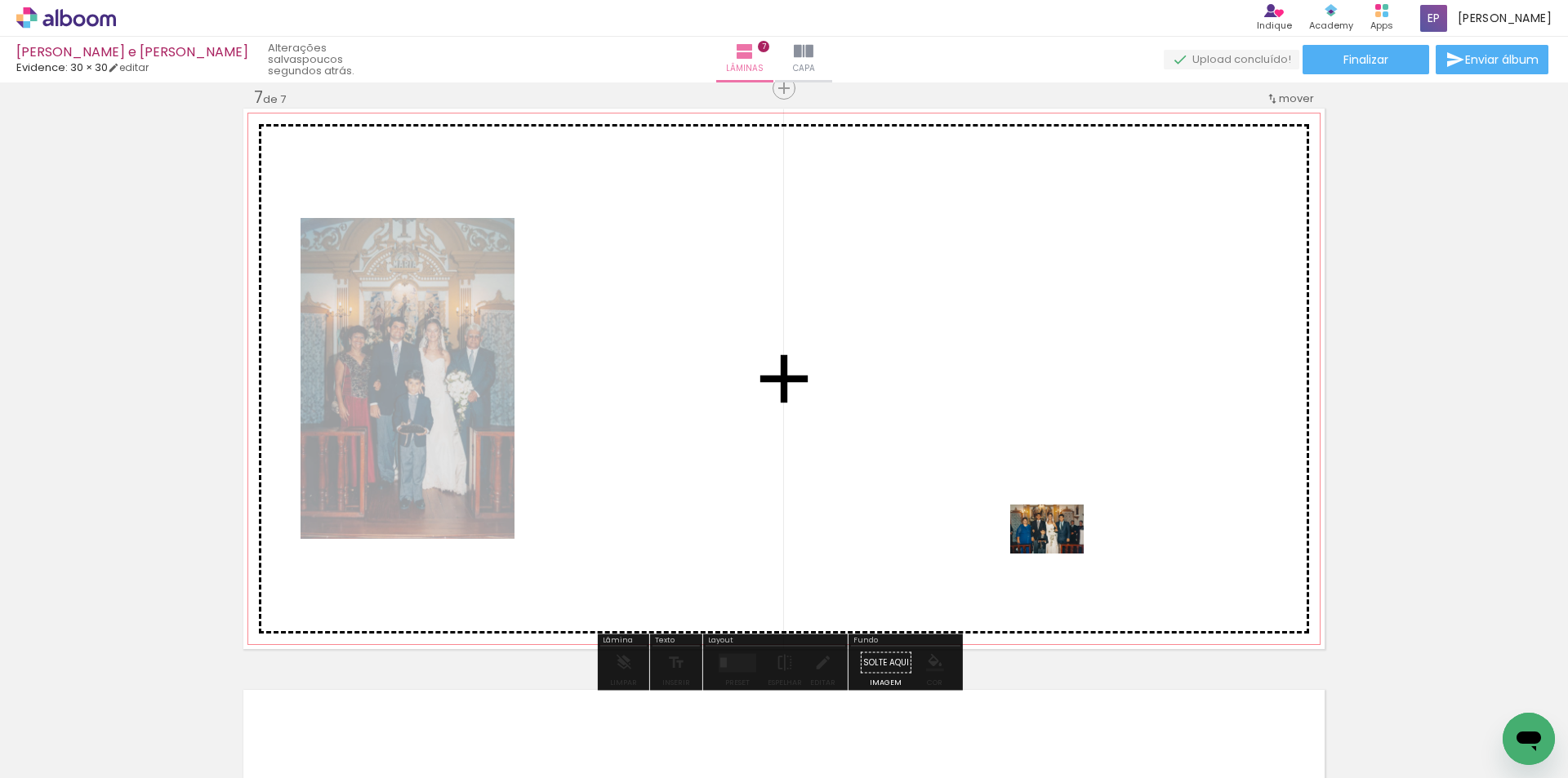
drag, startPoint x: 1088, startPoint y: 690, endPoint x: 1059, endPoint y: 553, distance: 140.0
click at [1059, 553] on quentale-workspace at bounding box center [784, 389] width 1568 height 778
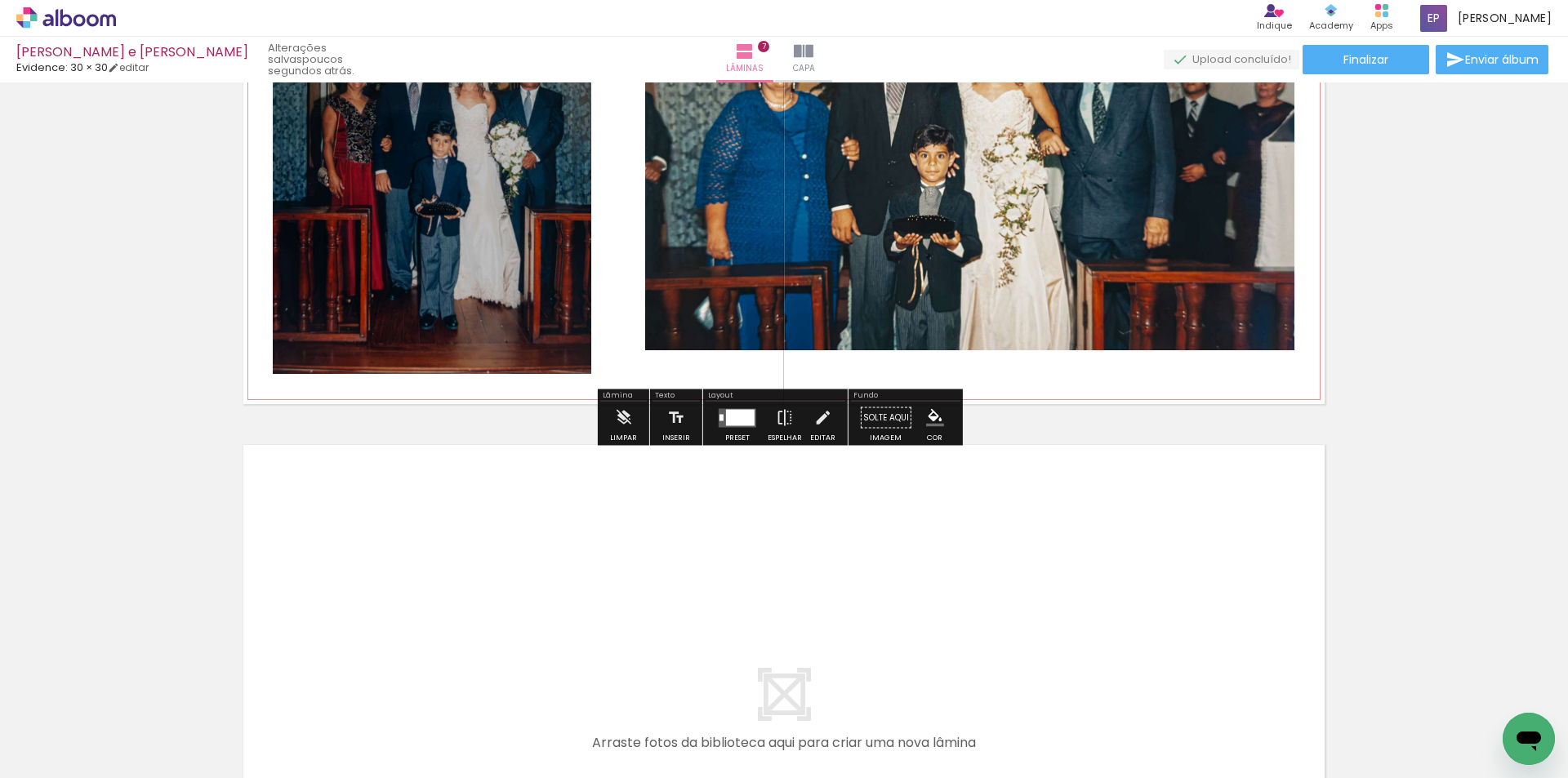
scroll to position [3836, 0]
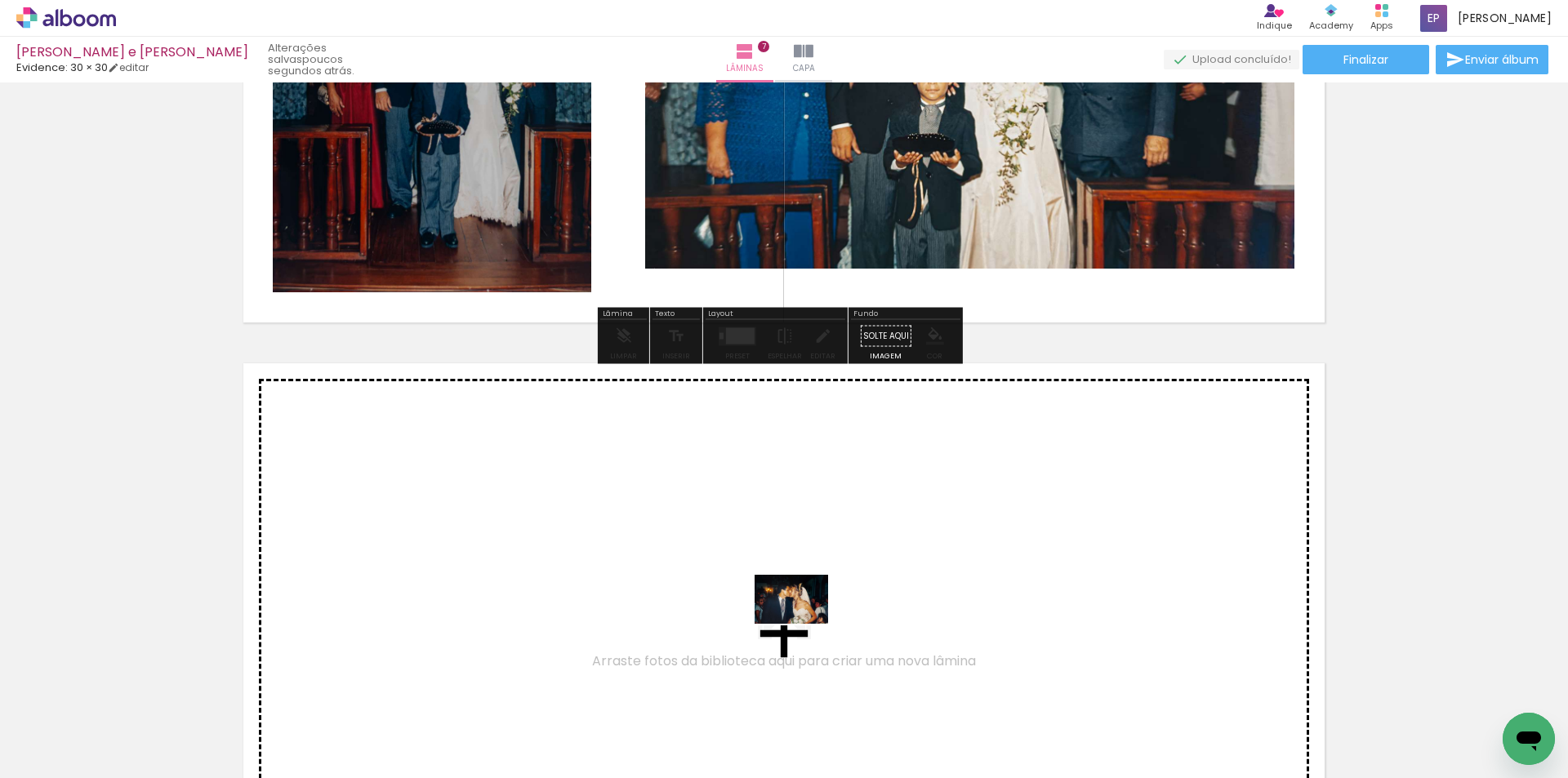
drag, startPoint x: 771, startPoint y: 727, endPoint x: 804, endPoint y: 624, distance: 108.2
click at [804, 624] on quentale-workspace at bounding box center [784, 389] width 1568 height 778
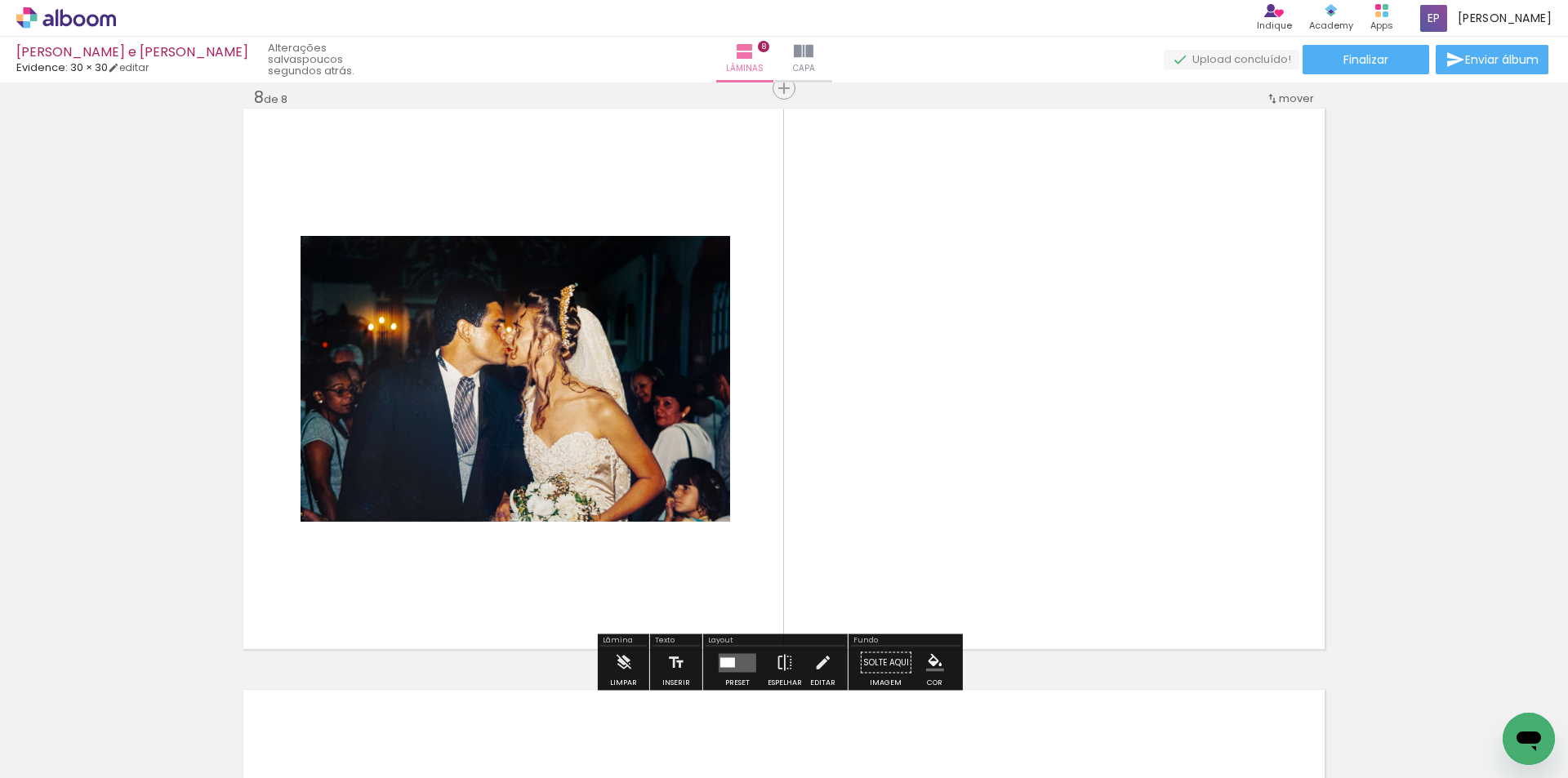
scroll to position [4172, 0]
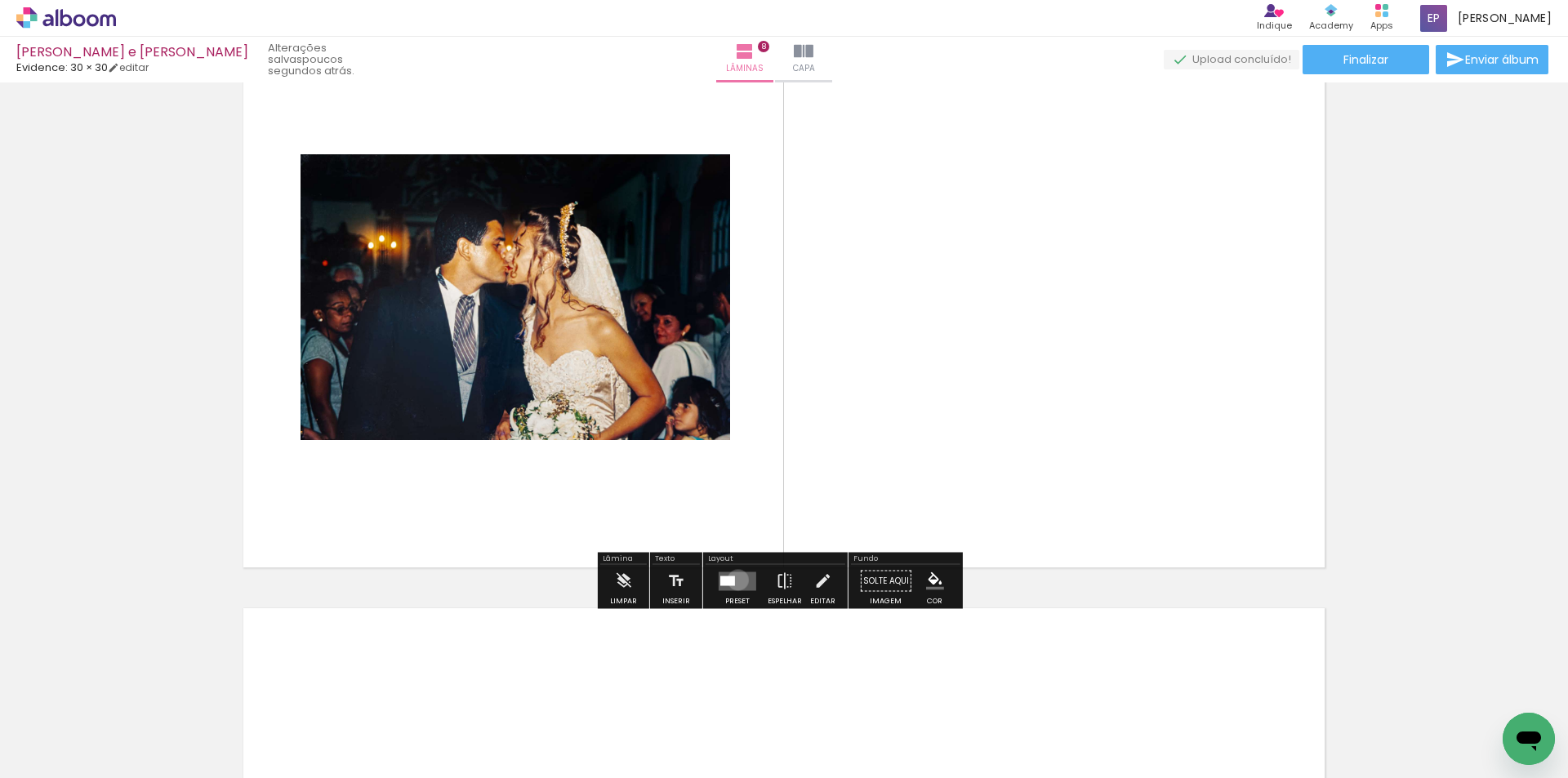
click at [734, 579] on quentale-layouter at bounding box center [737, 580] width 38 height 19
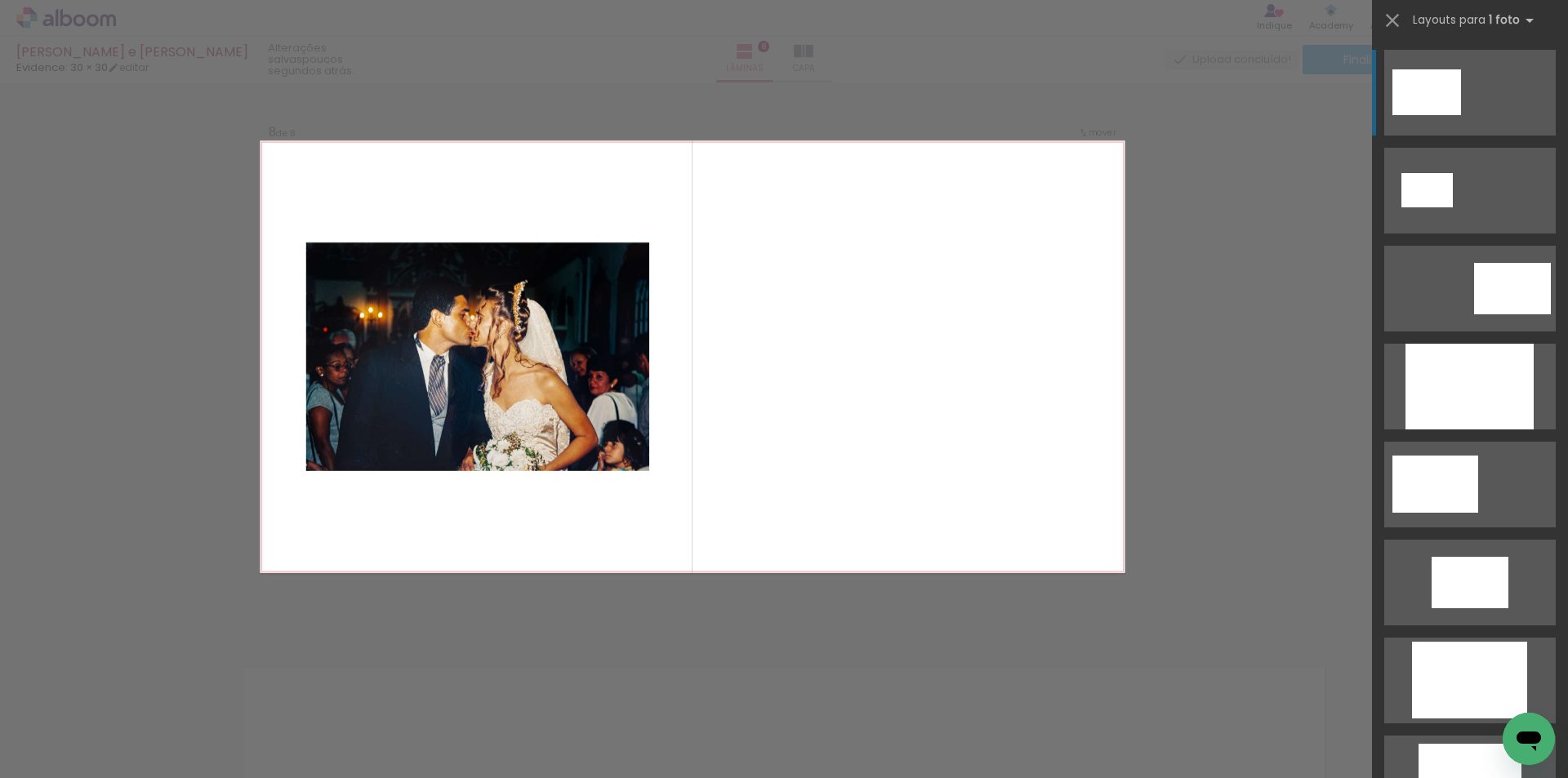
scroll to position [4091, 0]
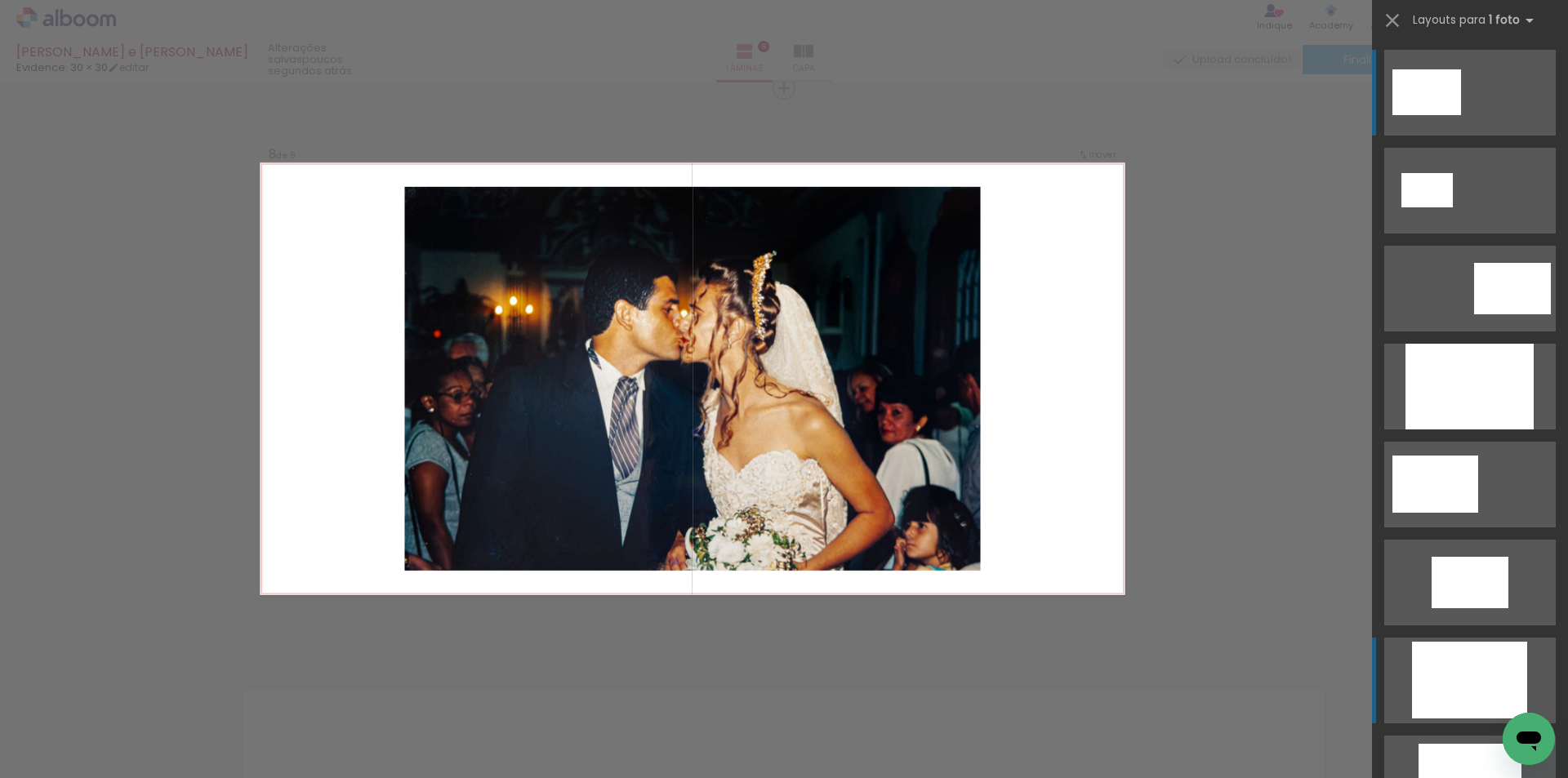
click at [1441, 429] on div at bounding box center [1469, 387] width 128 height 85
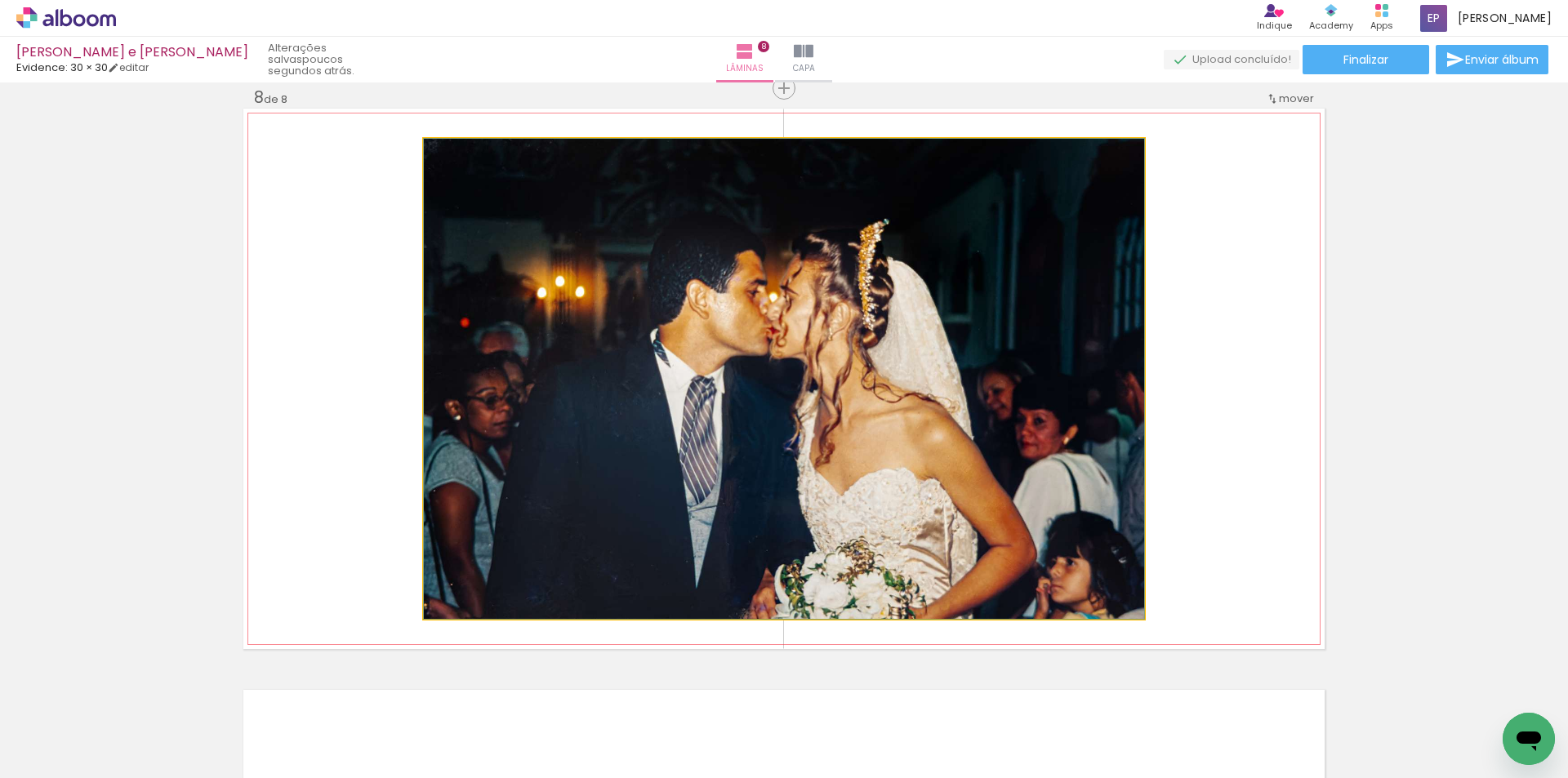
drag, startPoint x: 914, startPoint y: 498, endPoint x: 1024, endPoint y: 494, distance: 110.1
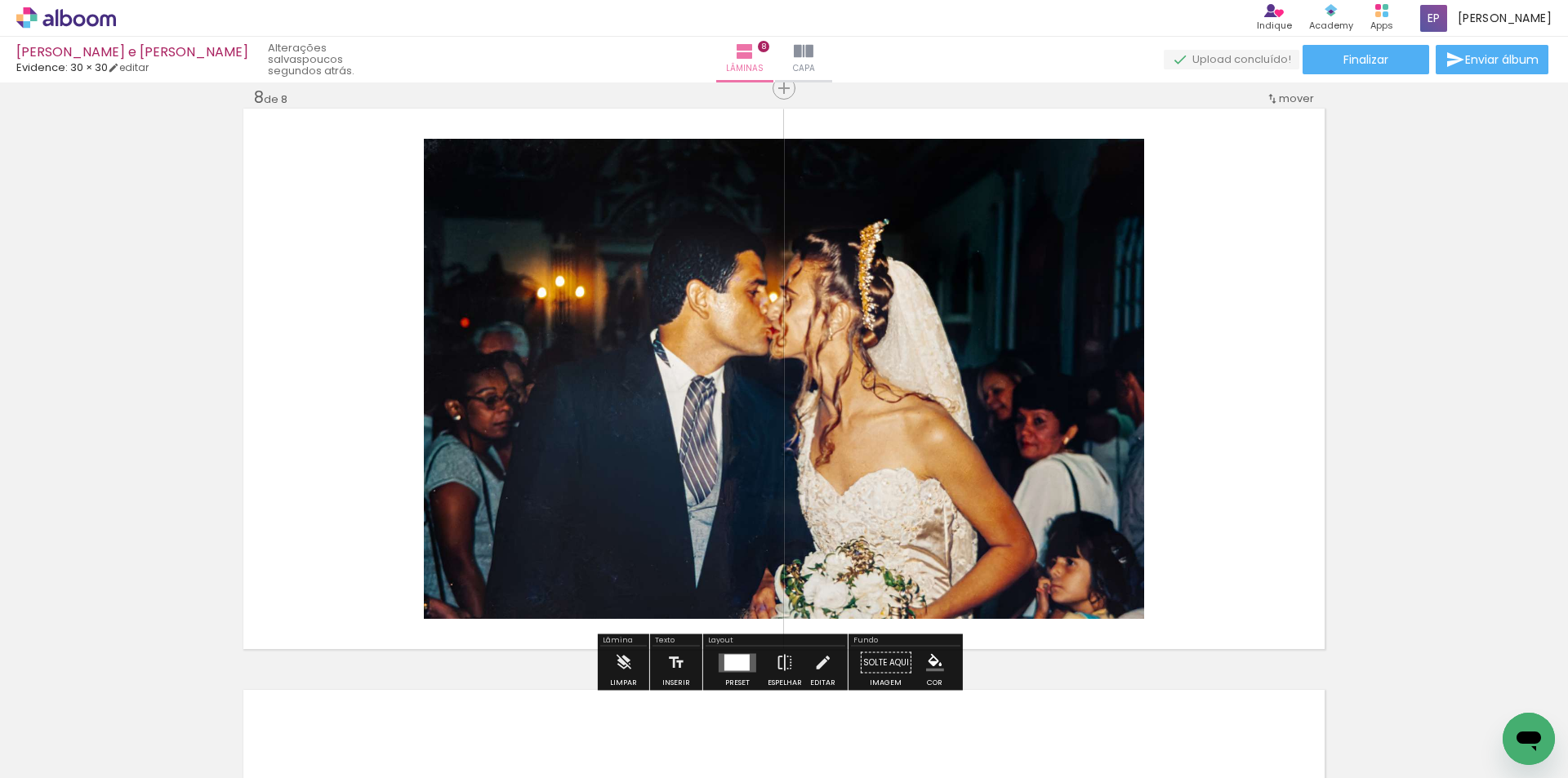
click at [735, 655] on div at bounding box center [736, 662] width 25 height 16
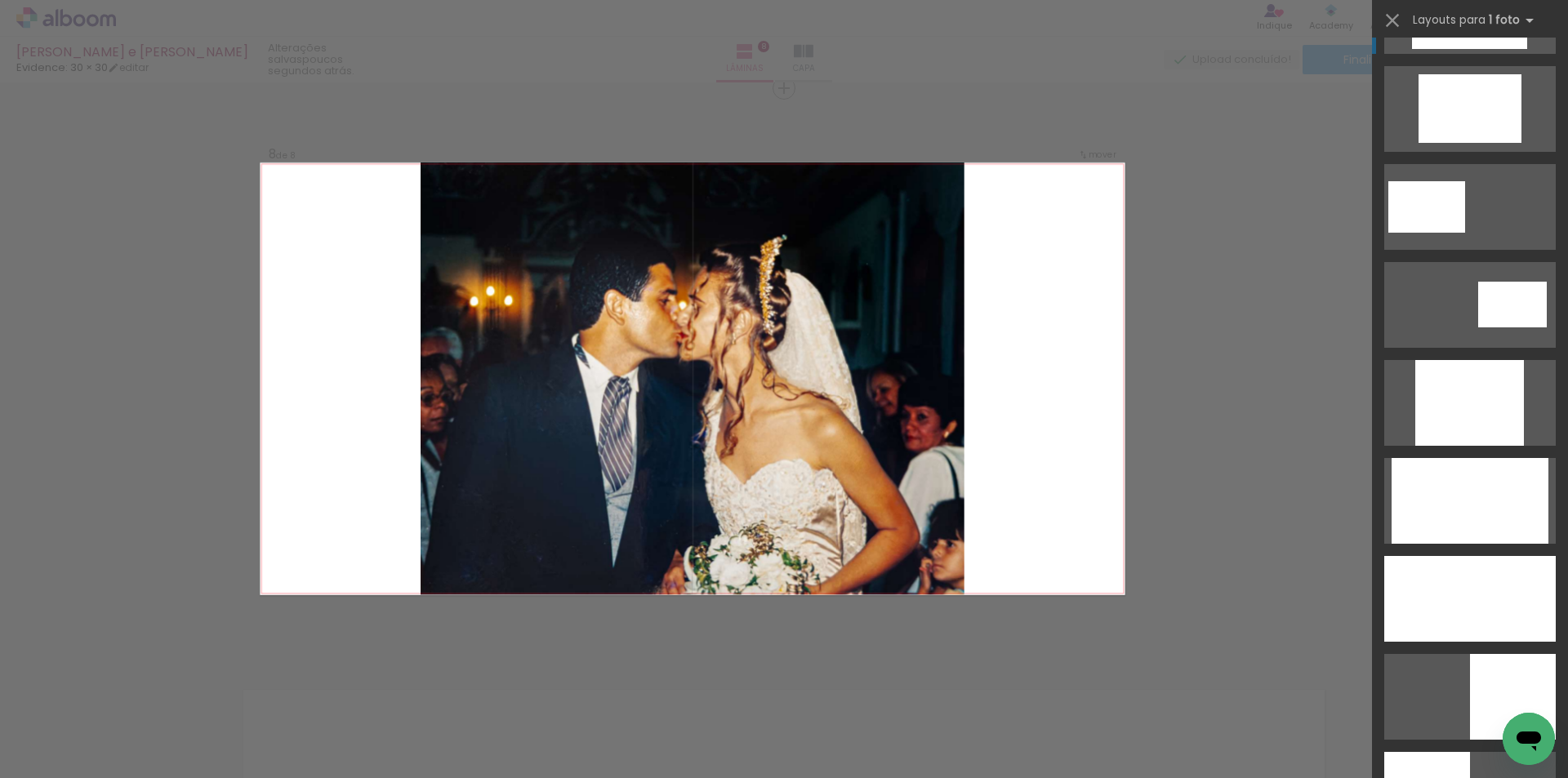
scroll to position [424, 0]
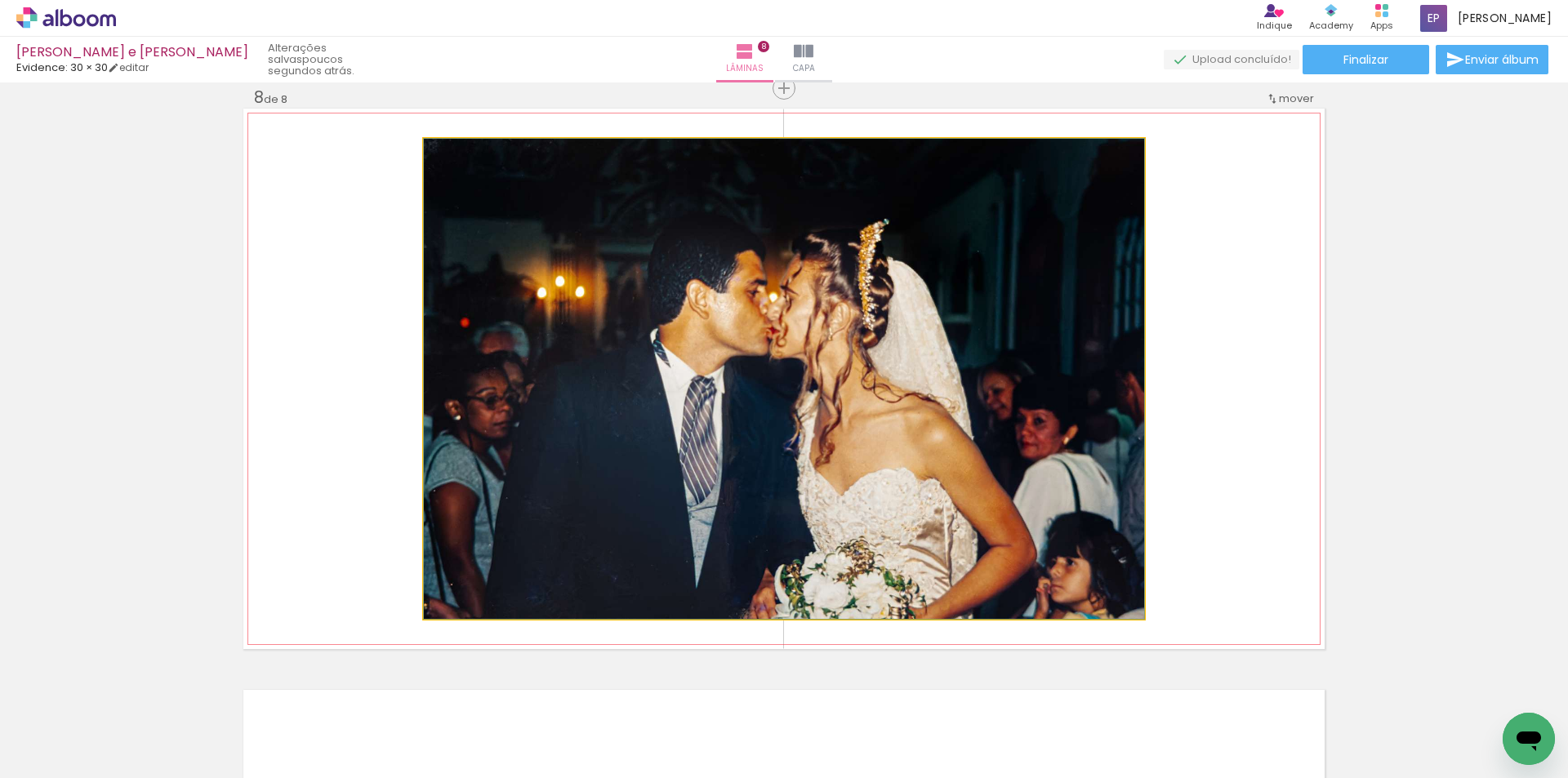
drag, startPoint x: 852, startPoint y: 449, endPoint x: 911, endPoint y: 444, distance: 59.2
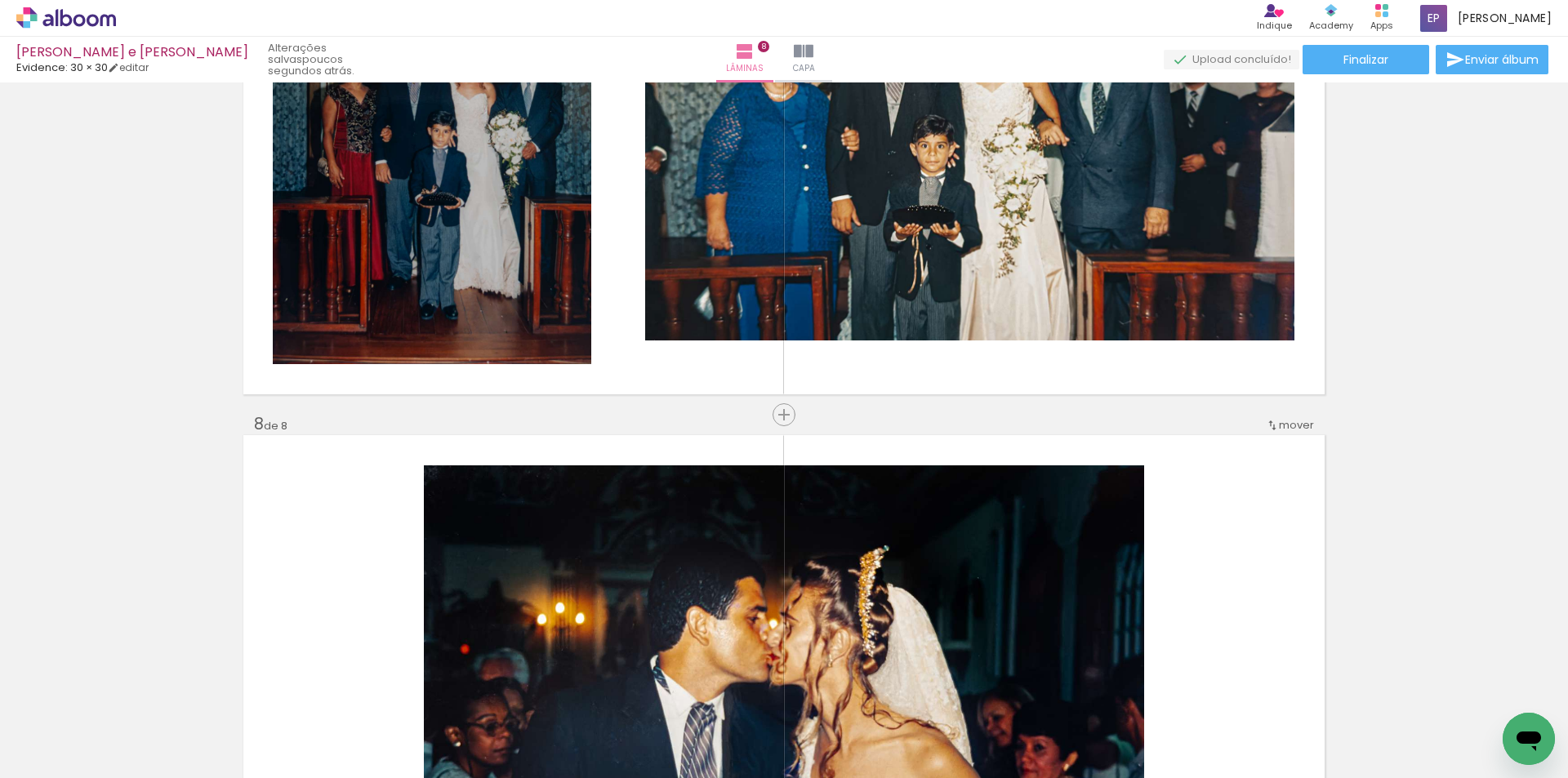
scroll to position [3519, 0]
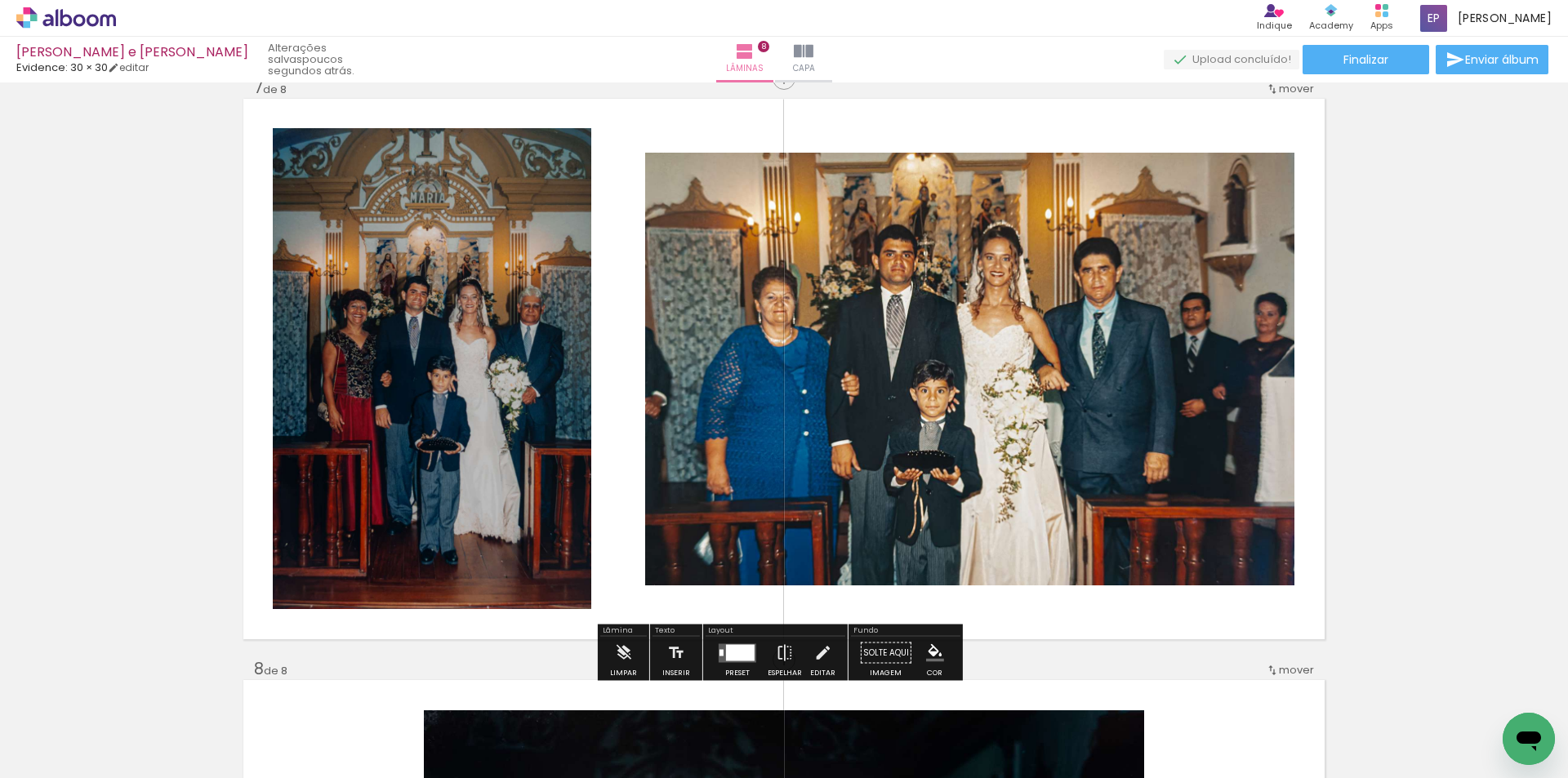
click at [739, 653] on div at bounding box center [740, 652] width 29 height 16
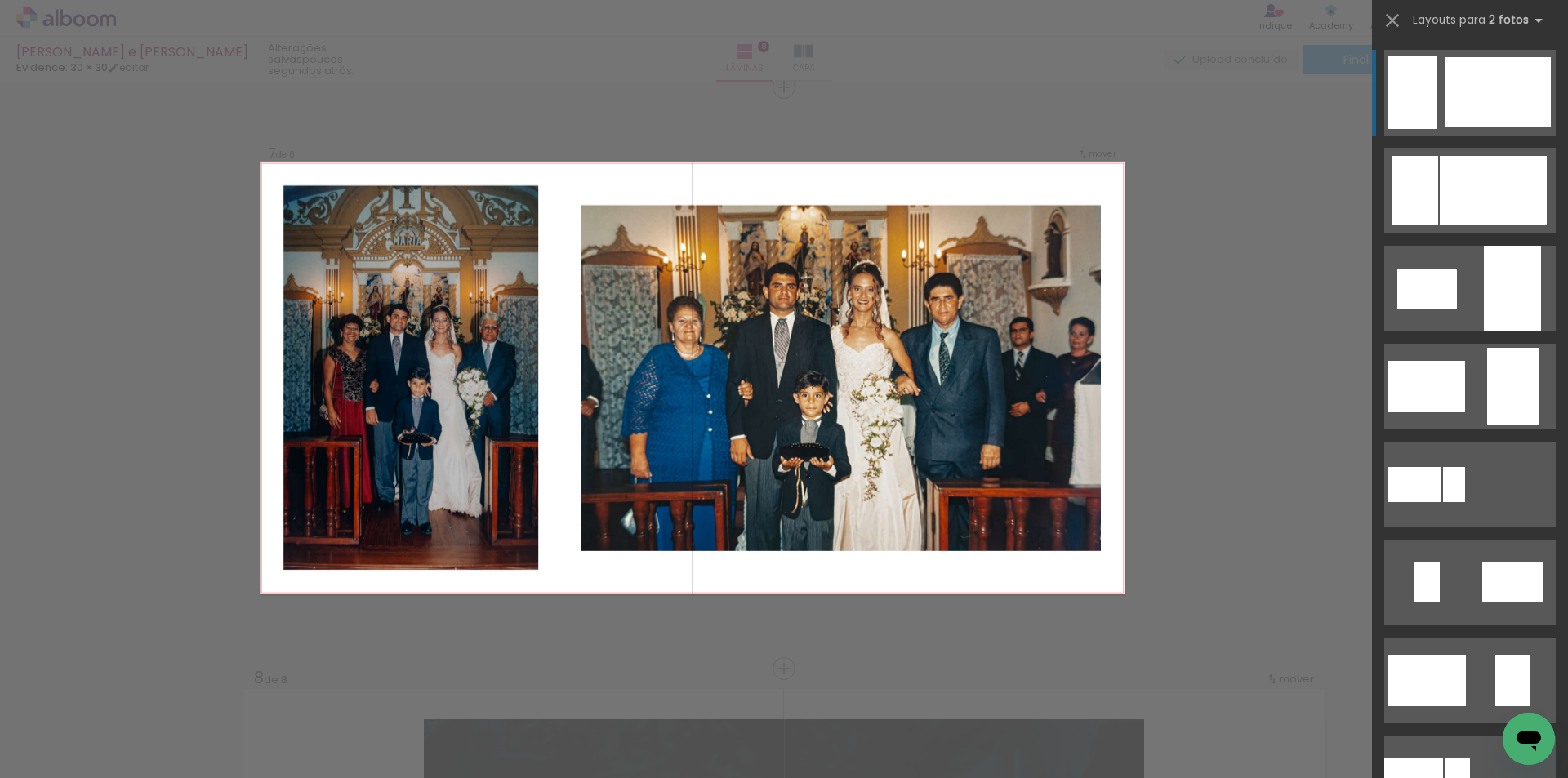
scroll to position [3509, 0]
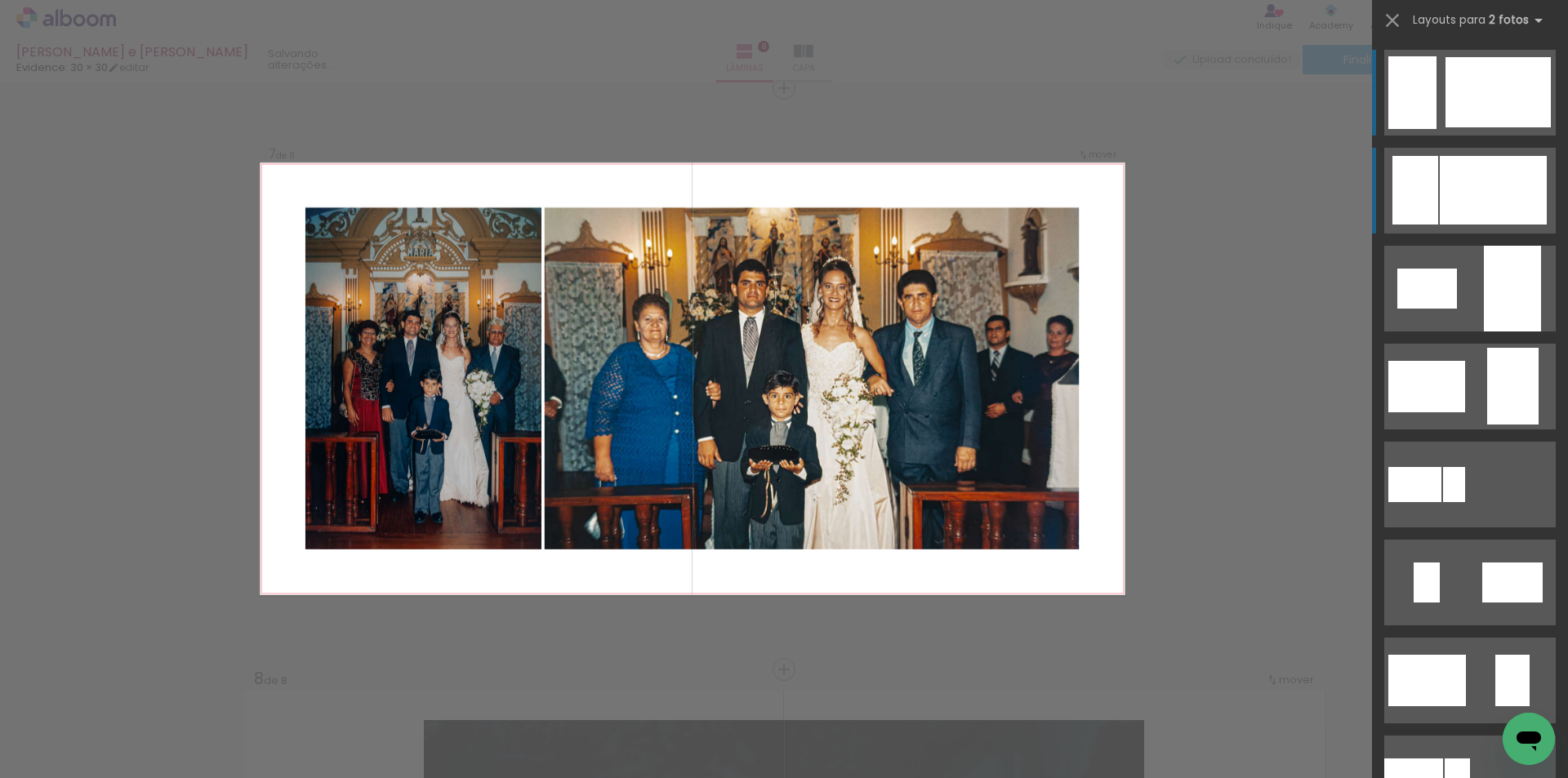
click at [1491, 127] on div at bounding box center [1498, 92] width 105 height 71
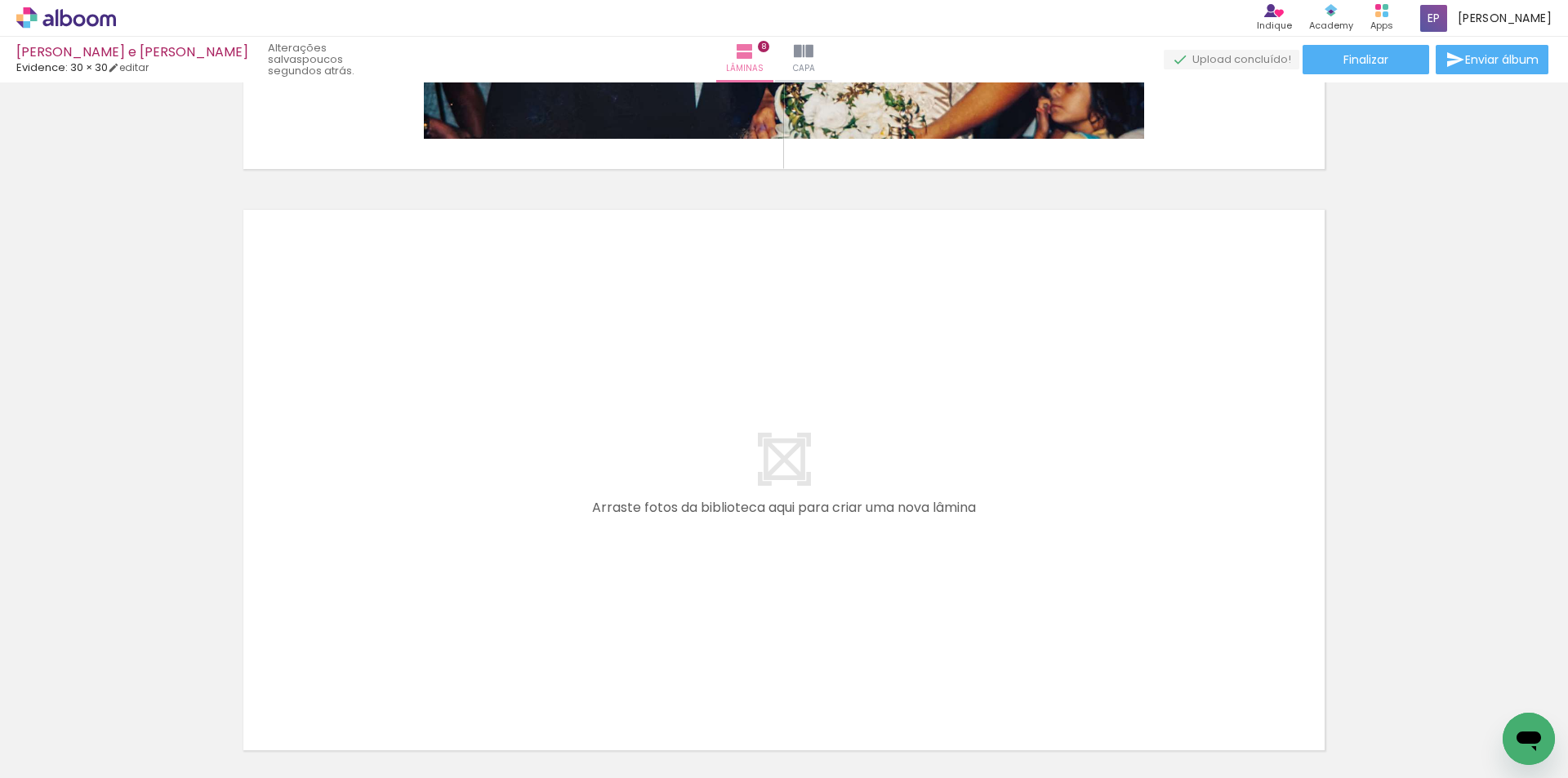
scroll to position [4652, 0]
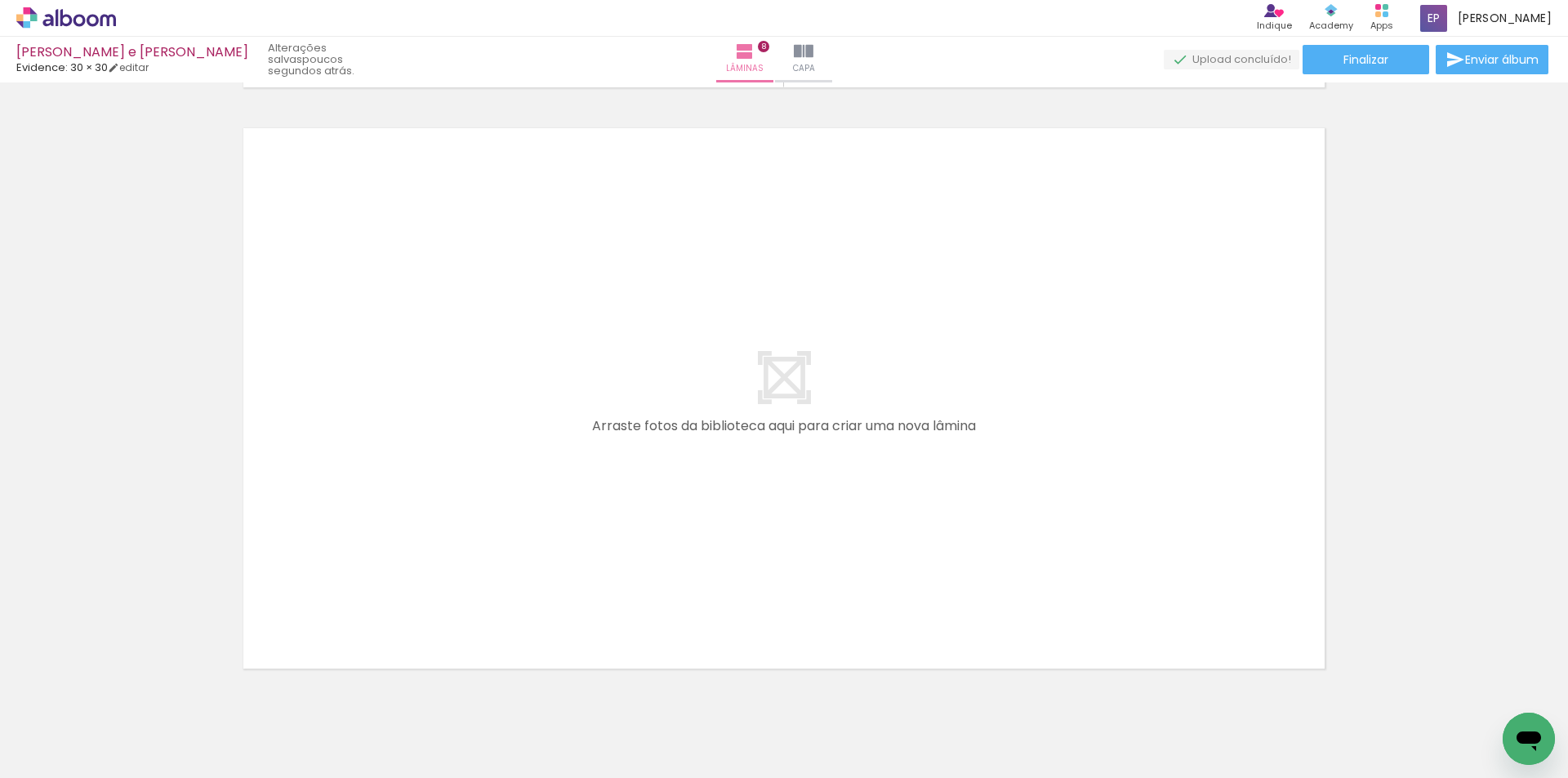
click at [263, 765] on quentale-thumb at bounding box center [249, 722] width 91 height 94
click at [248, 763] on quentale-thumb at bounding box center [262, 722] width 91 height 94
drag, startPoint x: 244, startPoint y: 763, endPoint x: 191, endPoint y: 761, distance: 53.0
click at [0, 0] on slot at bounding box center [0, 0] width 0 height 0
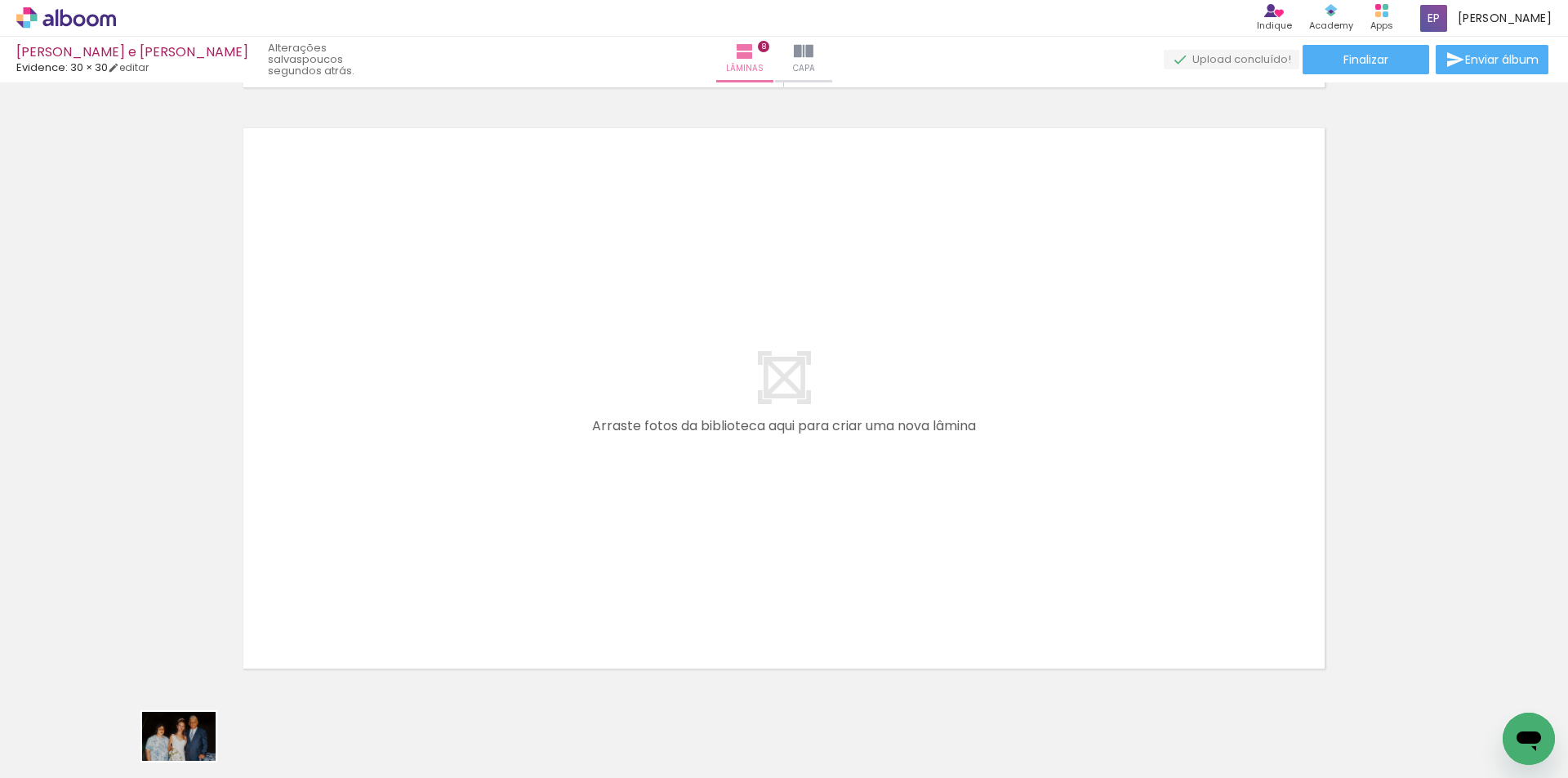
click at [191, 761] on div at bounding box center [171, 722] width 54 height 80
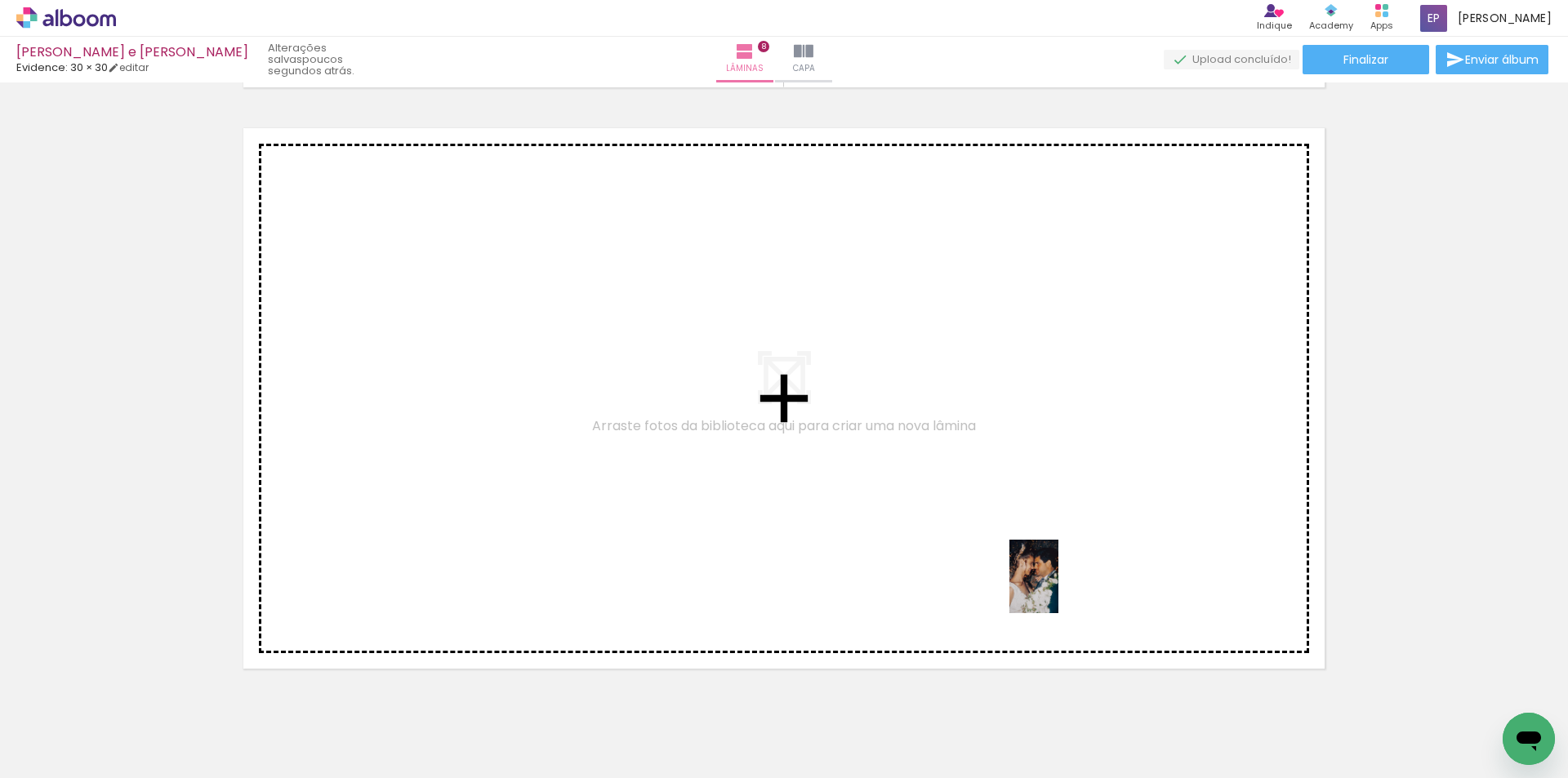
drag, startPoint x: 1075, startPoint y: 732, endPoint x: 1058, endPoint y: 589, distance: 144.0
click at [1058, 589] on quentale-workspace at bounding box center [784, 389] width 1568 height 778
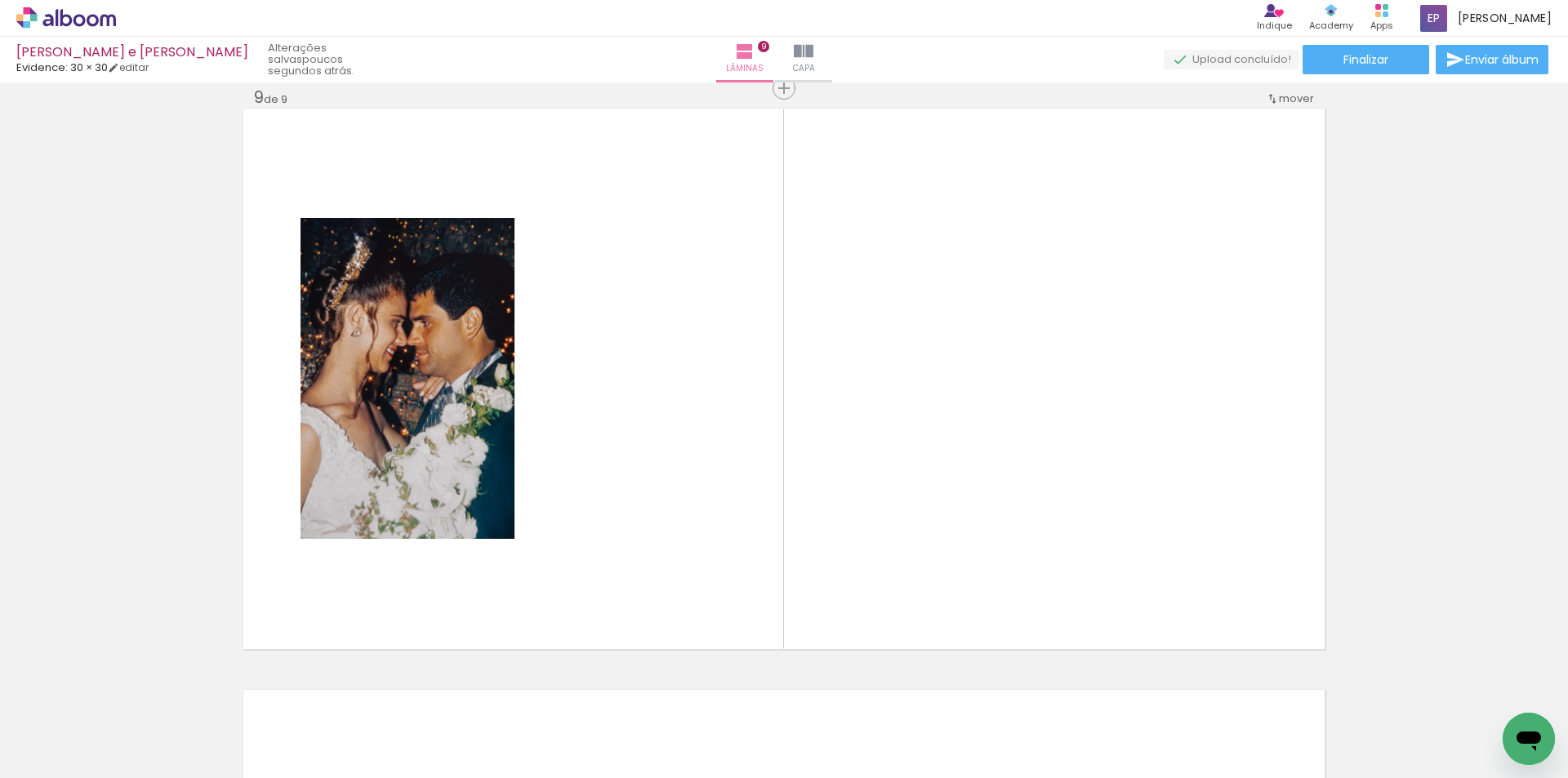
scroll to position [0, 2096]
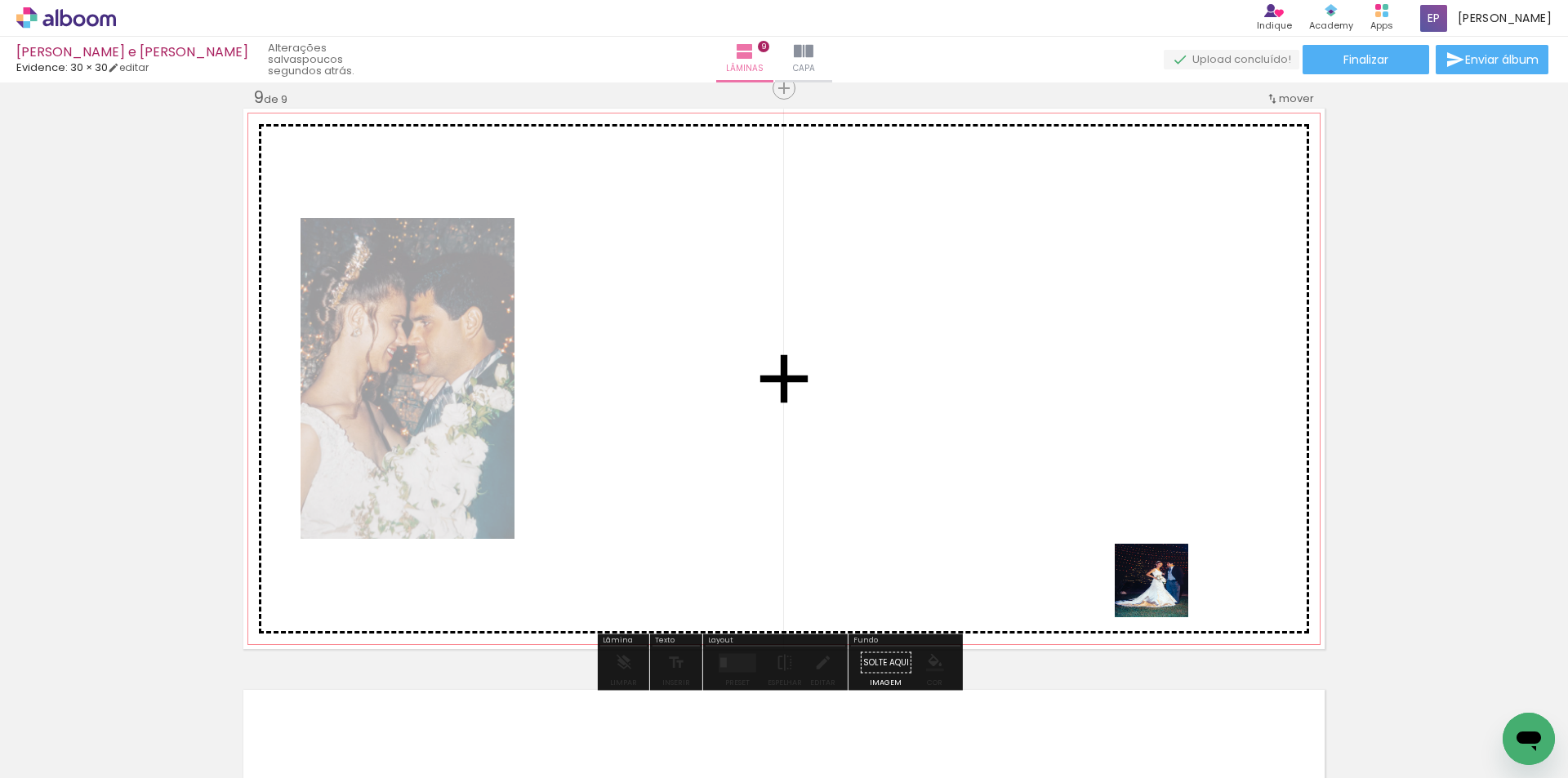
drag, startPoint x: 1169, startPoint y: 625, endPoint x: 1159, endPoint y: 563, distance: 62.8
click at [1159, 563] on quentale-workspace at bounding box center [784, 389] width 1568 height 778
click at [1159, 563] on quentale-layouter at bounding box center [784, 379] width 1081 height 541
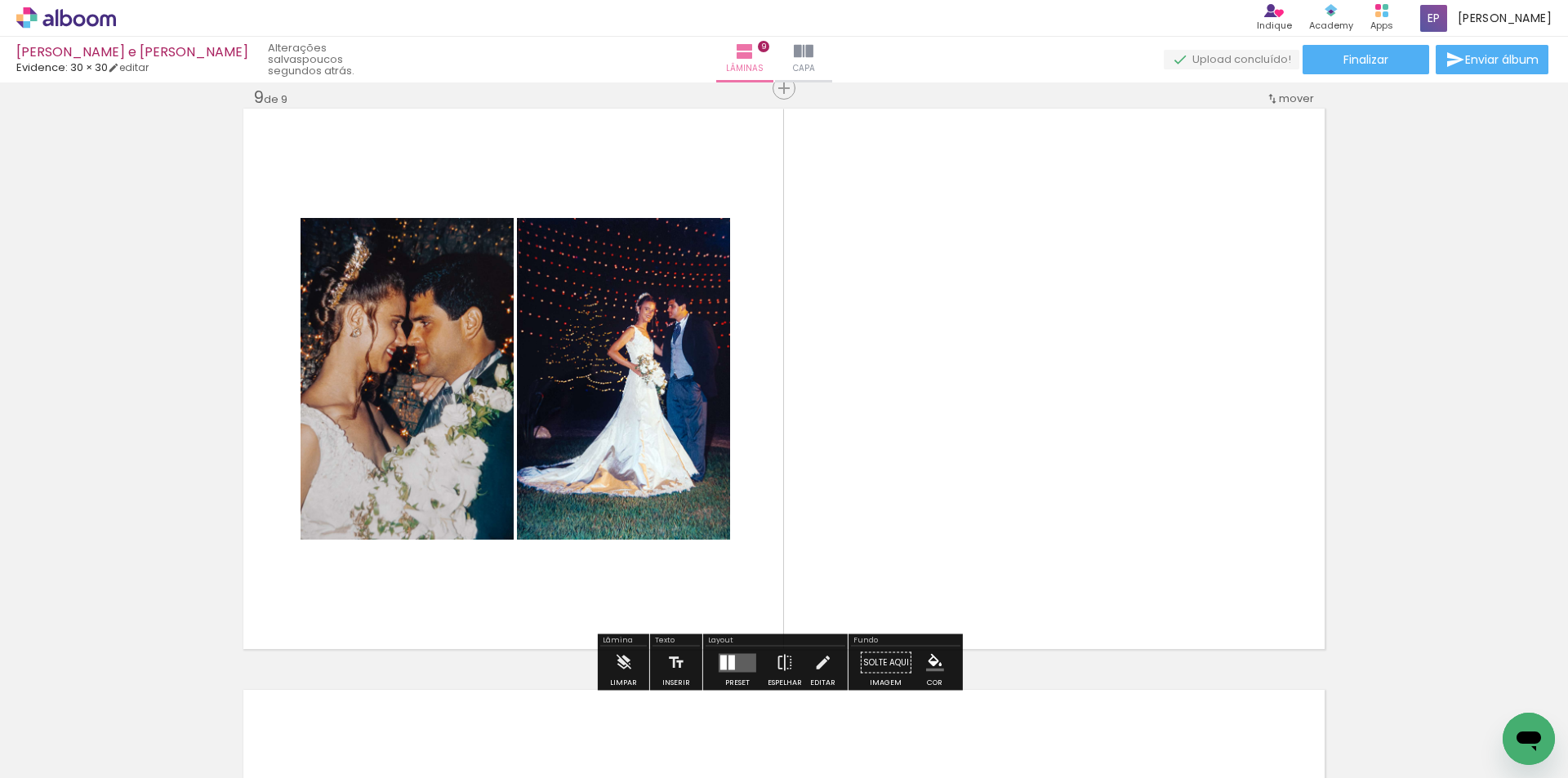
scroll to position [0, 2413]
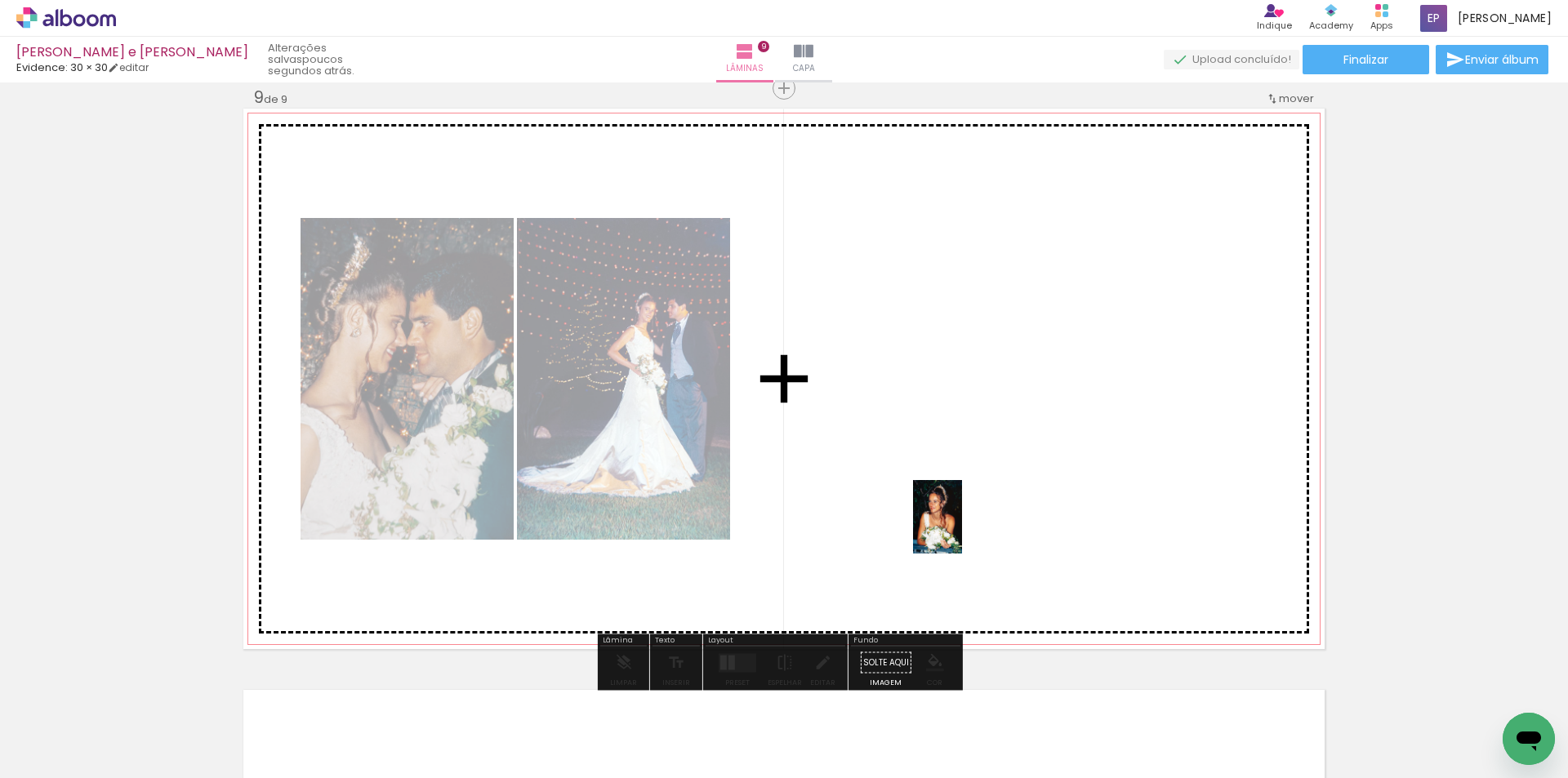
drag, startPoint x: 833, startPoint y: 657, endPoint x: 962, endPoint y: 530, distance: 181.0
click at [962, 530] on quentale-workspace at bounding box center [784, 389] width 1568 height 778
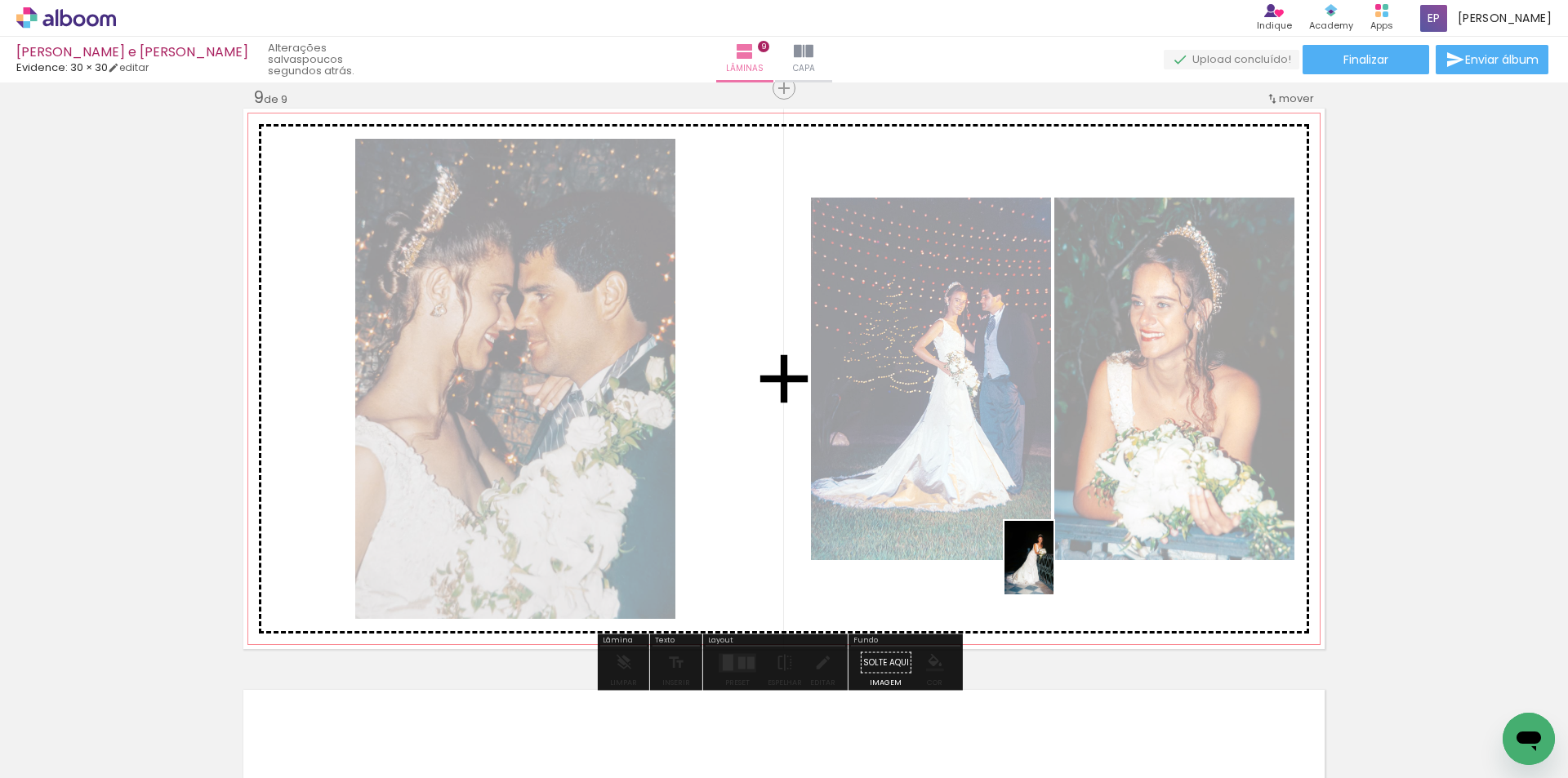
drag, startPoint x: 786, startPoint y: 735, endPoint x: 1076, endPoint y: 542, distance: 348.4
click at [1076, 542] on quentale-workspace at bounding box center [784, 389] width 1568 height 778
click at [1076, 542] on quentale-photo at bounding box center [1175, 379] width 240 height 363
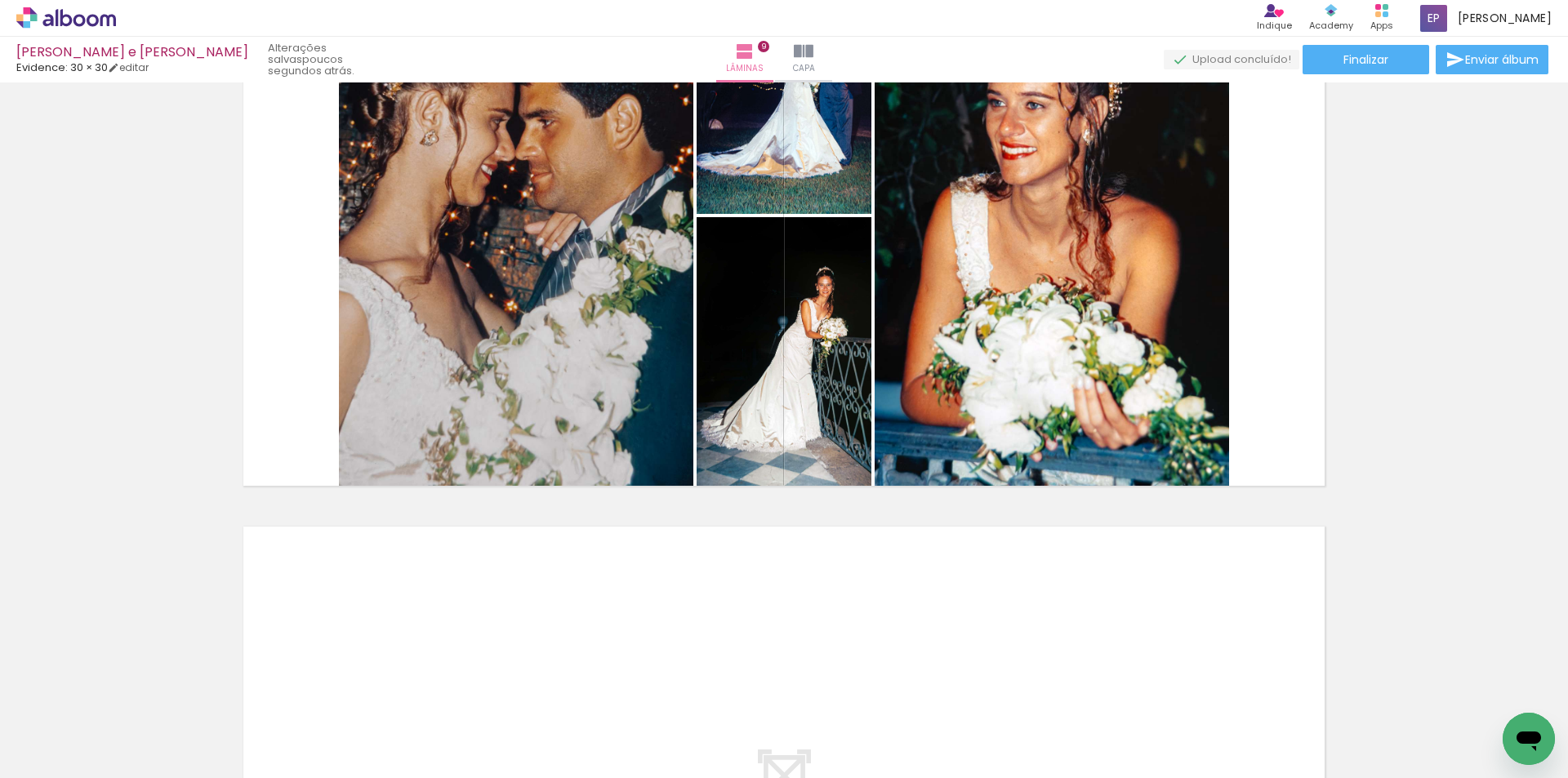
scroll to position [4999, 0]
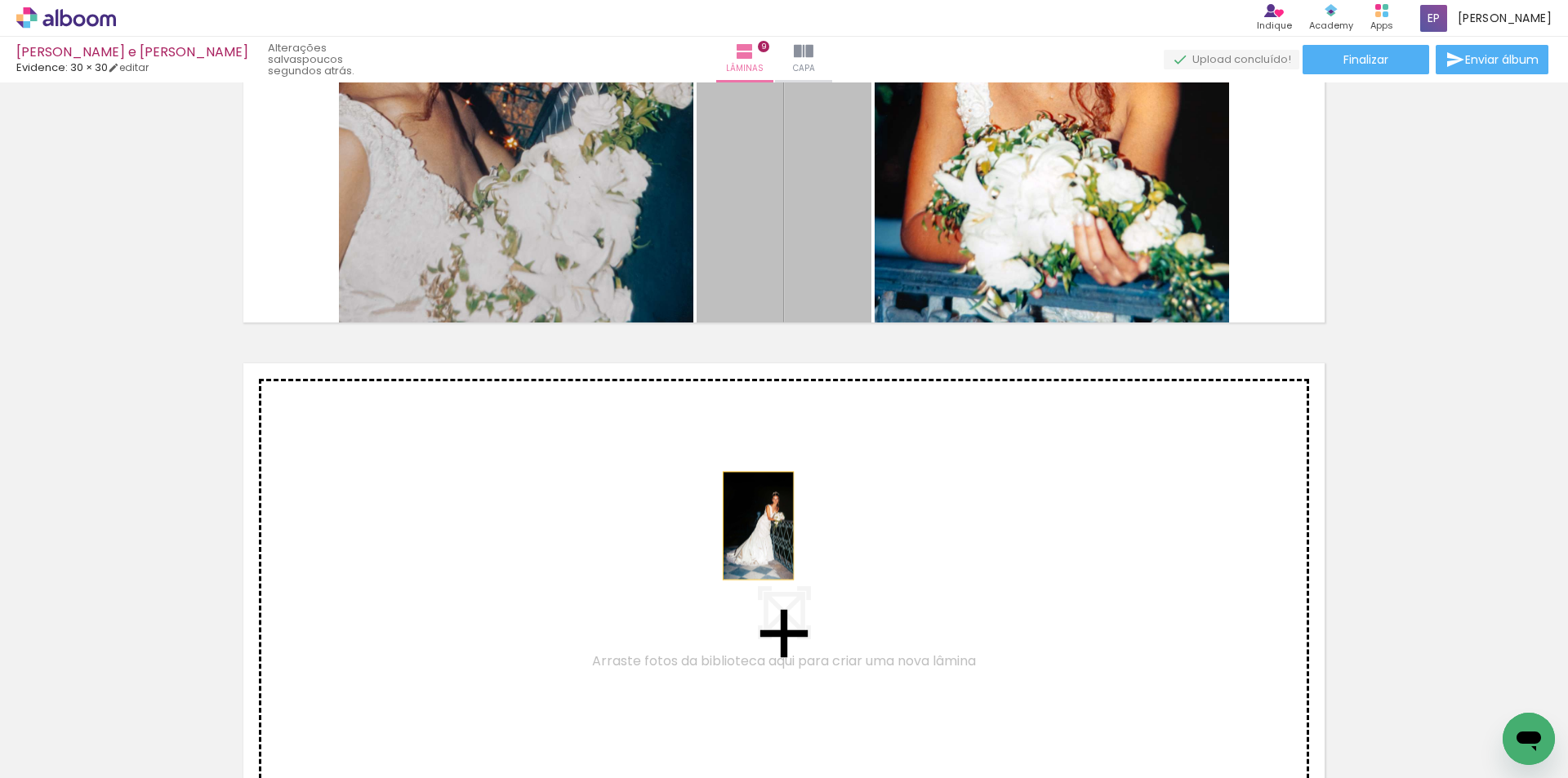
drag, startPoint x: 791, startPoint y: 227, endPoint x: 752, endPoint y: 526, distance: 301.5
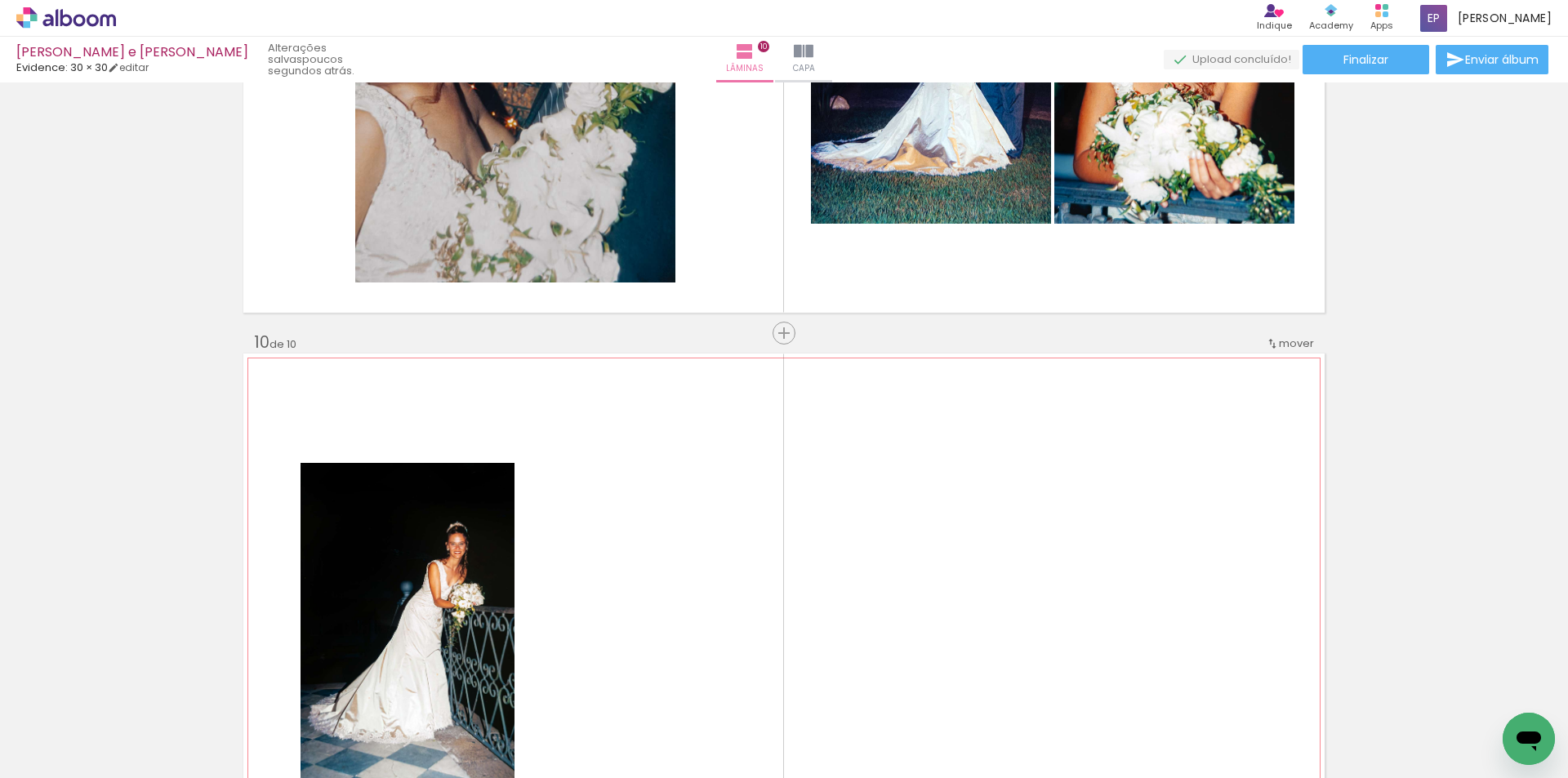
scroll to position [4845, 0]
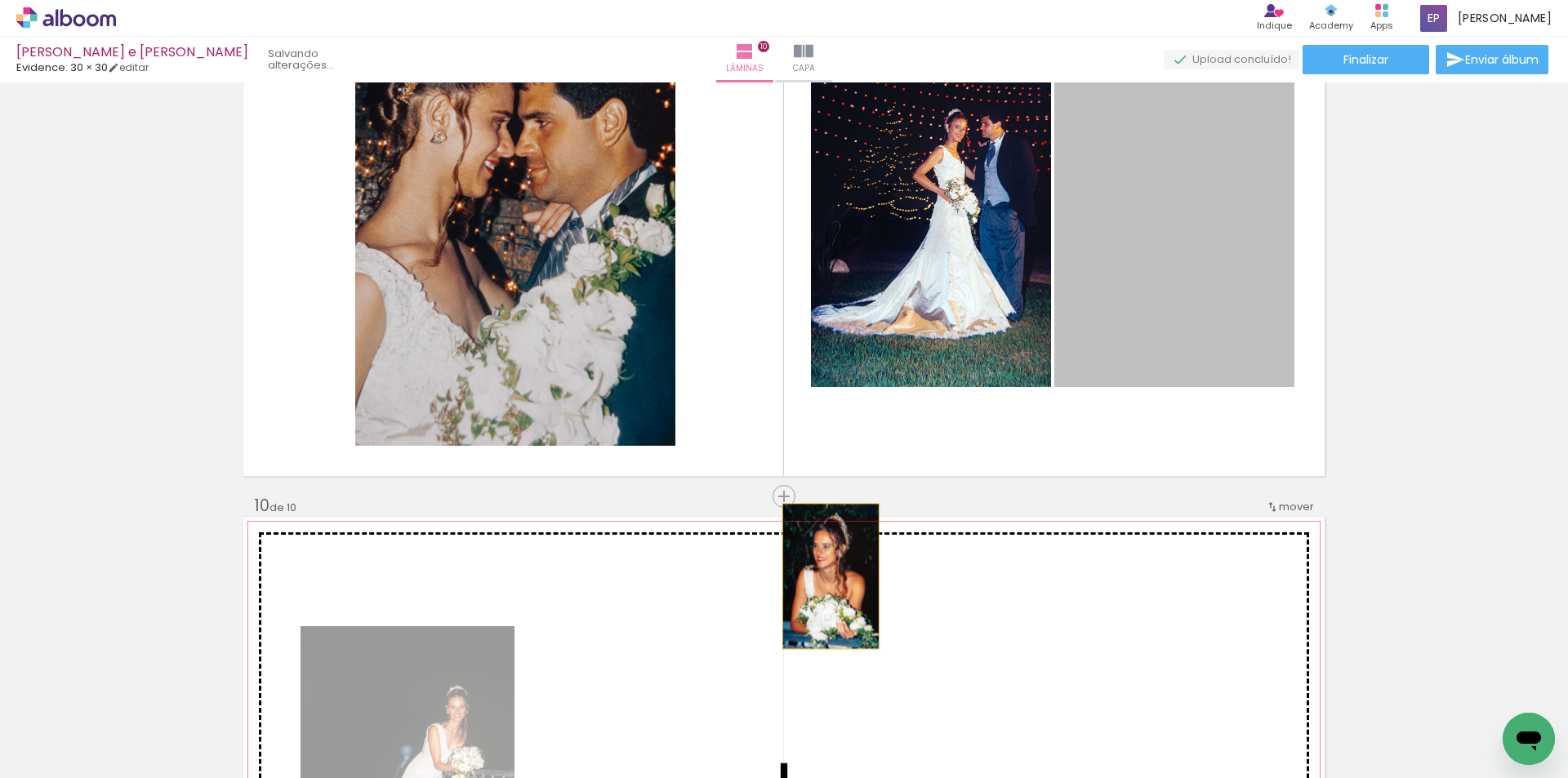
drag, startPoint x: 1133, startPoint y: 268, endPoint x: 825, endPoint y: 576, distance: 435.6
click at [825, 576] on quentale-layouter at bounding box center [784, 787] width 1081 height 541
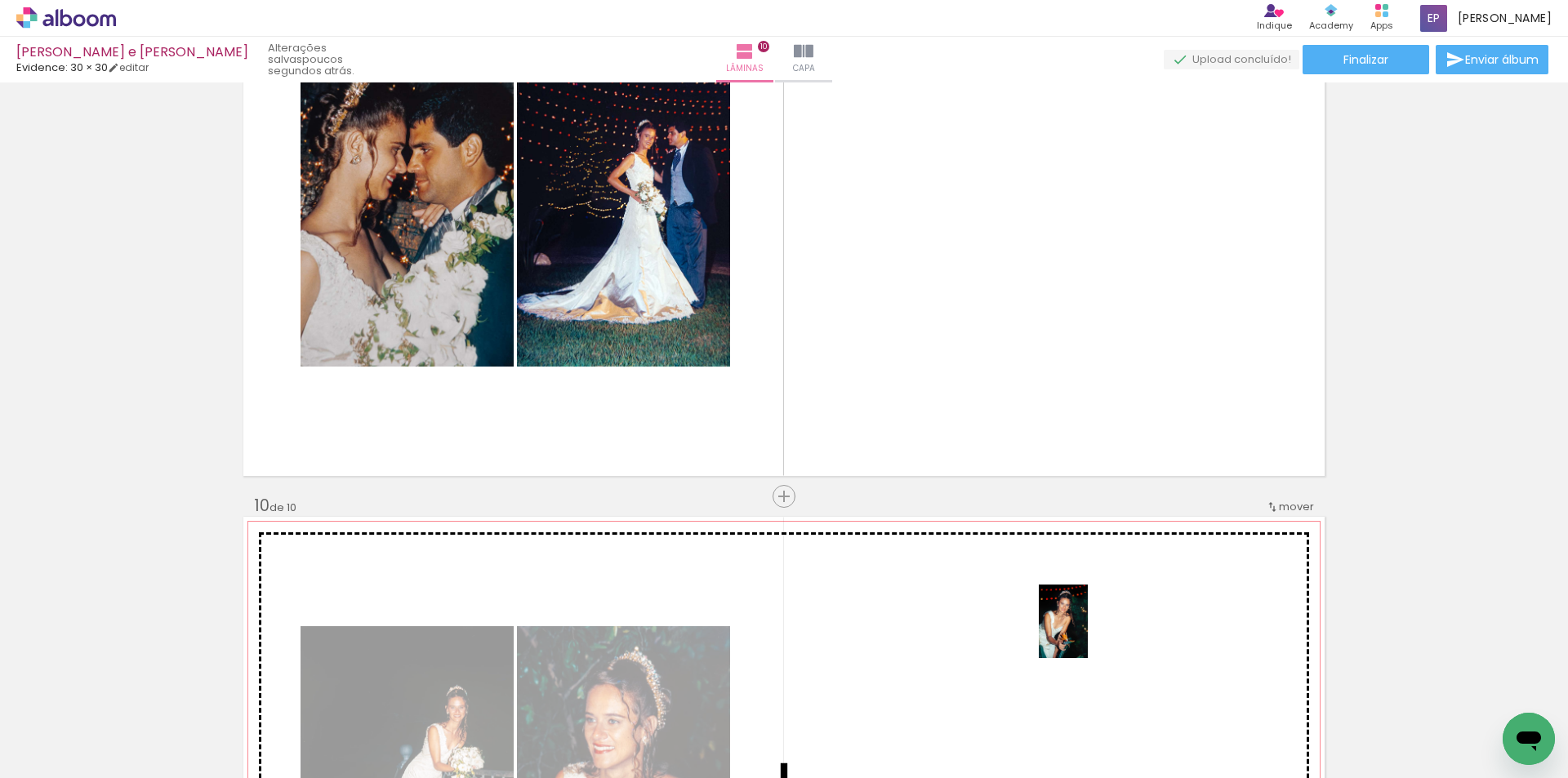
drag, startPoint x: 1135, startPoint y: 730, endPoint x: 1087, endPoint y: 633, distance: 108.2
click at [1087, 633] on quentale-workspace at bounding box center [784, 389] width 1568 height 778
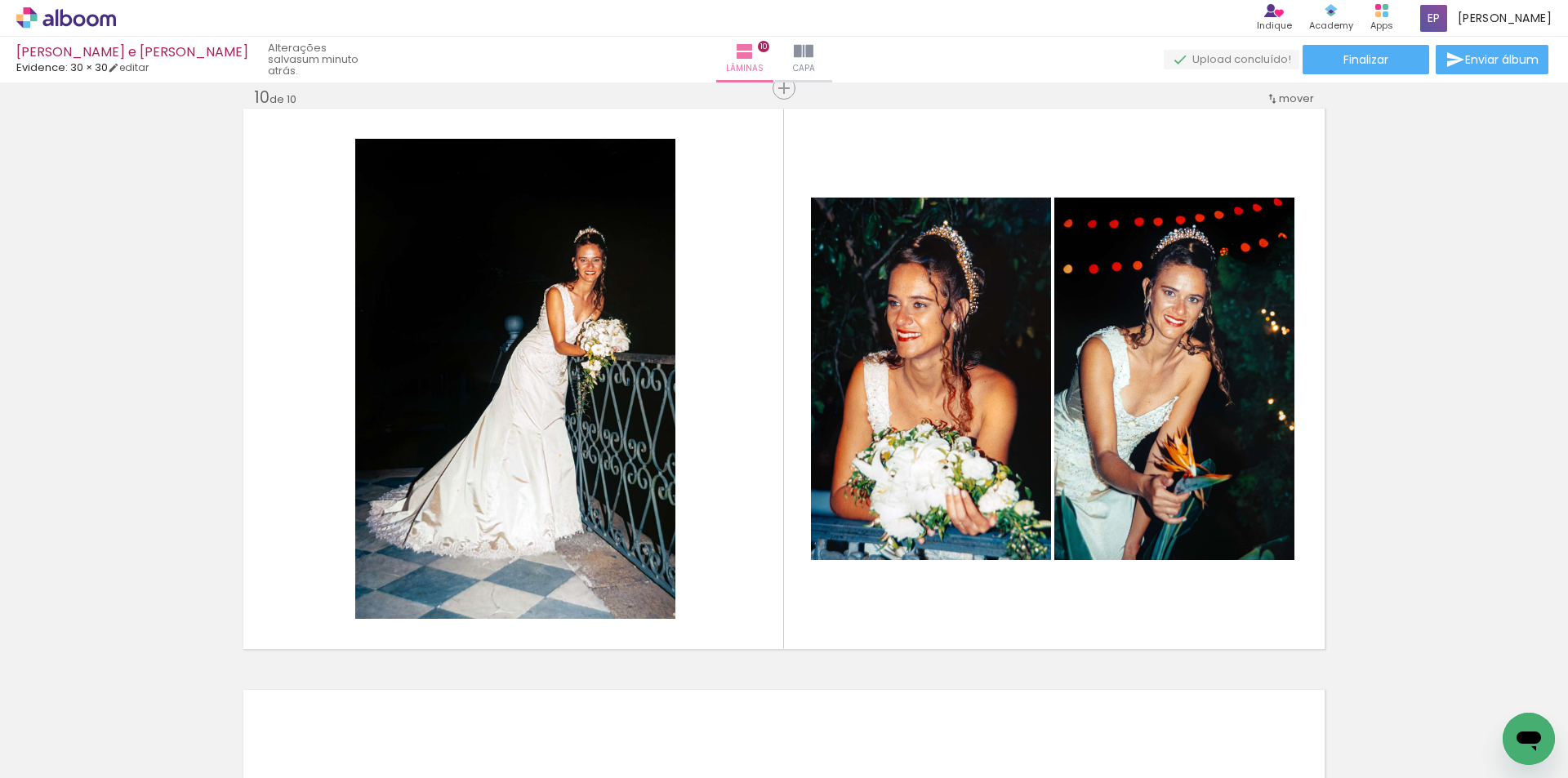
scroll to position [5335, 0]
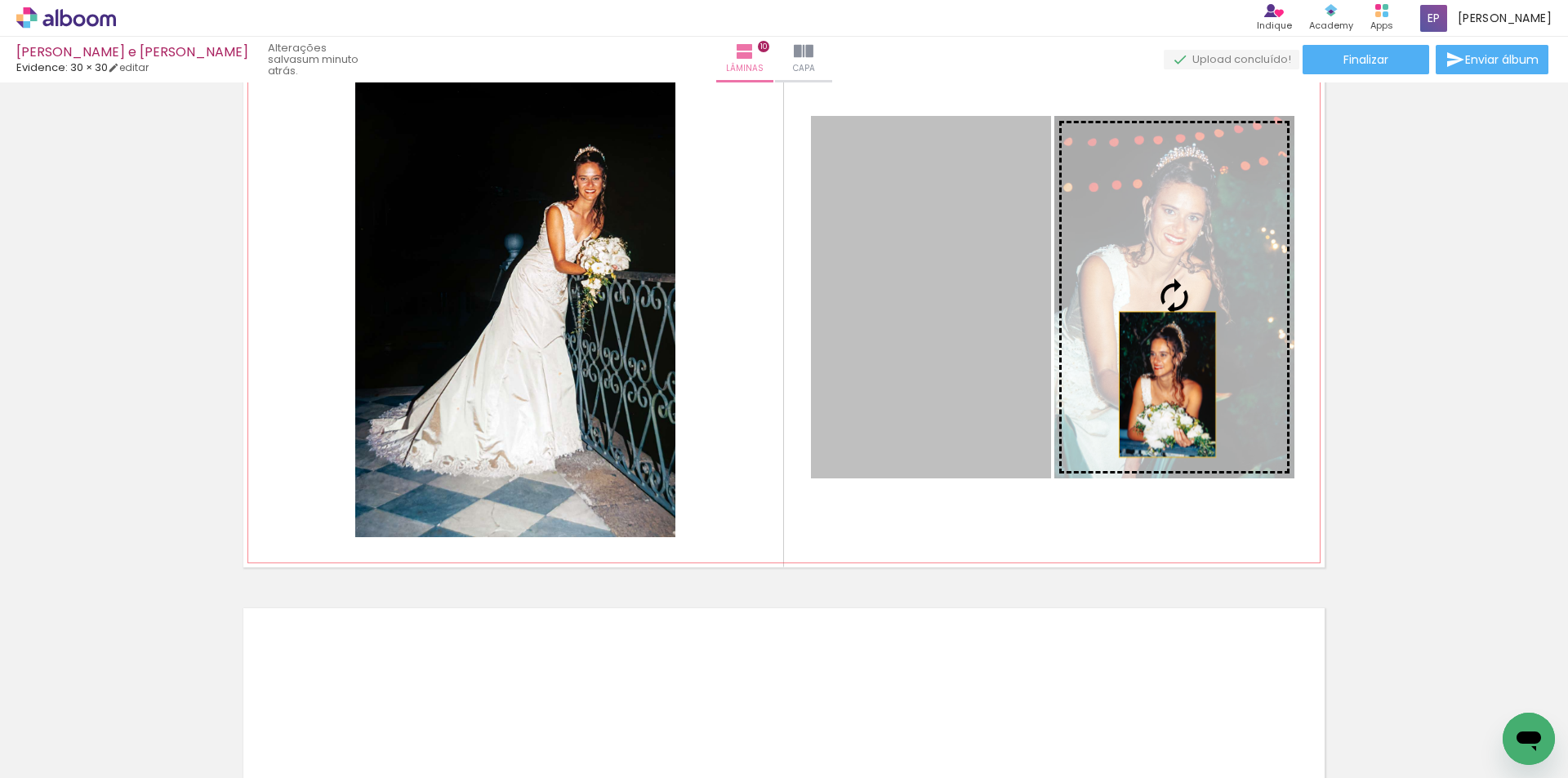
drag, startPoint x: 939, startPoint y: 413, endPoint x: 1162, endPoint y: 385, distance: 224.8
click at [0, 0] on slot at bounding box center [0, 0] width 0 height 0
click at [1162, 385] on quentale-photo at bounding box center [1175, 297] width 240 height 363
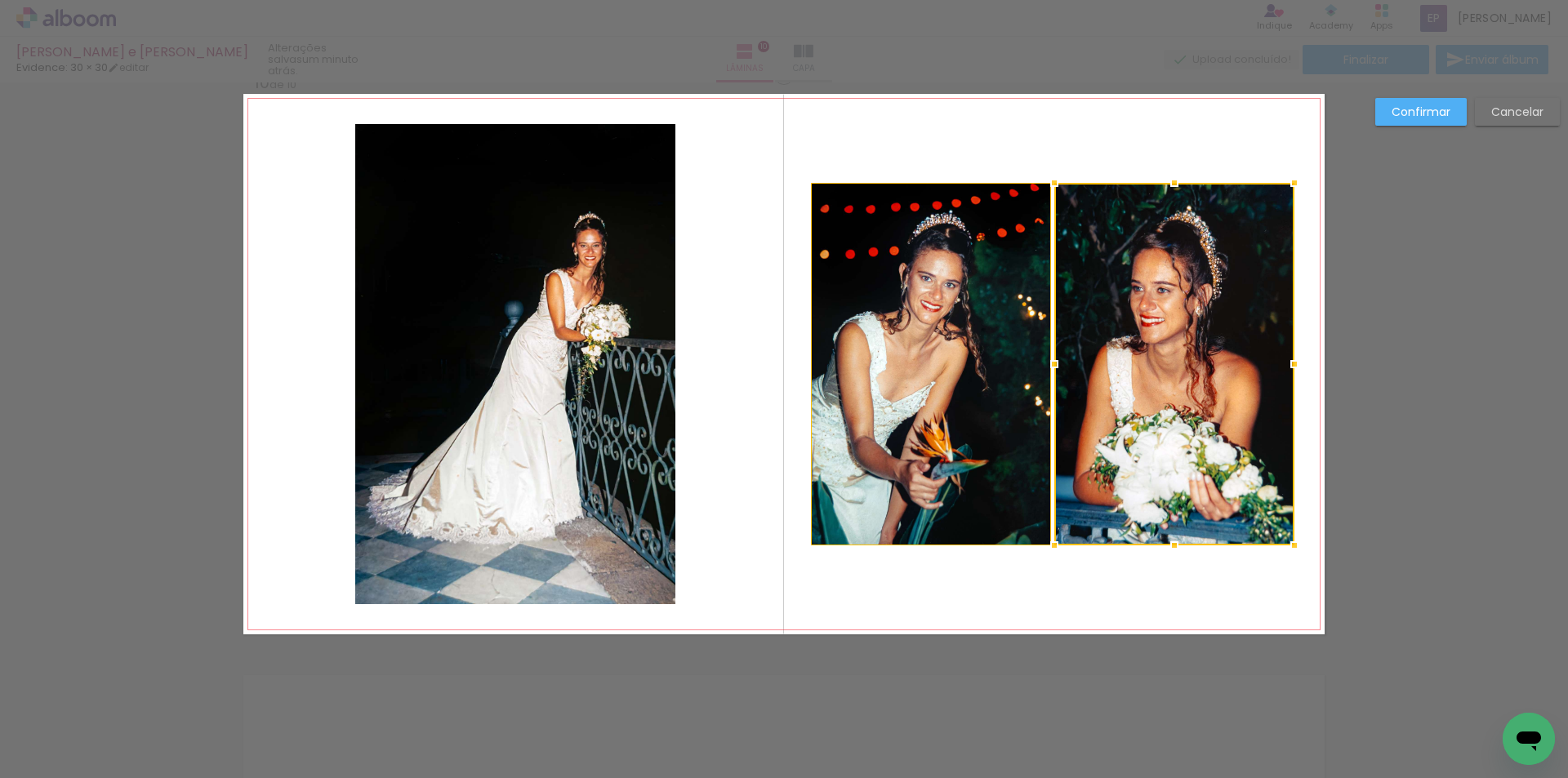
scroll to position [5253, 0]
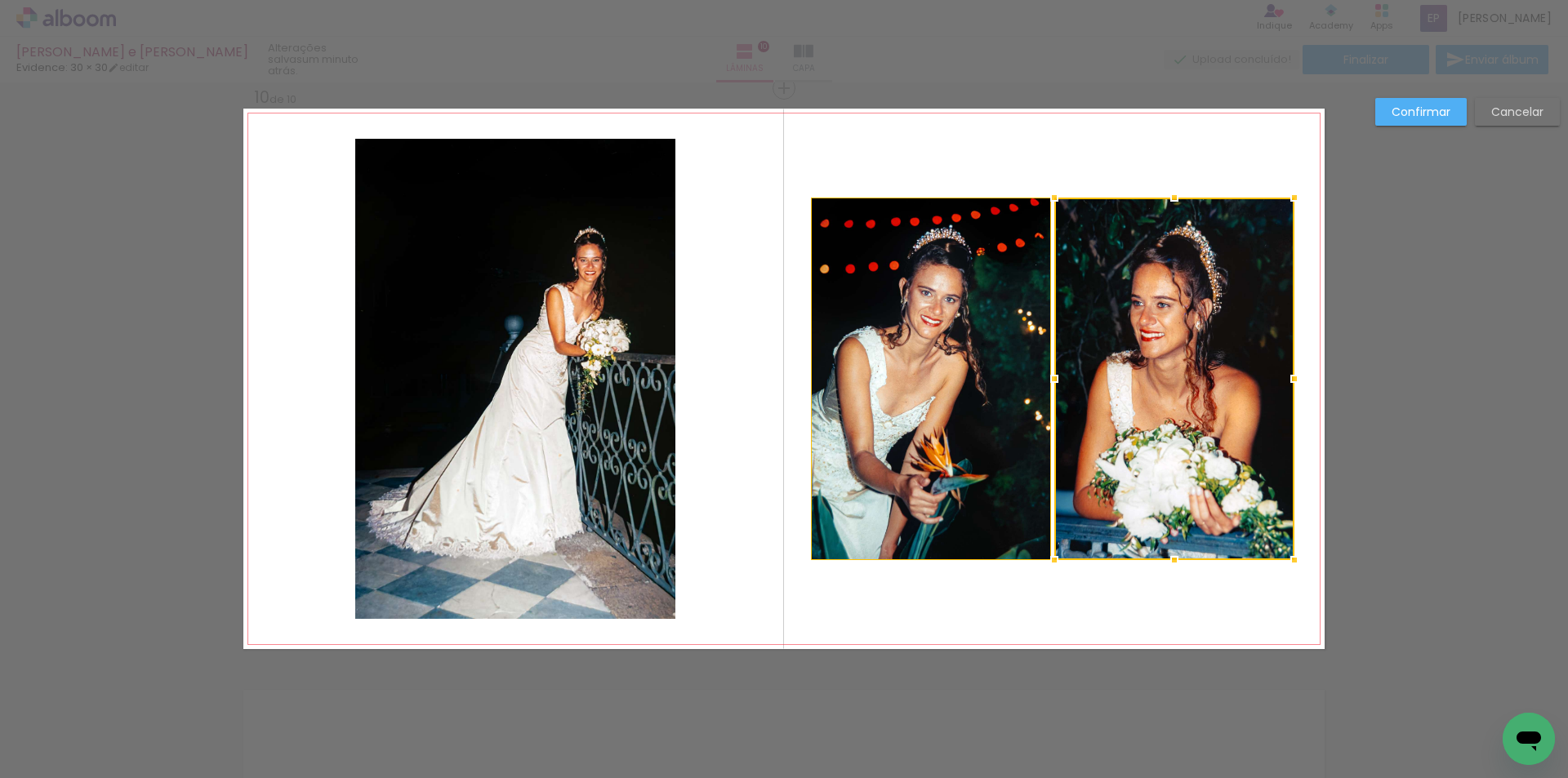
click at [0, 0] on slot "Cancelar" at bounding box center [0, 0] width 0 height 0
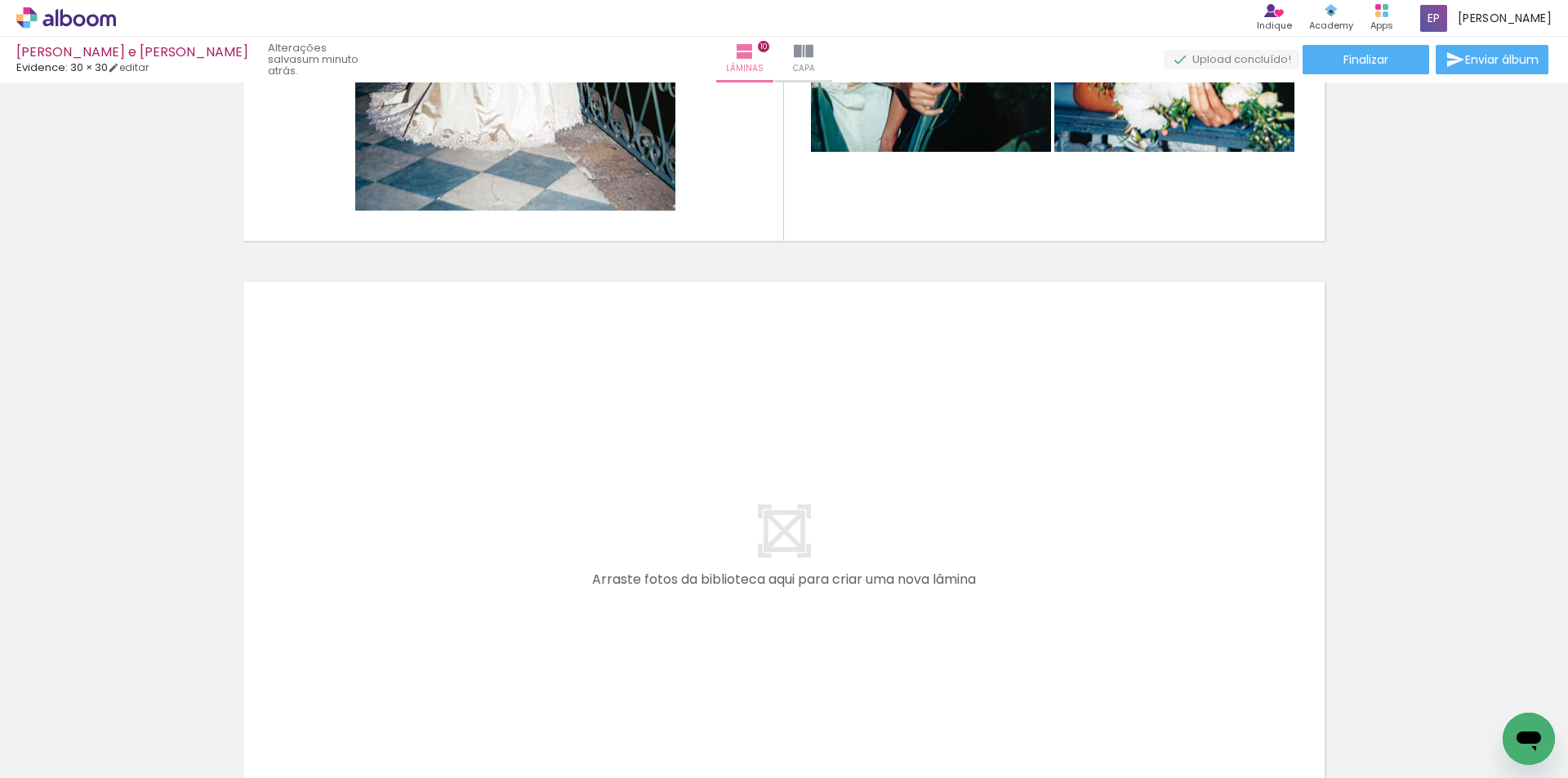
scroll to position [0, 1293]
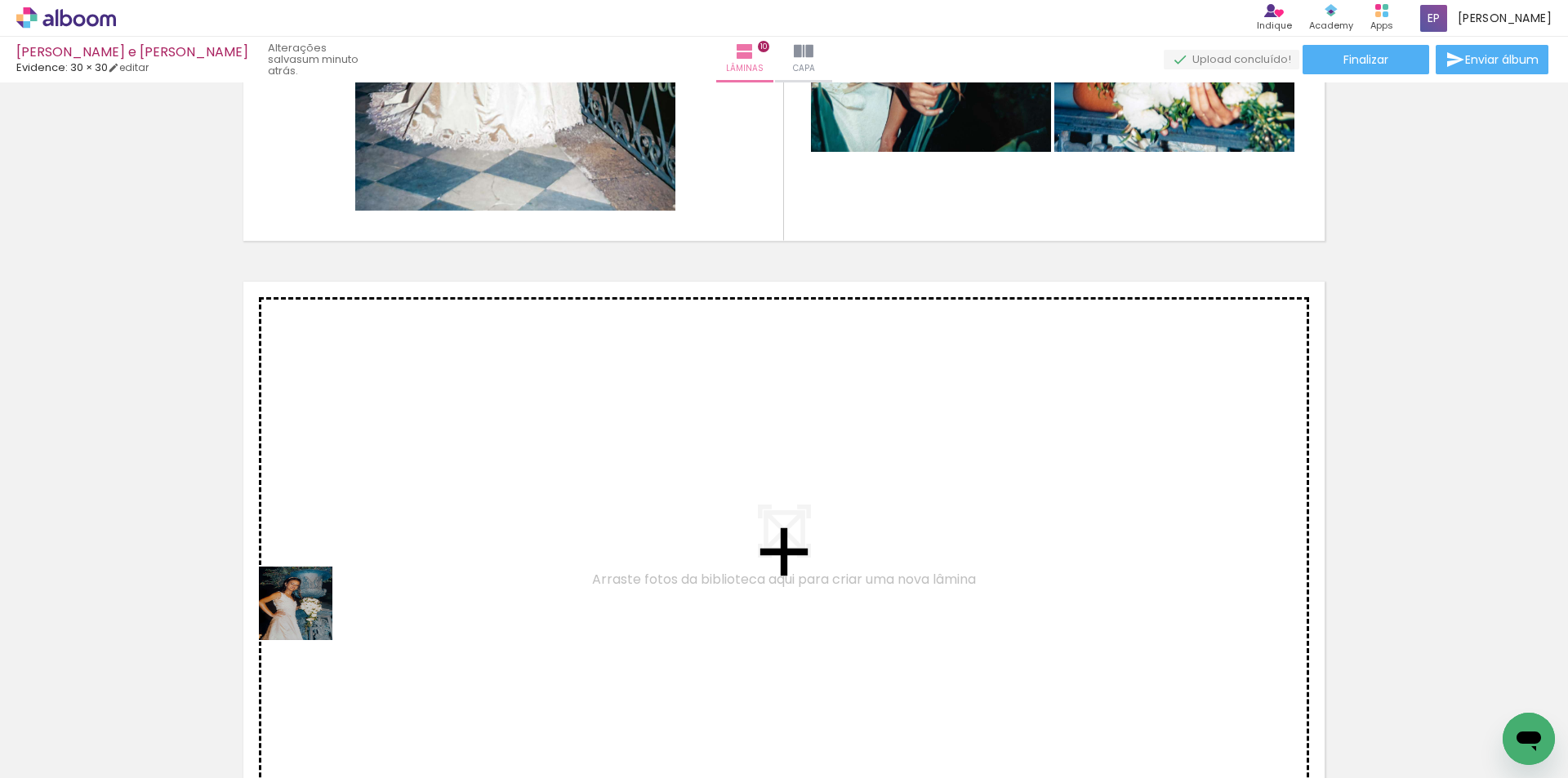
drag, startPoint x: 256, startPoint y: 741, endPoint x: 465, endPoint y: 717, distance: 210.4
click at [326, 584] on quentale-workspace at bounding box center [784, 389] width 1568 height 778
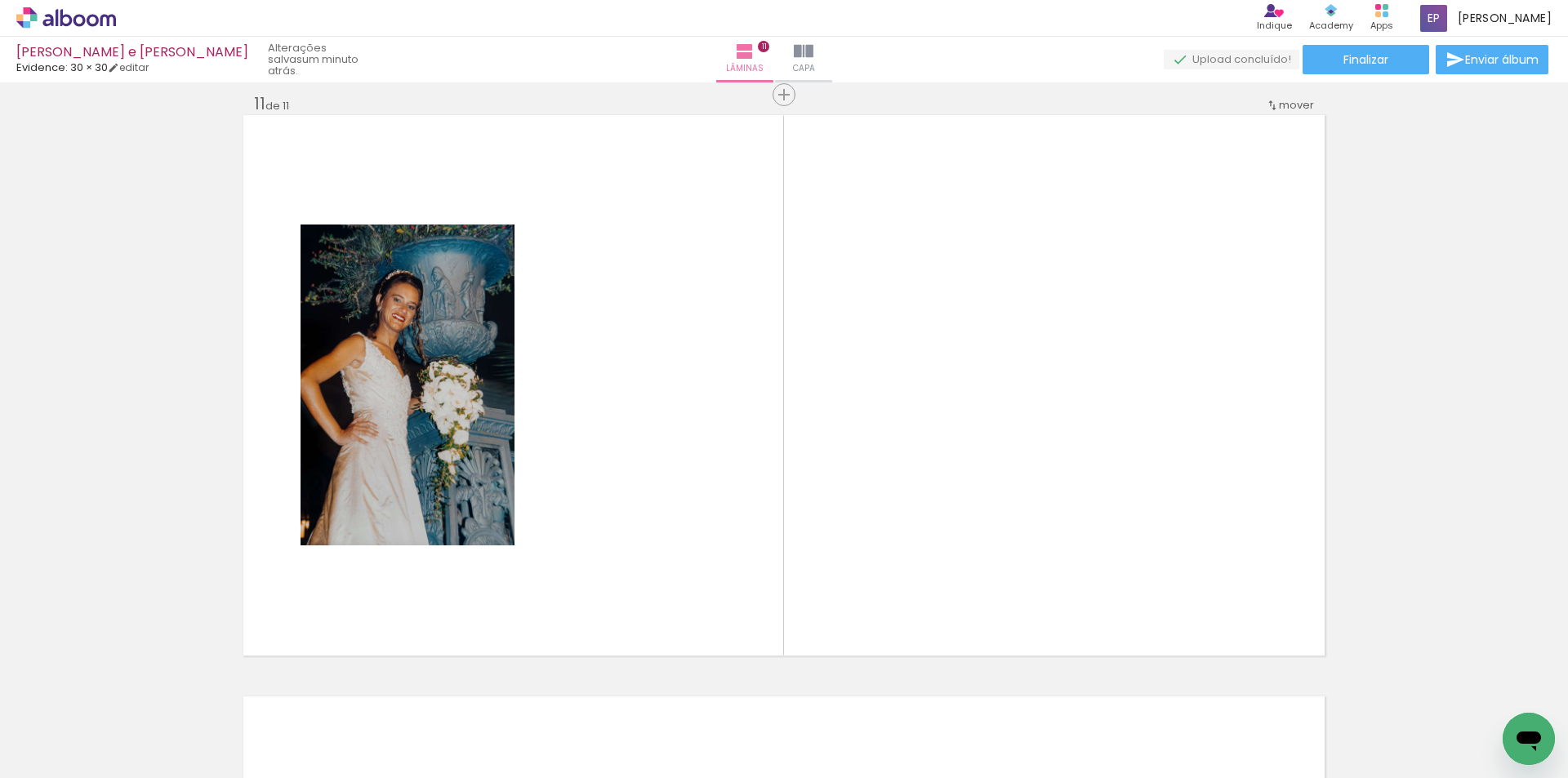
scroll to position [5835, 0]
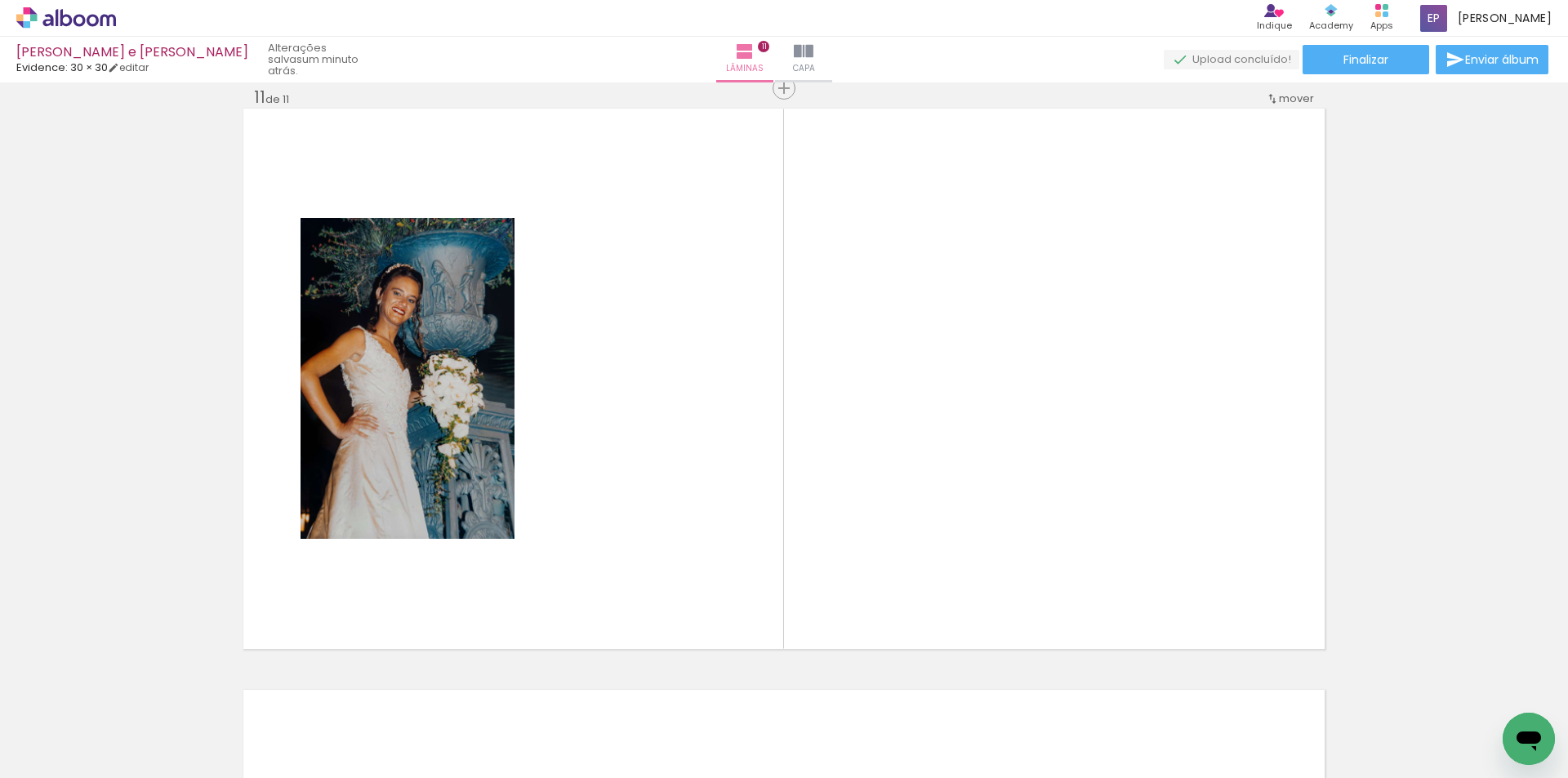
click at [279, 729] on div at bounding box center [254, 723] width 49 height 74
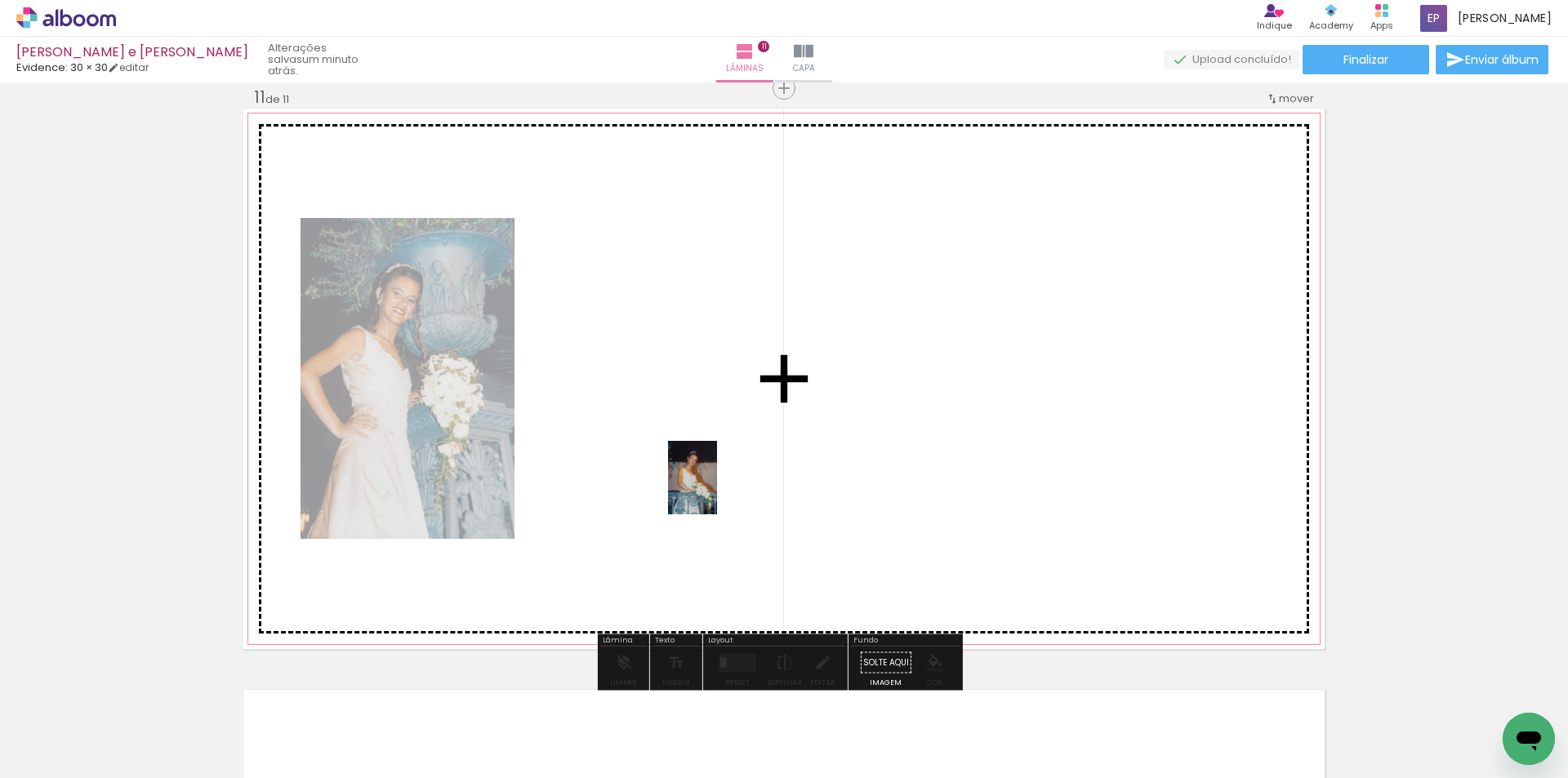
drag, startPoint x: 511, startPoint y: 685, endPoint x: 717, endPoint y: 490, distance: 283.7
click at [717, 490] on quentale-workspace at bounding box center [784, 389] width 1568 height 778
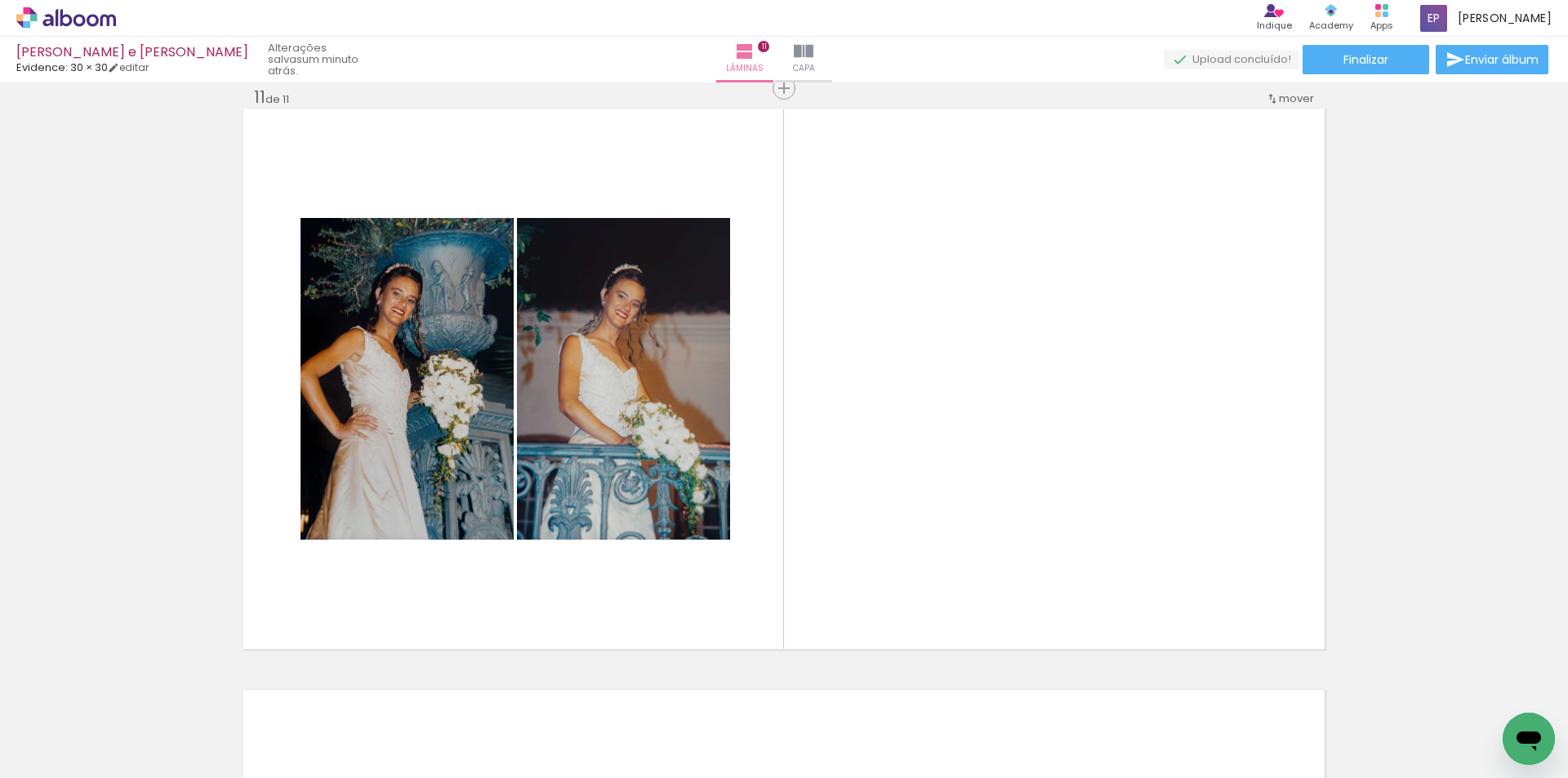
scroll to position [0, 820]
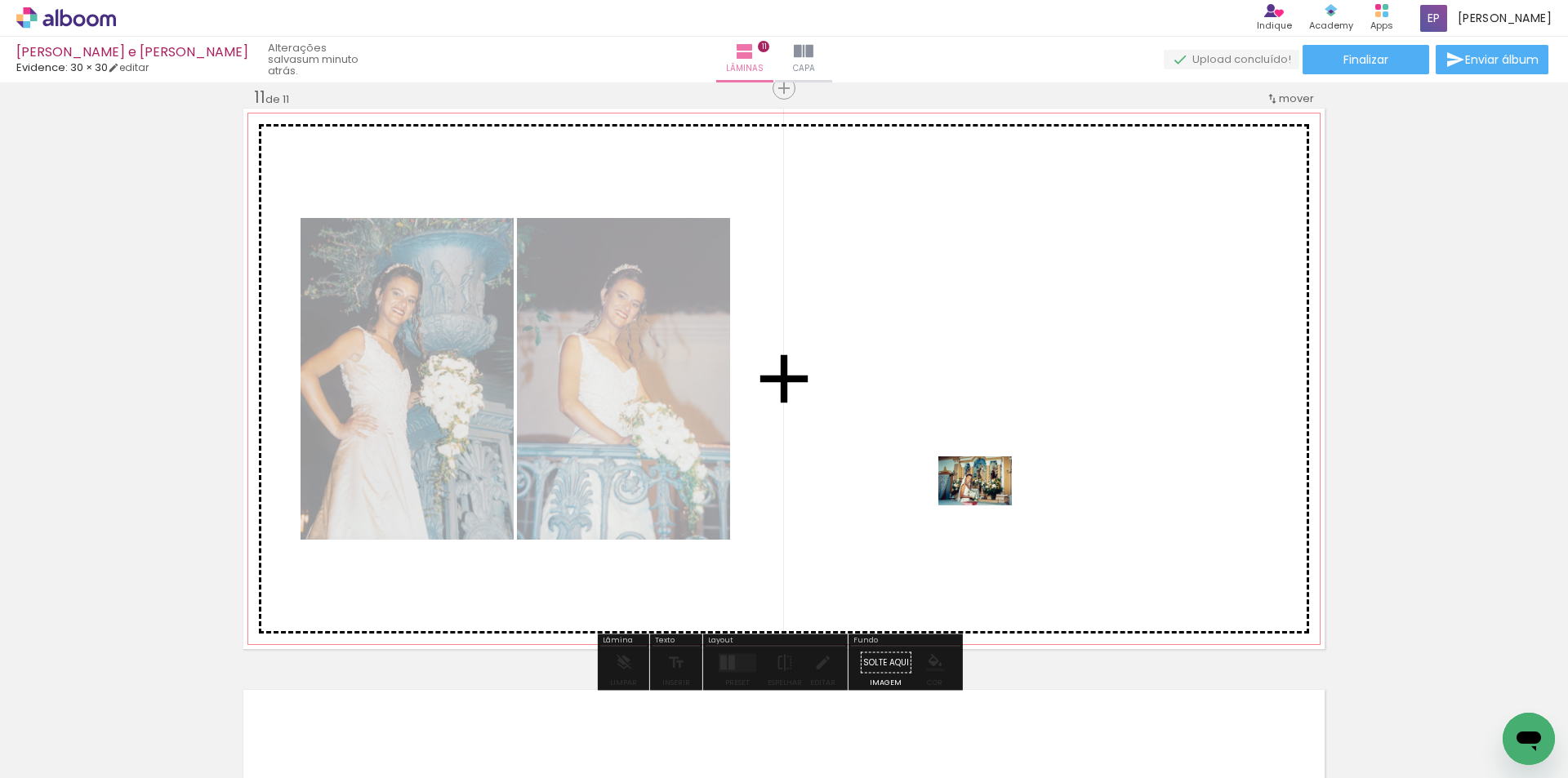
drag, startPoint x: 918, startPoint y: 703, endPoint x: 988, endPoint y: 506, distance: 209.1
click at [988, 506] on quentale-workspace at bounding box center [784, 389] width 1568 height 778
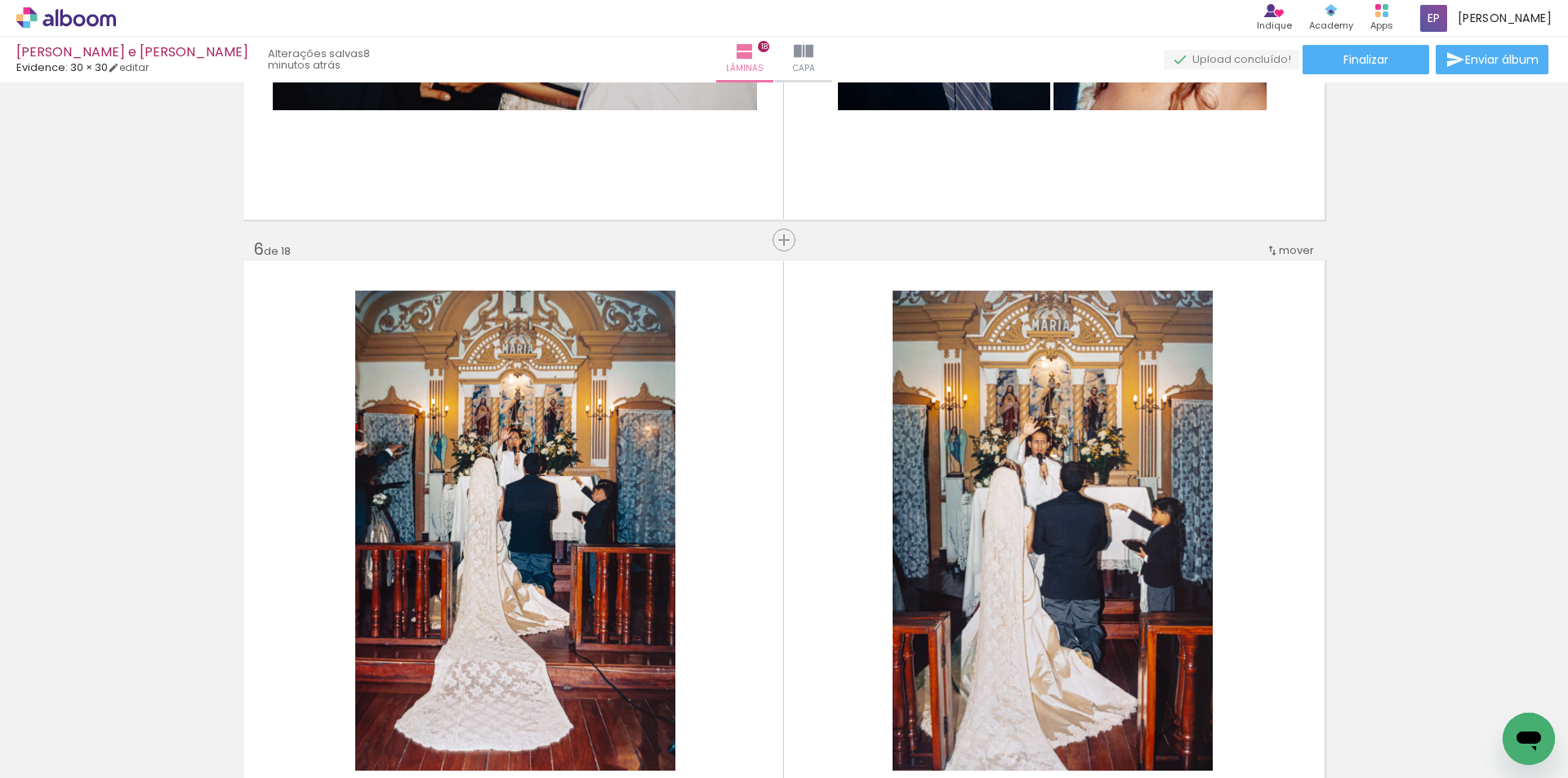
scroll to position [2286, 0]
